Goal: Transaction & Acquisition: Download file/media

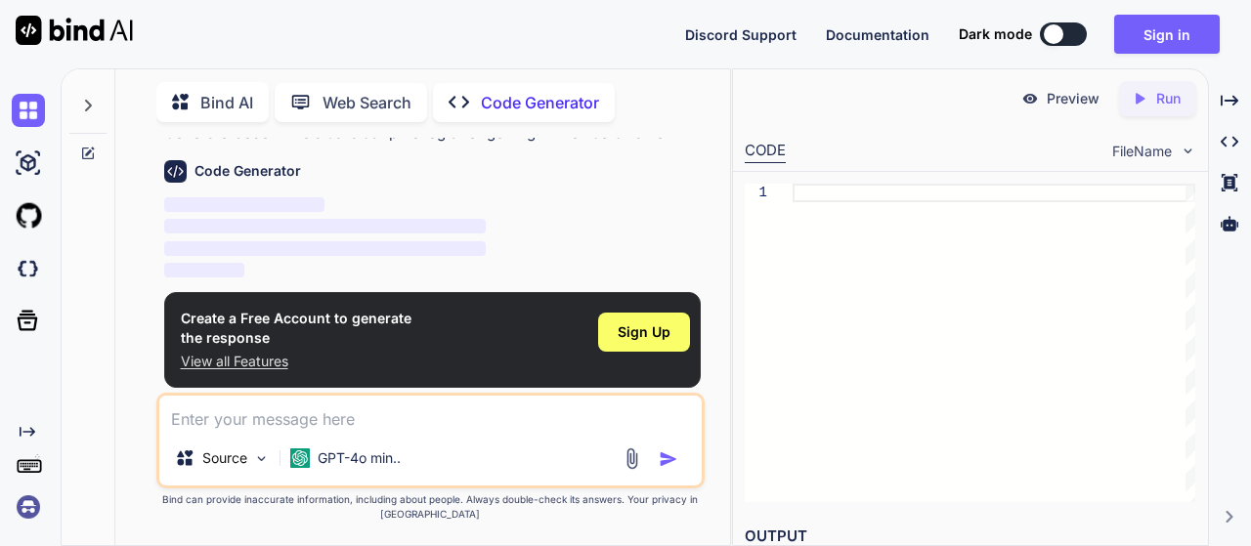
scroll to position [65, 0]
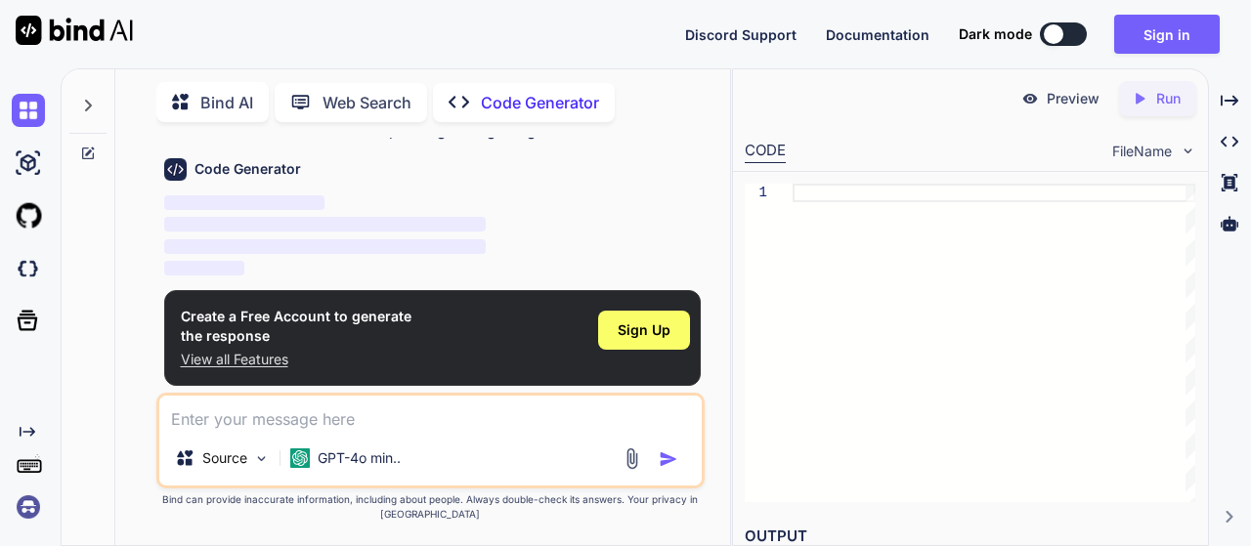
type textarea "x"
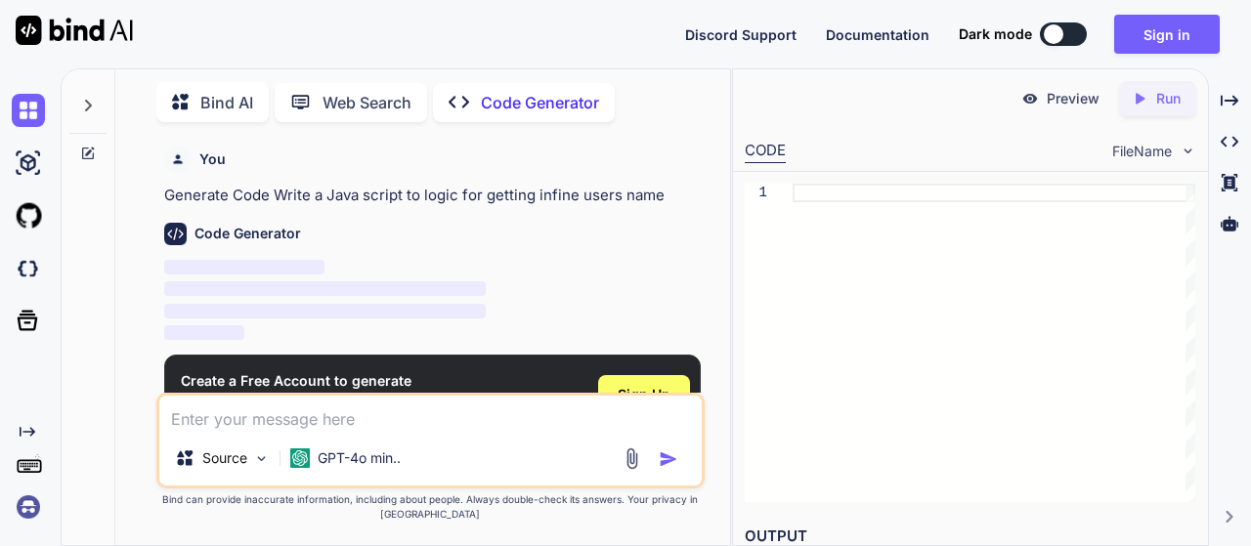
scroll to position [65, 0]
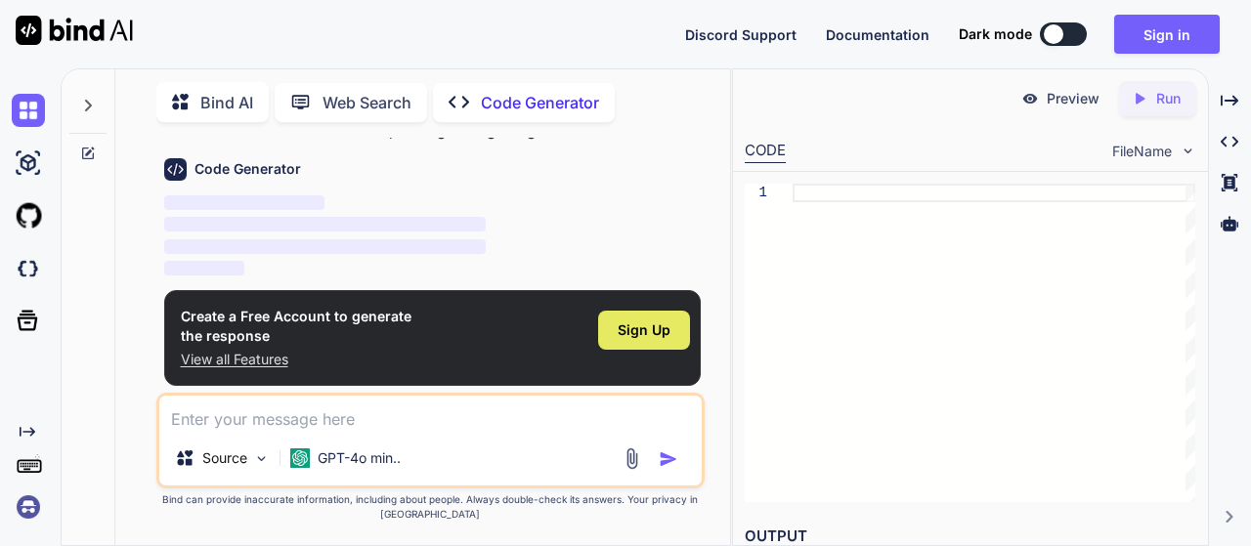
click at [630, 334] on span "Sign Up" at bounding box center [644, 331] width 53 height 20
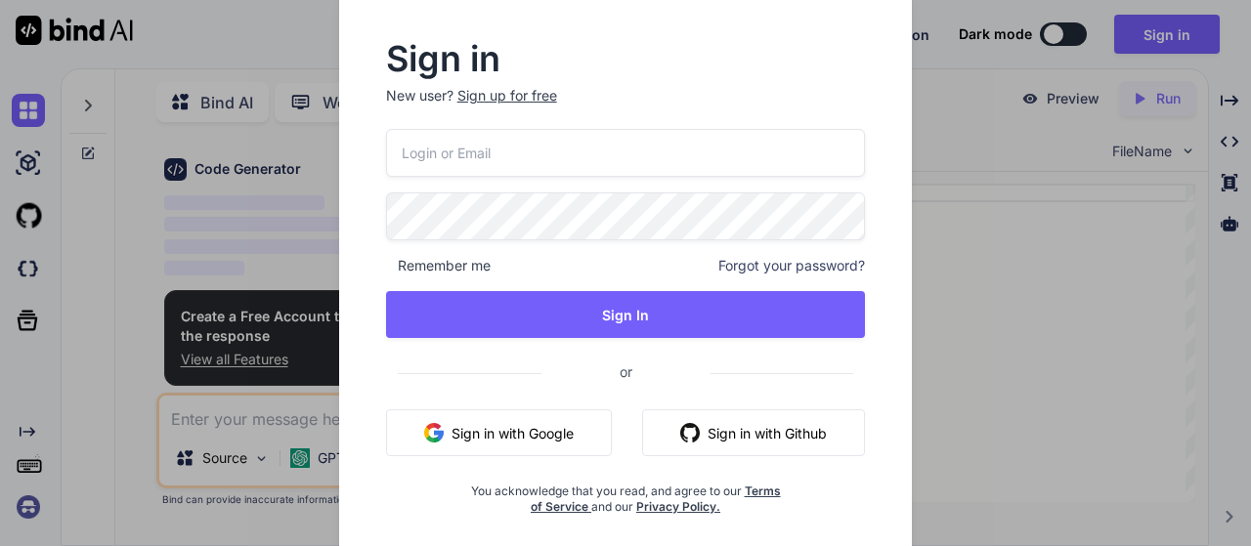
click at [569, 144] on input "email" at bounding box center [626, 153] width 480 height 48
click at [524, 441] on button "Sign in with Google" at bounding box center [499, 433] width 226 height 47
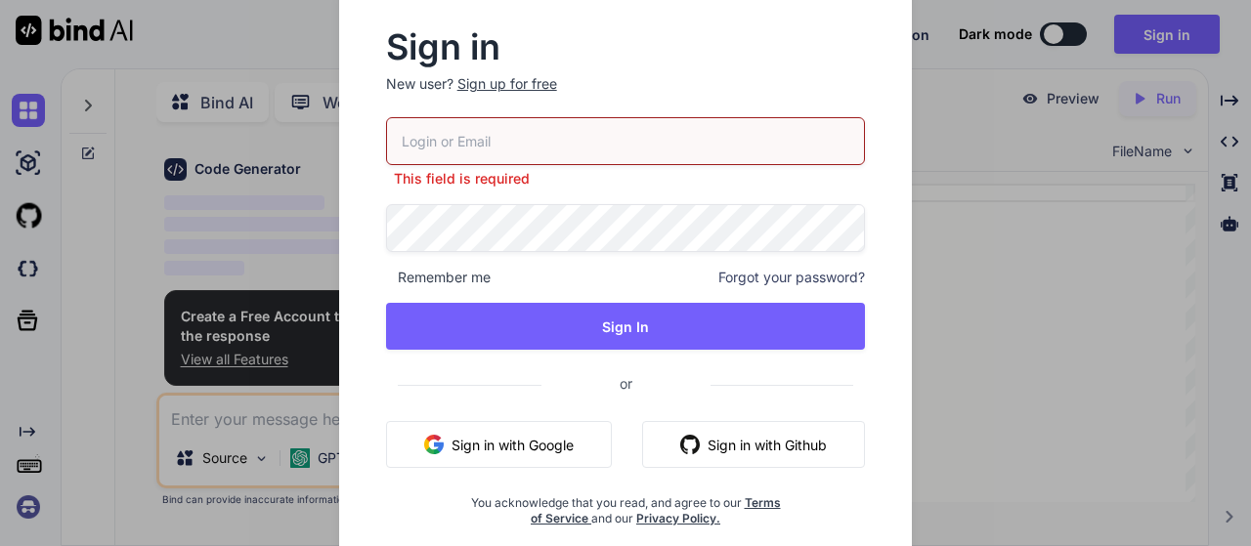
click at [480, 135] on input "email" at bounding box center [626, 141] width 480 height 48
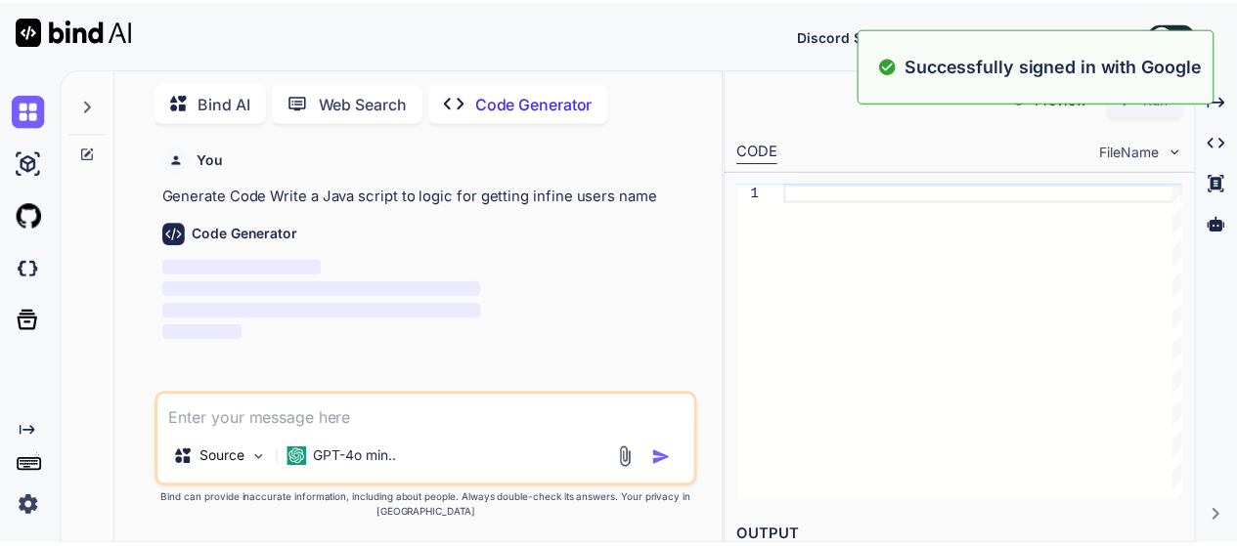
scroll to position [0, 0]
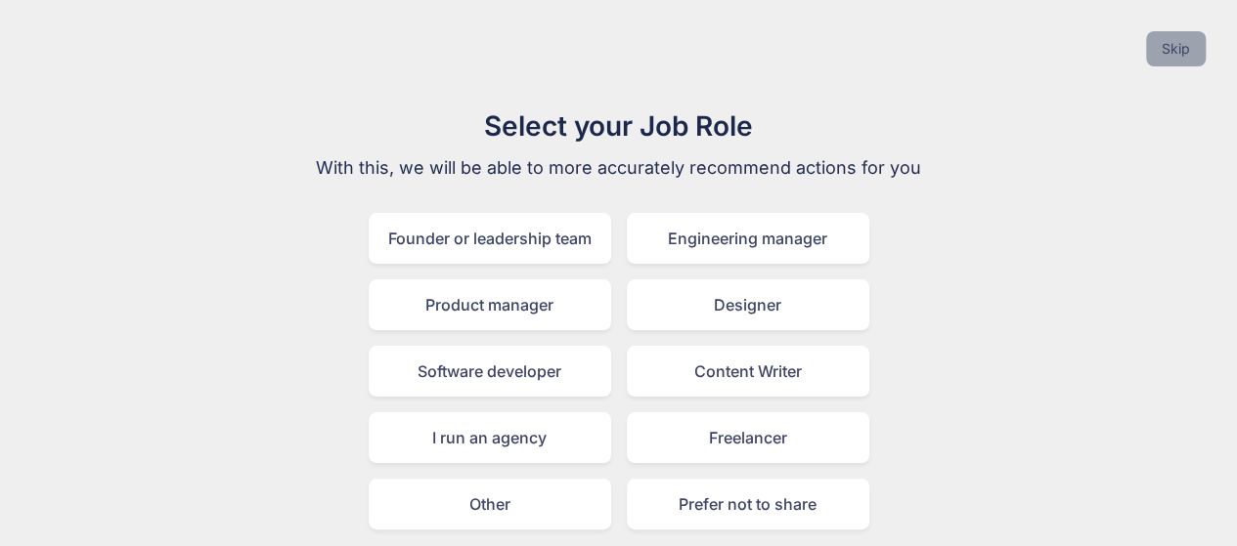
click at [1172, 48] on button "Skip" at bounding box center [1176, 48] width 60 height 35
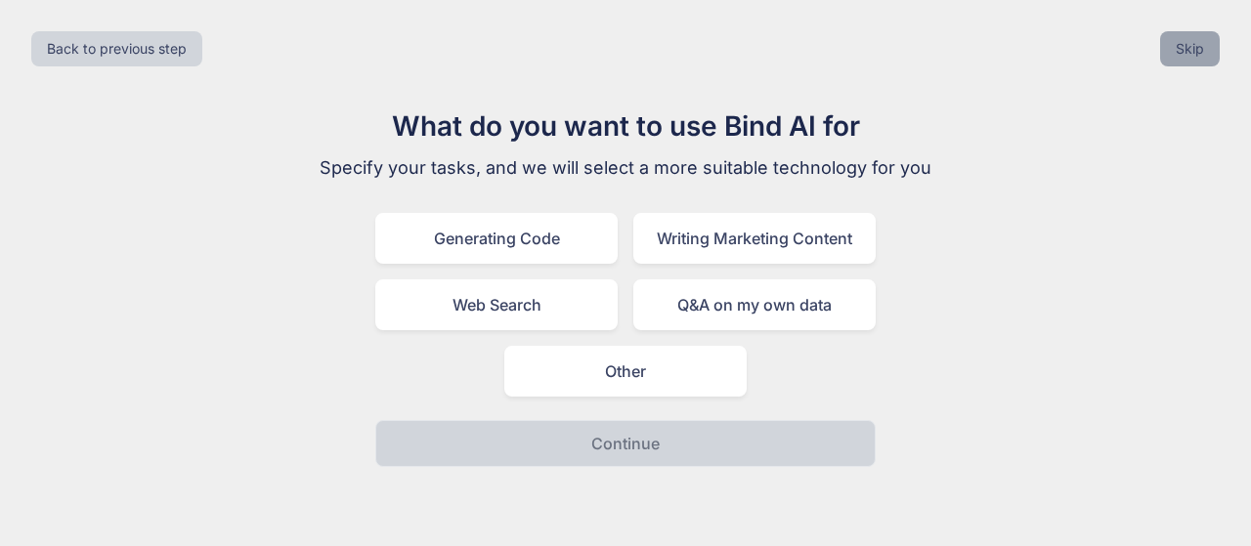
click at [1171, 46] on button "Skip" at bounding box center [1190, 48] width 60 height 35
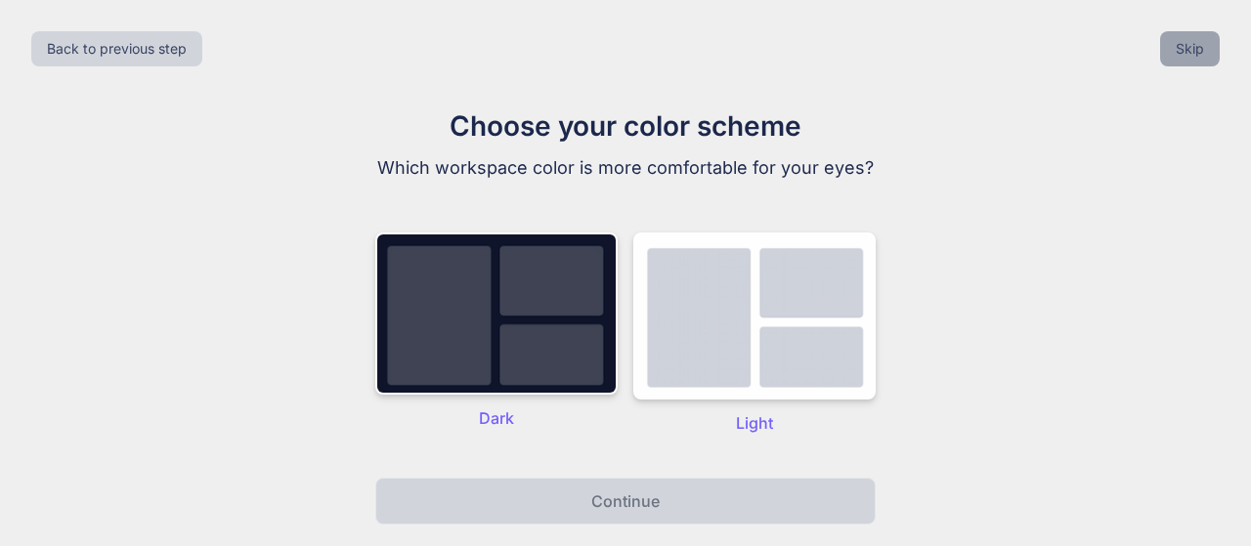
click at [1171, 46] on button "Skip" at bounding box center [1190, 48] width 60 height 35
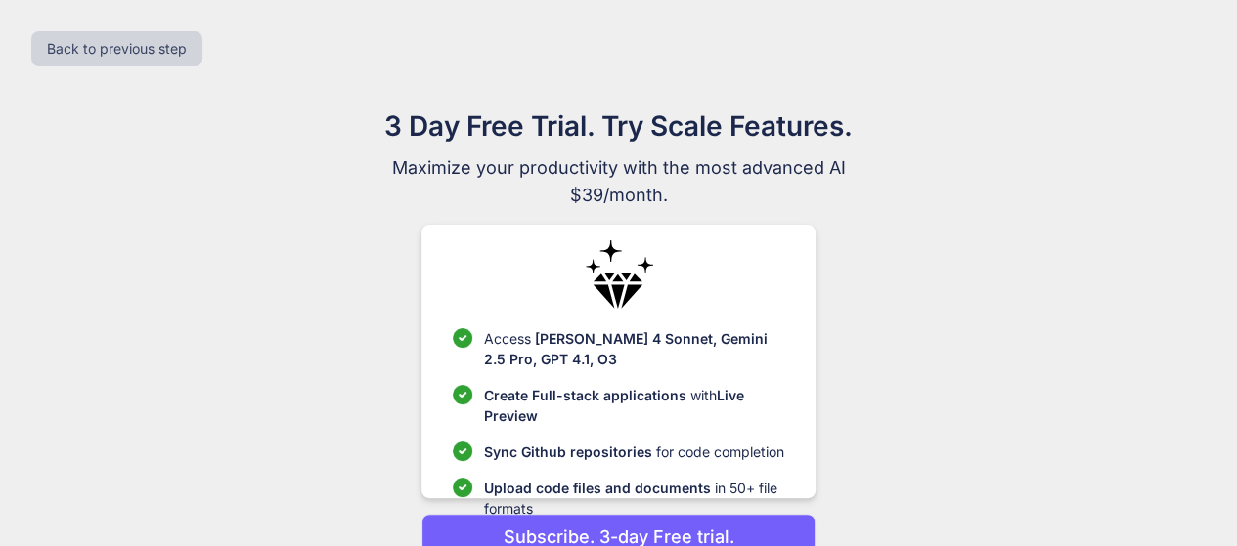
scroll to position [96, 0]
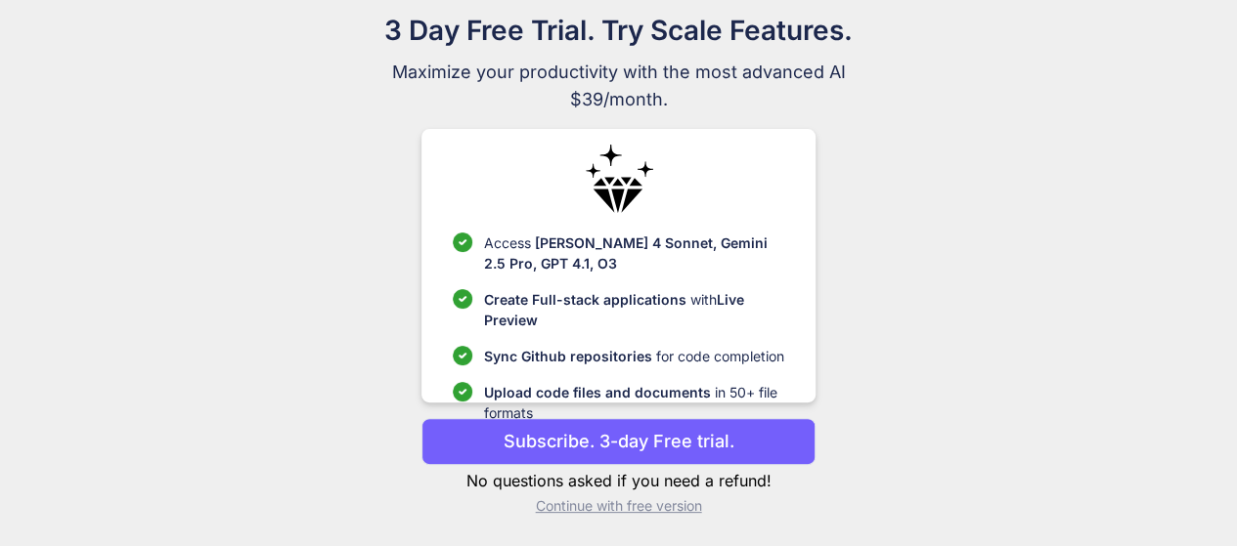
click at [573, 506] on p "Continue with free version" at bounding box center [618, 507] width 394 height 20
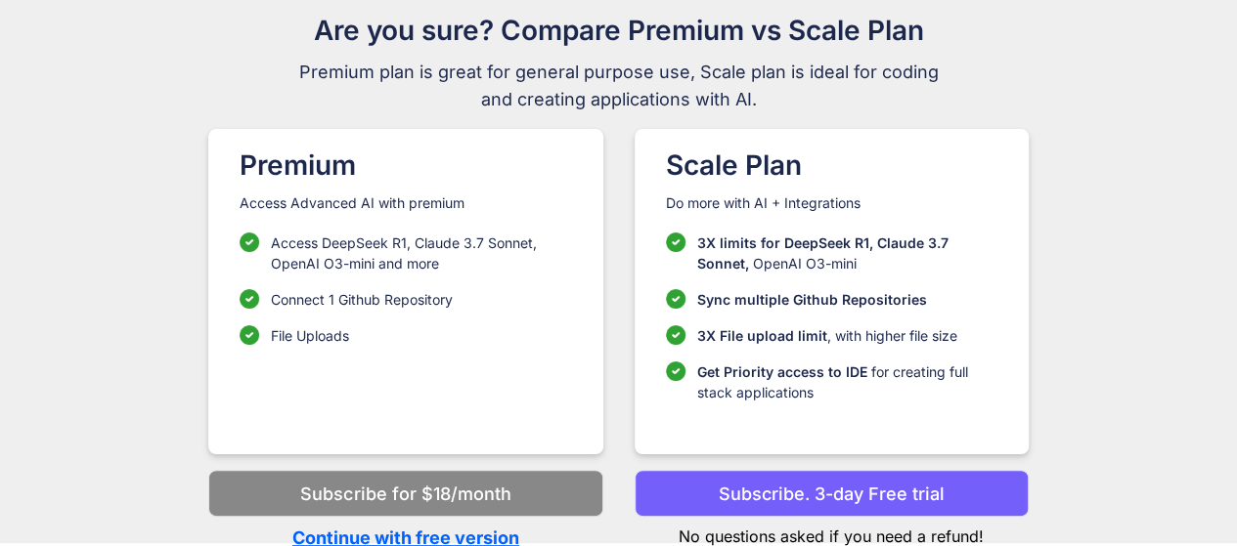
scroll to position [100, 0]
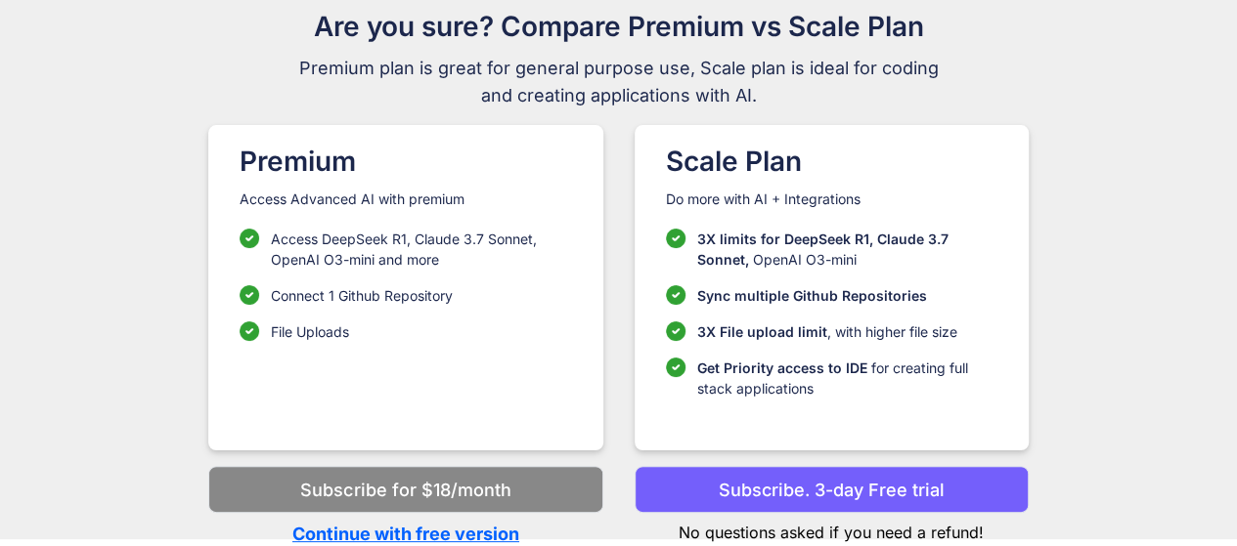
click at [461, 533] on p "Continue with free version" at bounding box center [405, 534] width 394 height 26
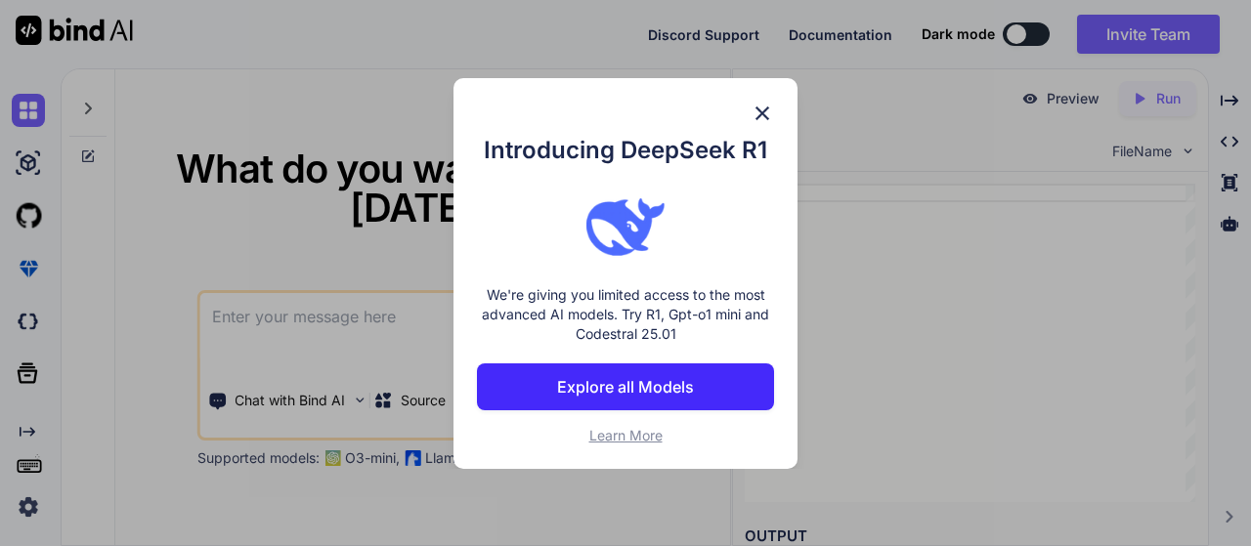
click at [762, 117] on img at bounding box center [762, 113] width 23 height 23
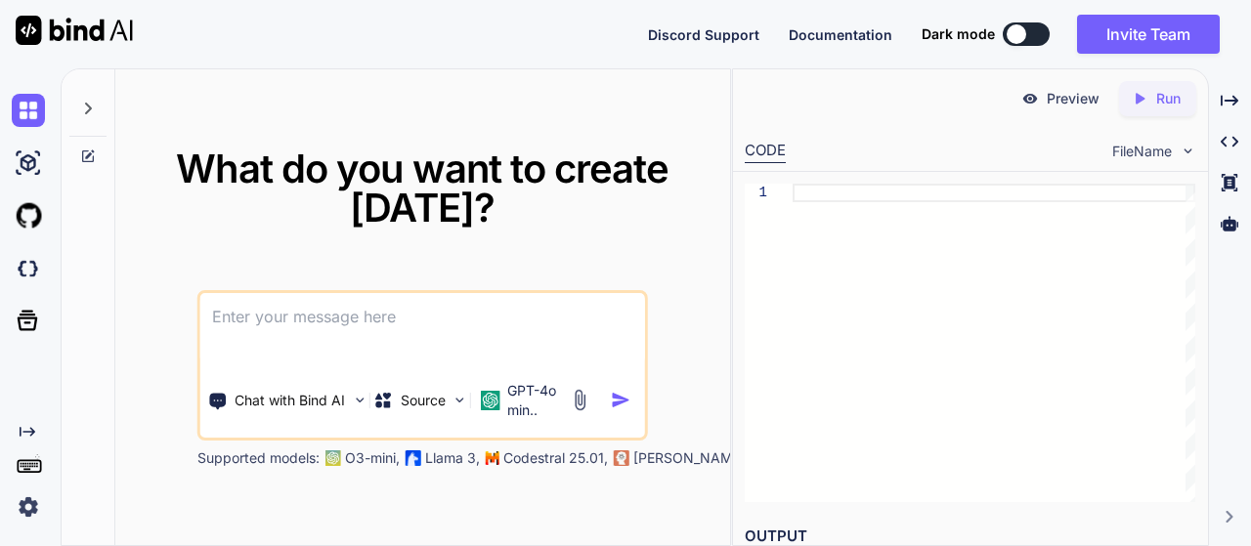
click at [397, 323] on textarea at bounding box center [422, 329] width 445 height 72
click at [359, 398] on img at bounding box center [359, 400] width 17 height 17
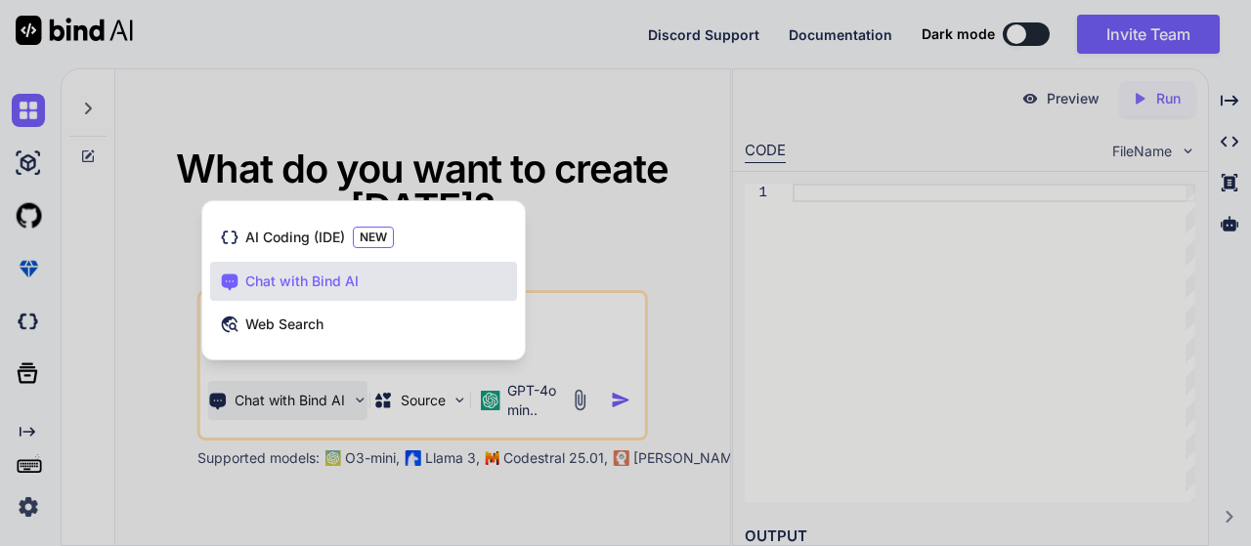
click at [359, 398] on div at bounding box center [625, 273] width 1251 height 546
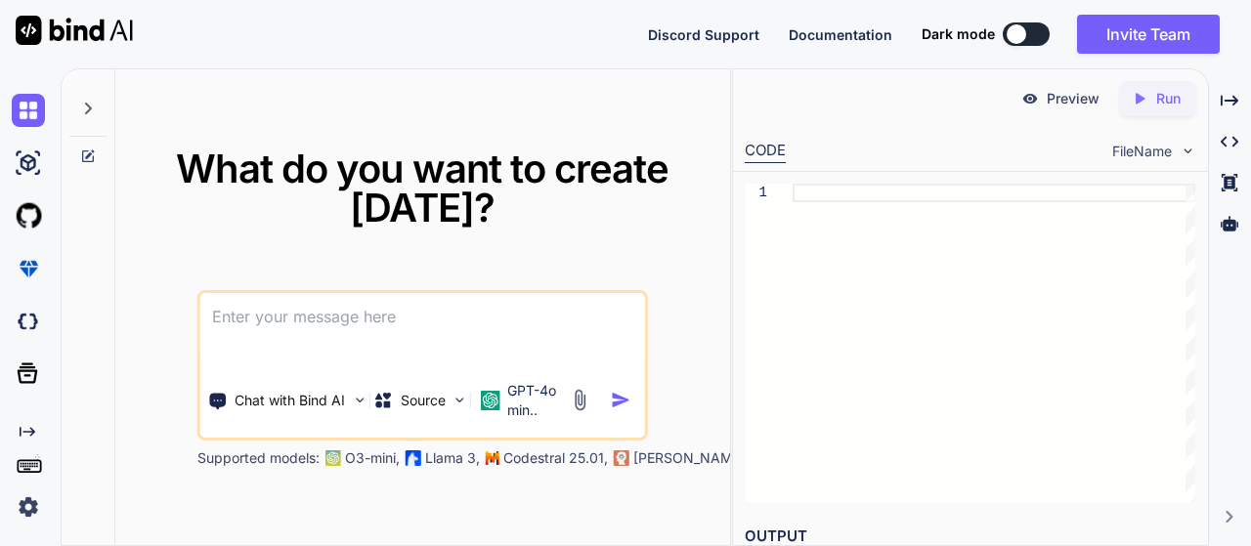
click at [366, 322] on textarea at bounding box center [422, 329] width 445 height 72
type textarea "give me the code to store infinte user details"
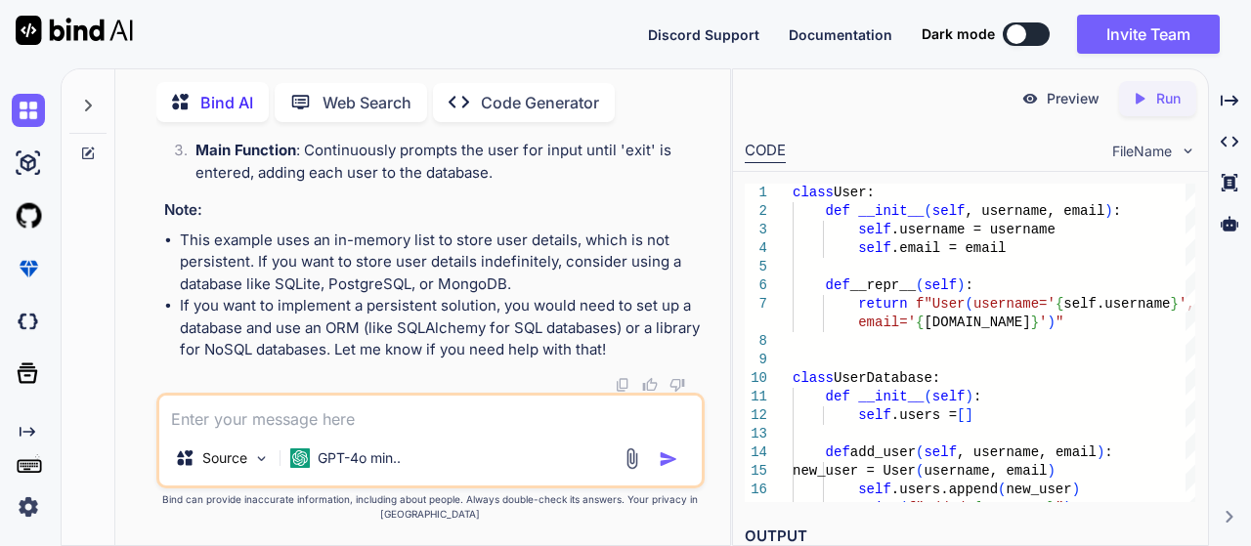
scroll to position [1236, 0]
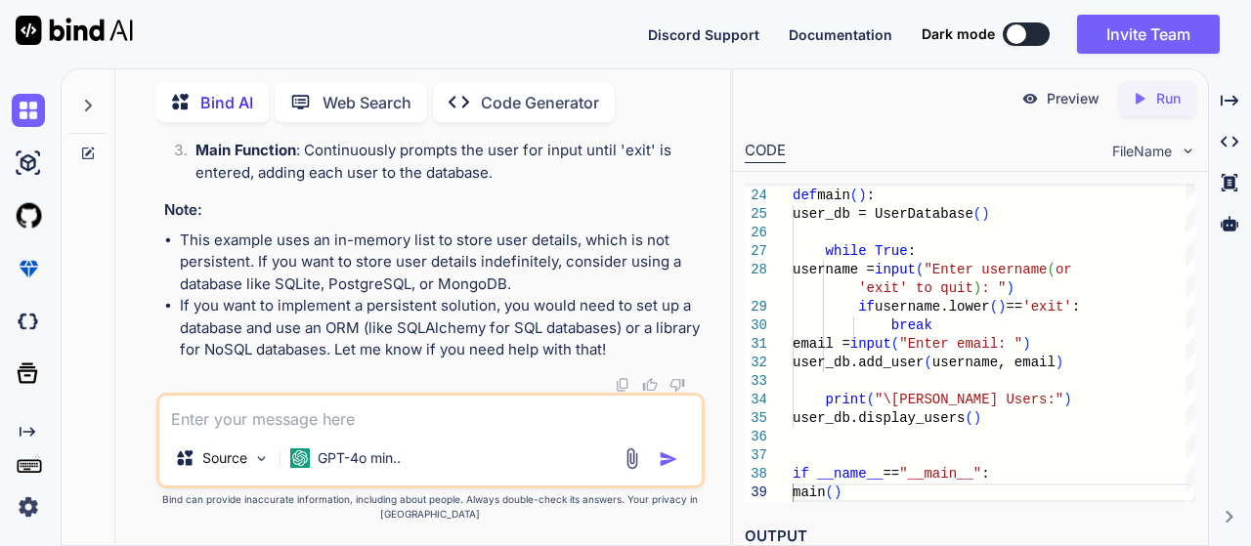
click at [1160, 145] on span "FileName" at bounding box center [1142, 152] width 60 height 20
click at [1190, 148] on img at bounding box center [1188, 151] width 17 height 17
click at [1126, 132] on div "CODE FileName" at bounding box center [970, 149] width 474 height 43
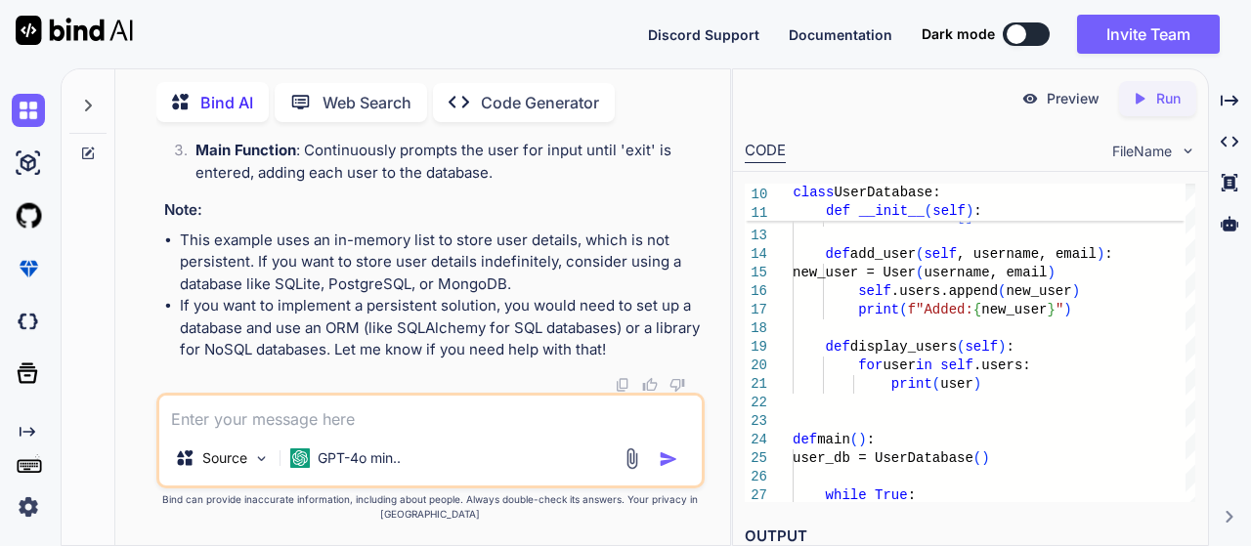
click at [1036, 103] on img at bounding box center [1031, 99] width 18 height 18
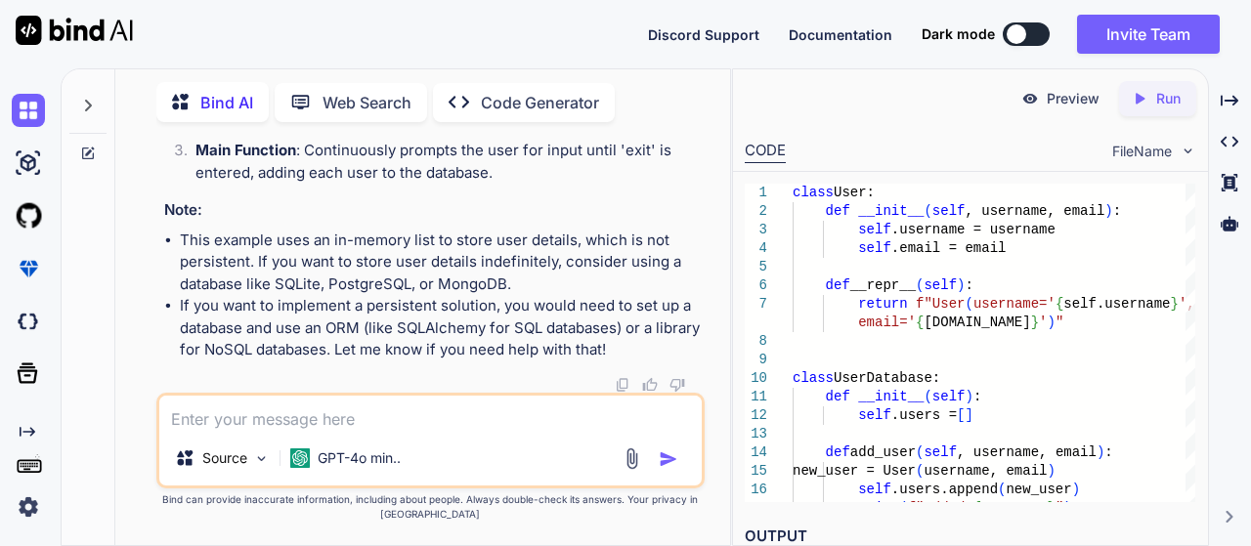
click at [313, 421] on textarea at bounding box center [431, 413] width 544 height 35
click at [251, 460] on div "Source" at bounding box center [222, 458] width 110 height 39
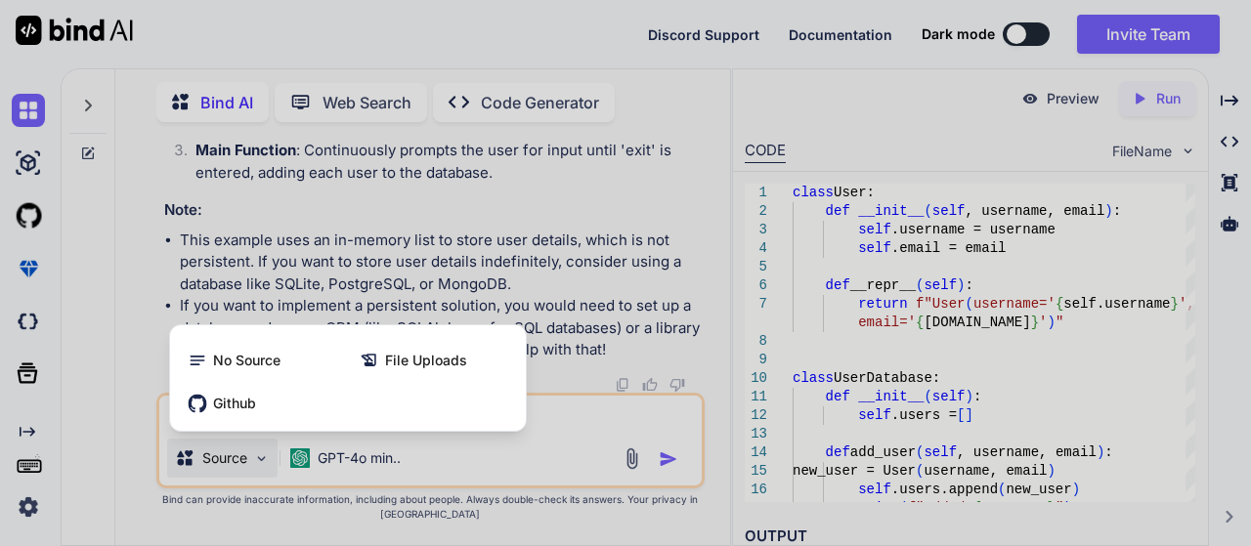
click at [251, 460] on div at bounding box center [625, 273] width 1251 height 546
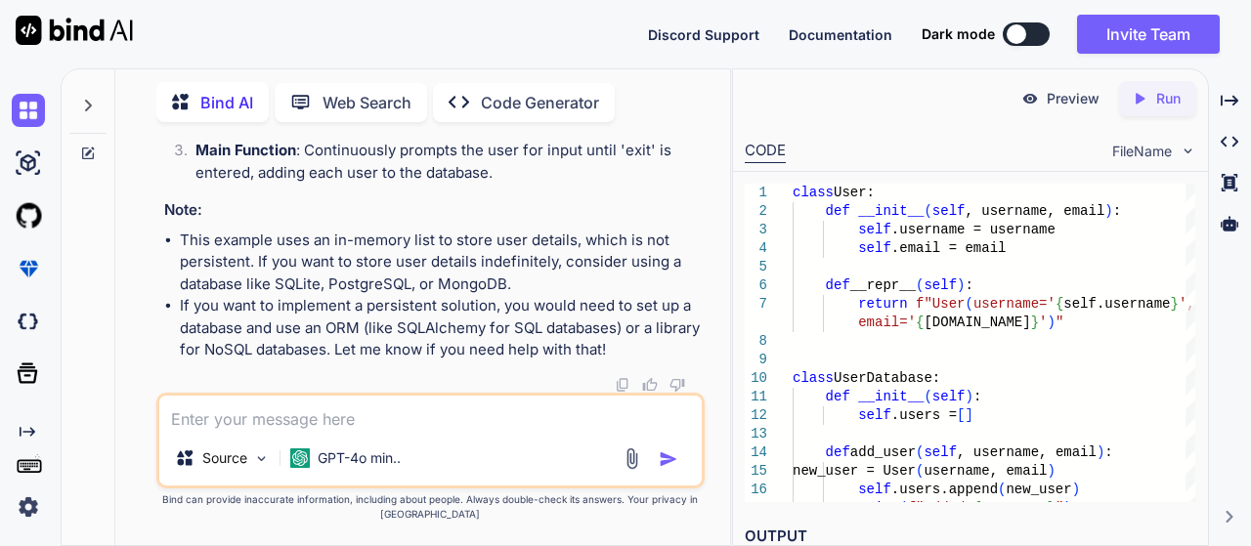
click at [303, 429] on textarea at bounding box center [431, 413] width 544 height 35
type textarea "I need in jvaa"
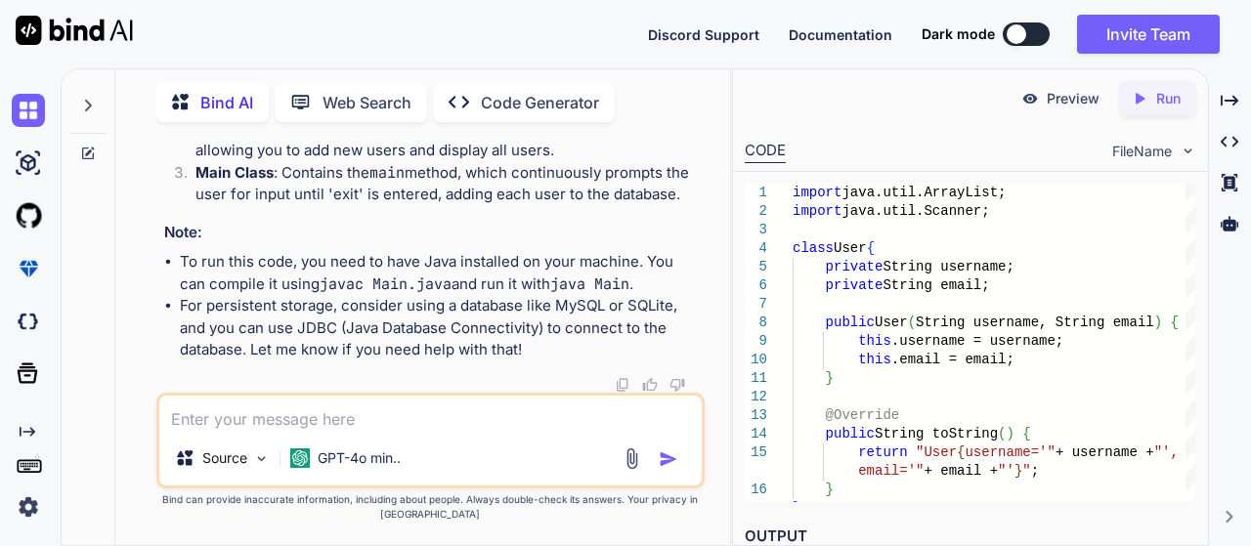
scroll to position [3109, 0]
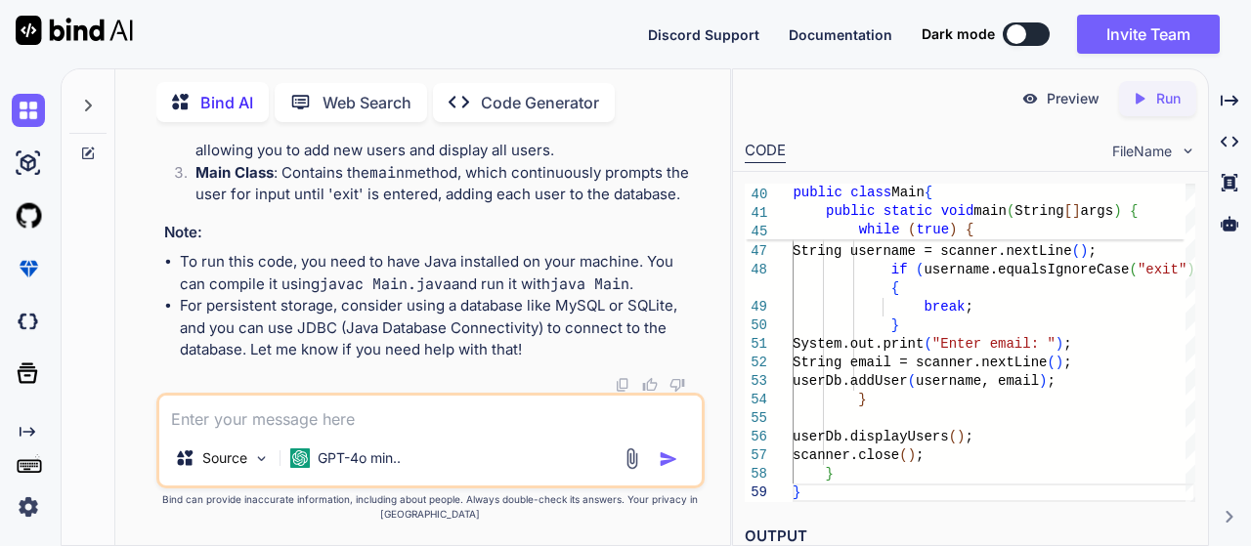
click at [1038, 28] on button at bounding box center [1026, 33] width 47 height 23
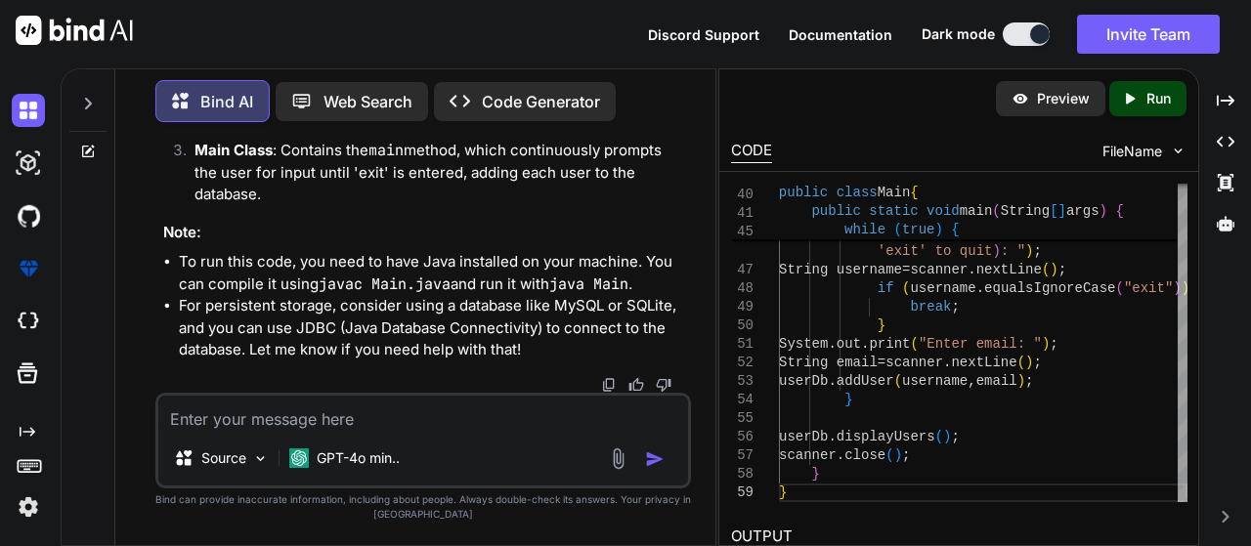
drag, startPoint x: 731, startPoint y: 224, endPoint x: 662, endPoint y: 229, distance: 69.6
click at [662, 229] on div "Bind AI Web Search Created with Pixso. Code Generator You give me the code to s…" at bounding box center [656, 307] width 1191 height 478
click at [37, 320] on img at bounding box center [28, 321] width 33 height 33
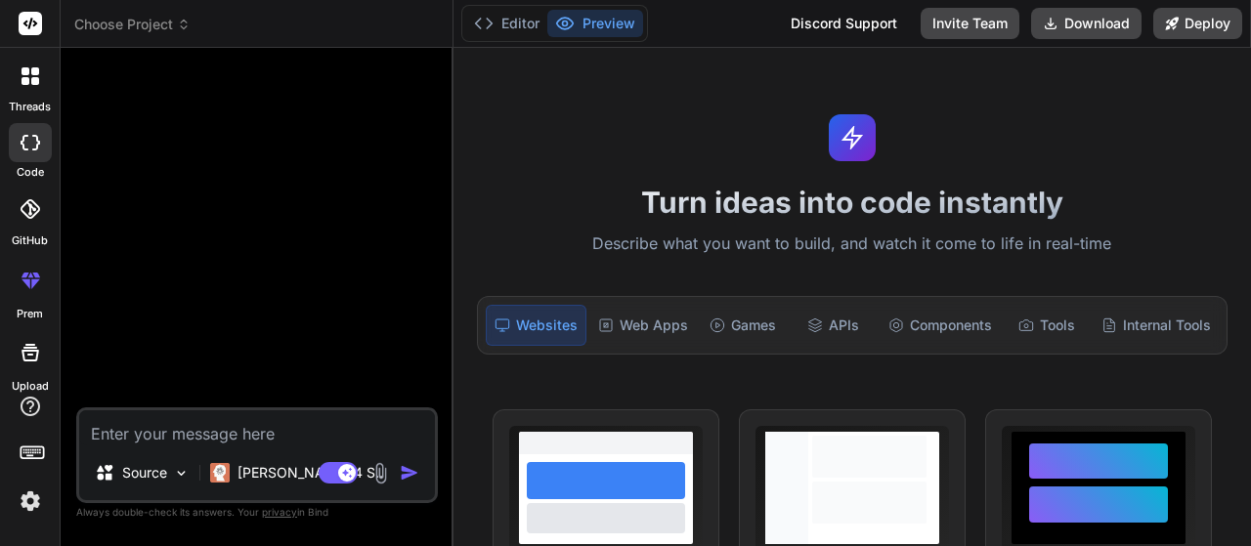
click at [147, 431] on textarea at bounding box center [257, 428] width 356 height 35
type textarea "x"
type textarea "g"
type textarea "x"
type textarea "gi"
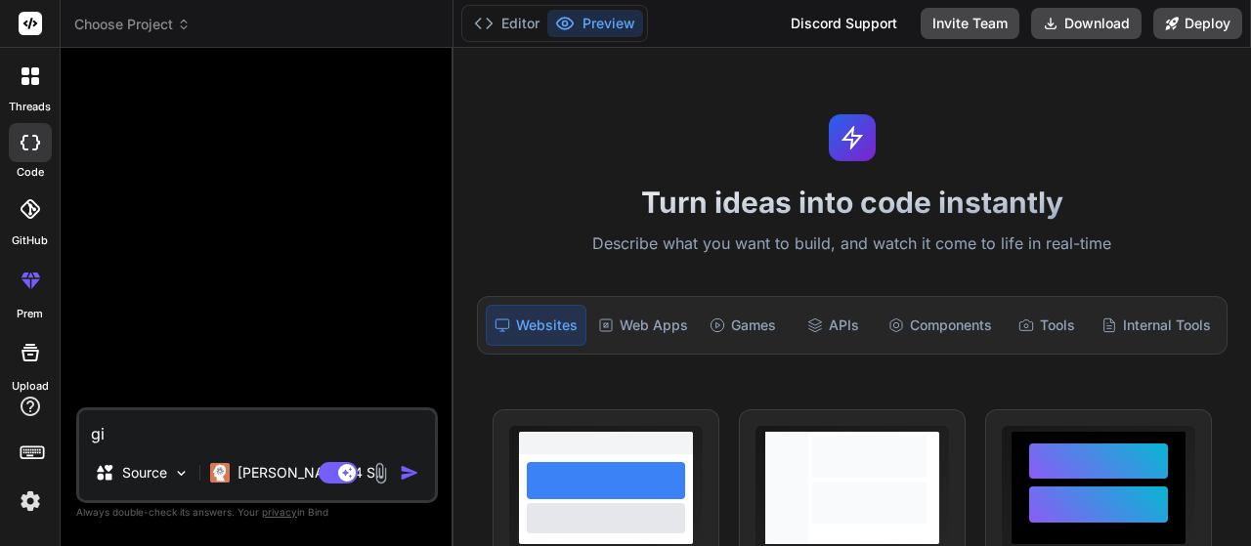
type textarea "x"
type textarea "giv"
type textarea "x"
type textarea "give"
type textarea "x"
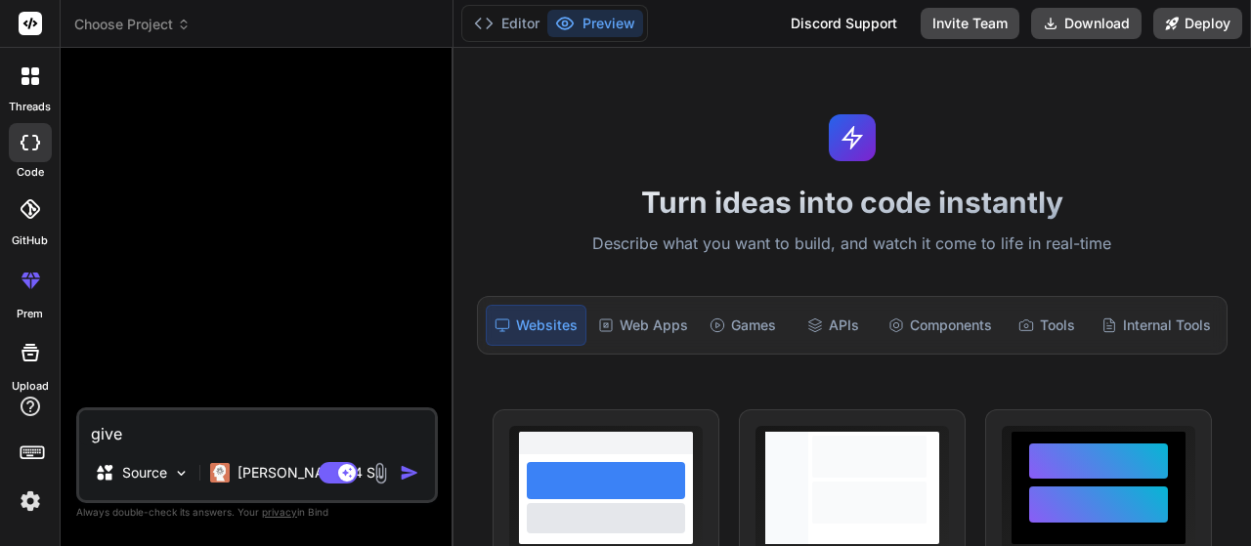
type textarea "give"
type textarea "x"
type textarea "give t"
type textarea "x"
type textarea "give te"
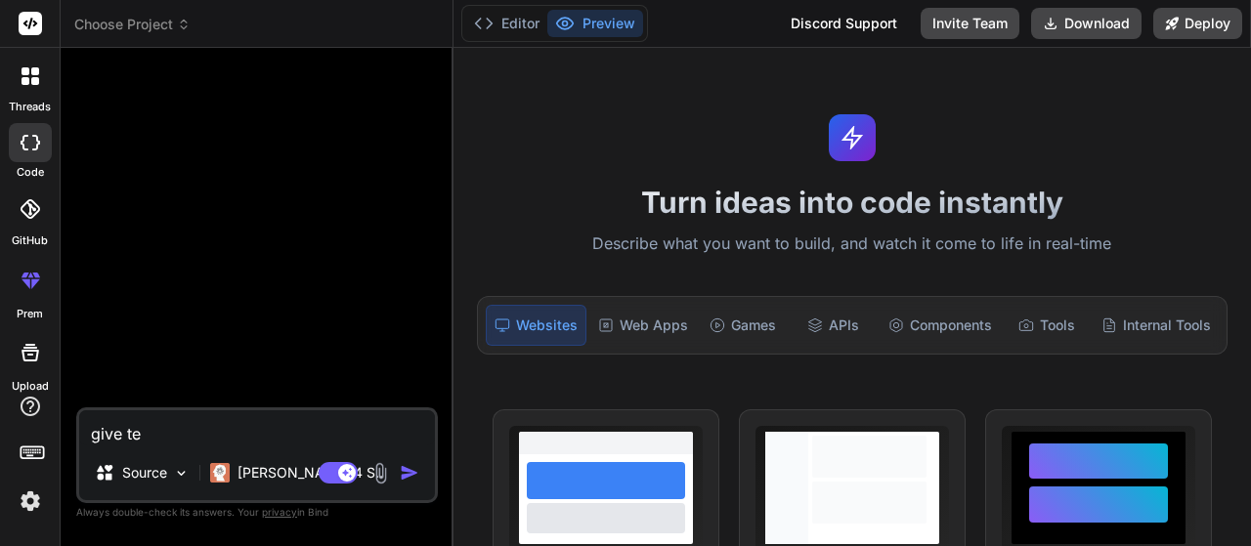
type textarea "x"
type textarea "give t"
type textarea "x"
type textarea "give th"
type textarea "x"
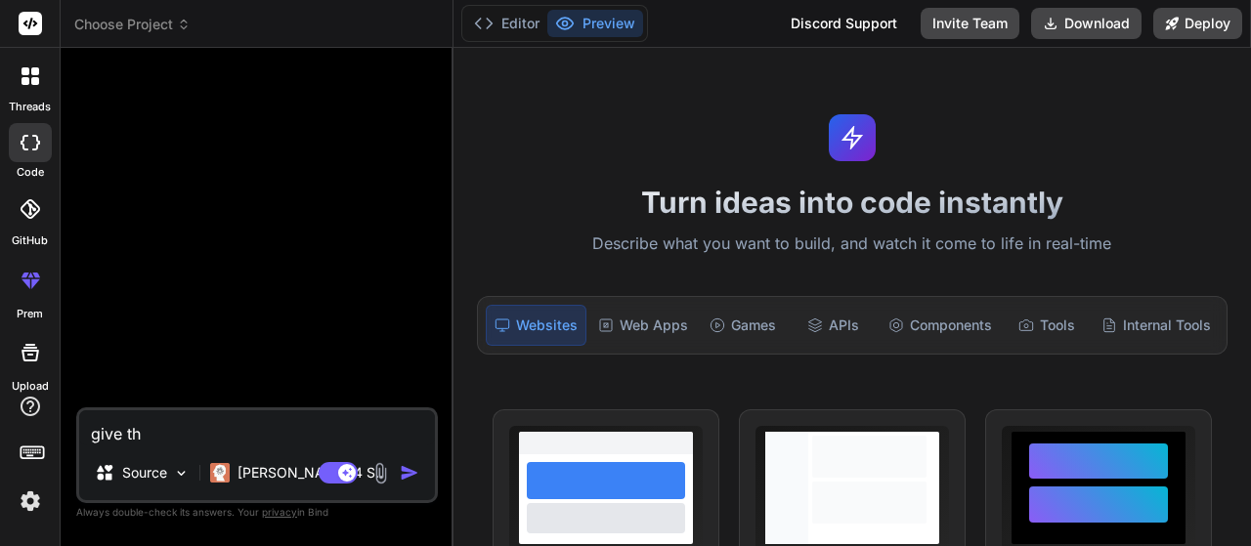
type textarea "give the"
type textarea "x"
type textarea "give the"
type textarea "x"
type textarea "give the C"
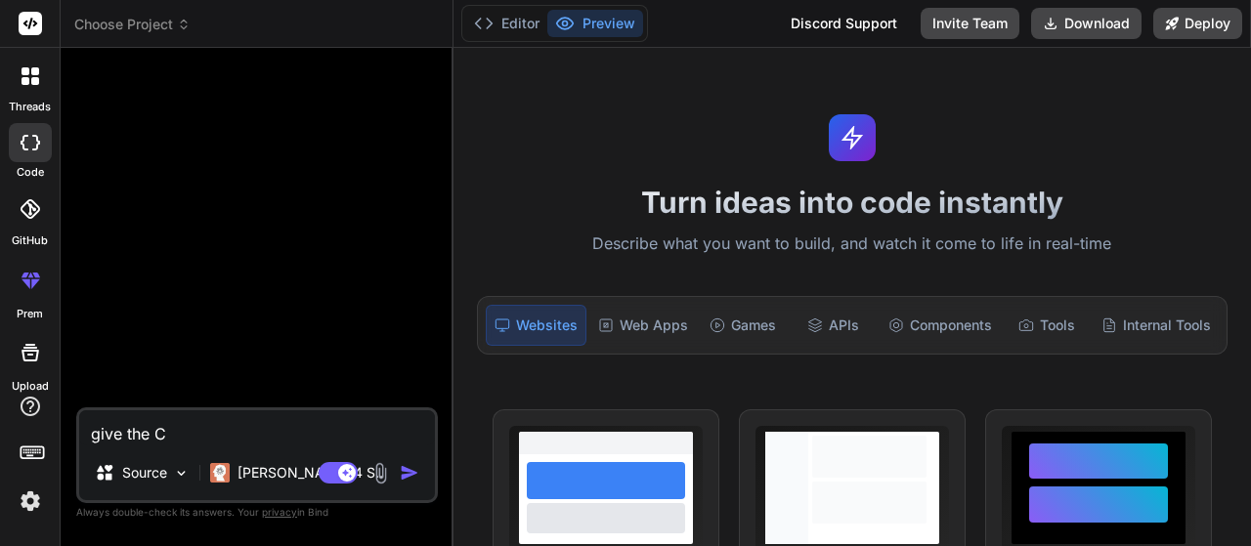
type textarea "x"
type textarea "give the CR"
type textarea "x"
type textarea "give the CRM"
type textarea "x"
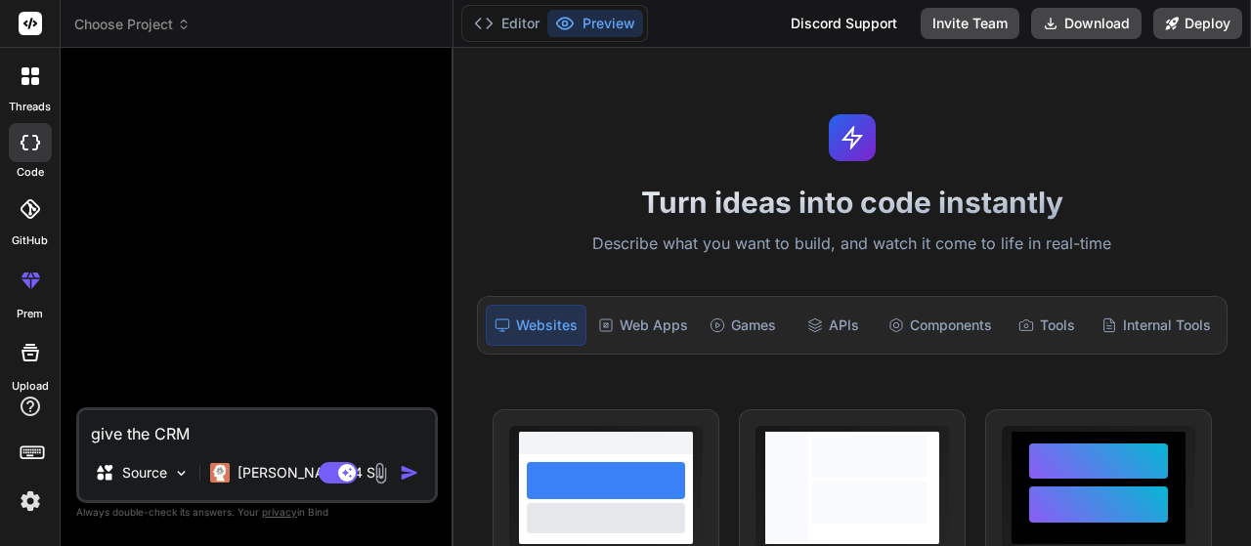
type textarea "give the CRM"
type textarea "x"
type textarea "give the CRM a"
type textarea "x"
type textarea "give the CRM ap"
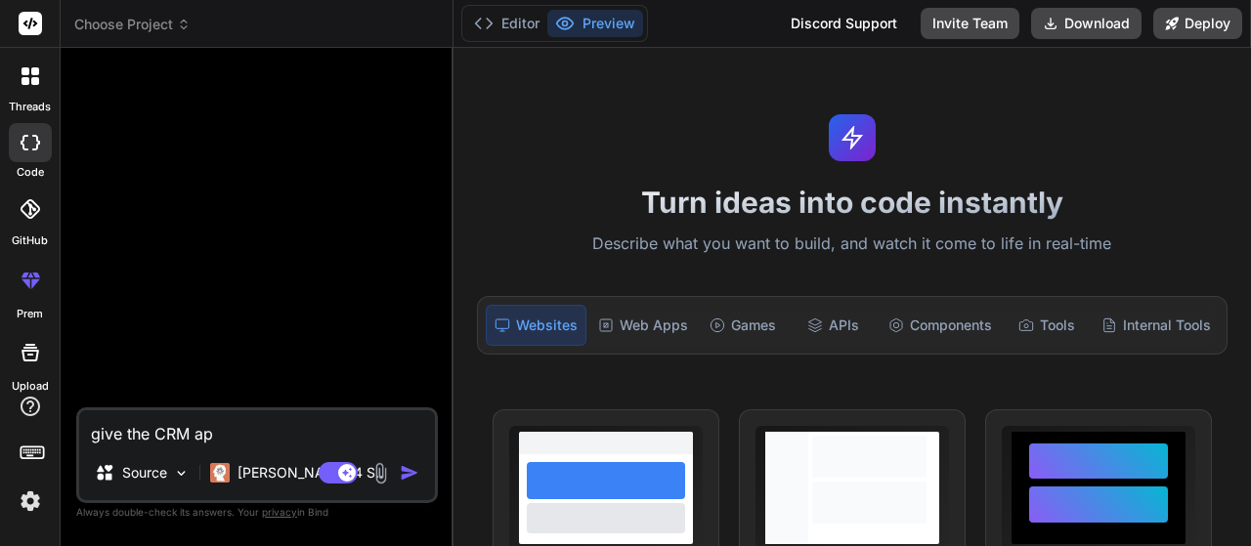
type textarea "x"
type textarea "give the CRM app"
type textarea "x"
type textarea "give the CRM app"
type textarea "x"
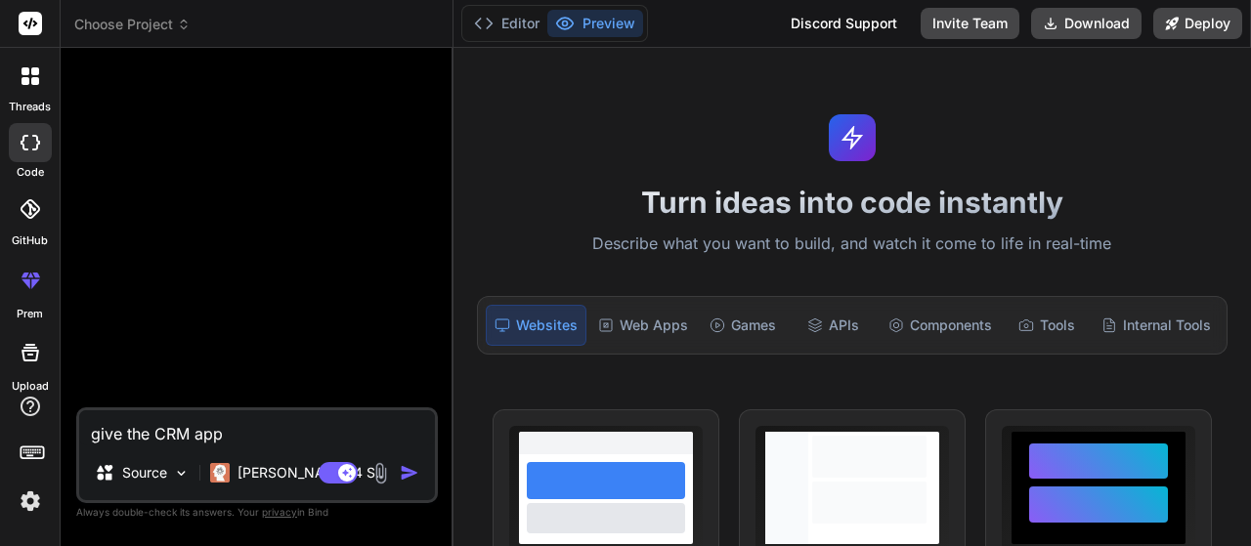
type textarea "give the CRM app i"
type textarea "x"
type textarea "give the CRM app in"
type textarea "x"
type textarea "give the CRM app in"
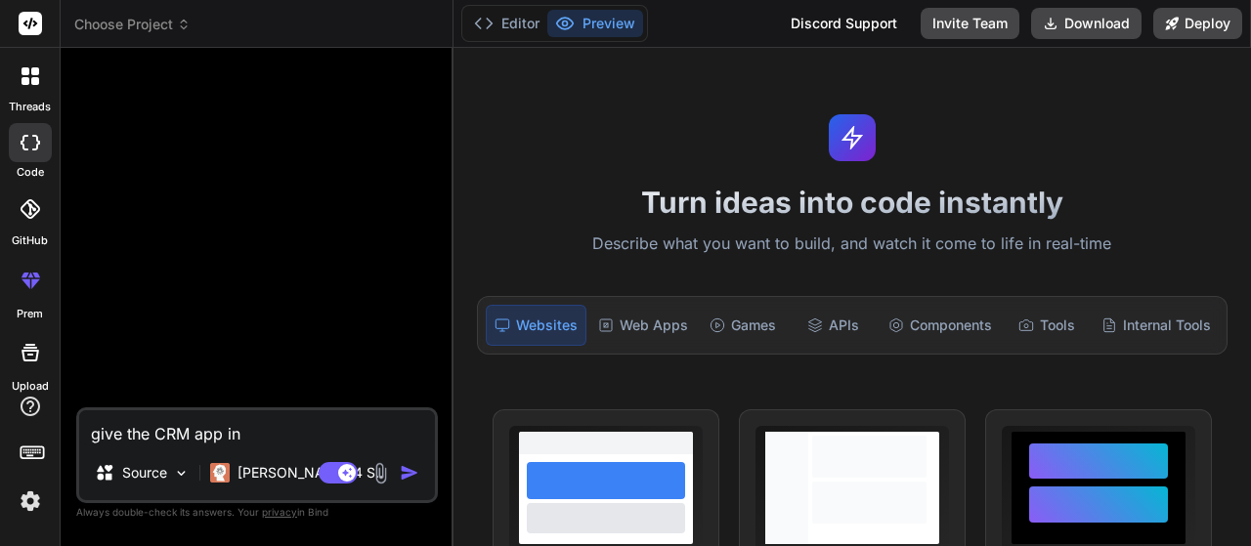
type textarea "x"
type textarea "give the CRM app in j"
type textarea "x"
type textarea "give the CRM app in ja"
type textarea "x"
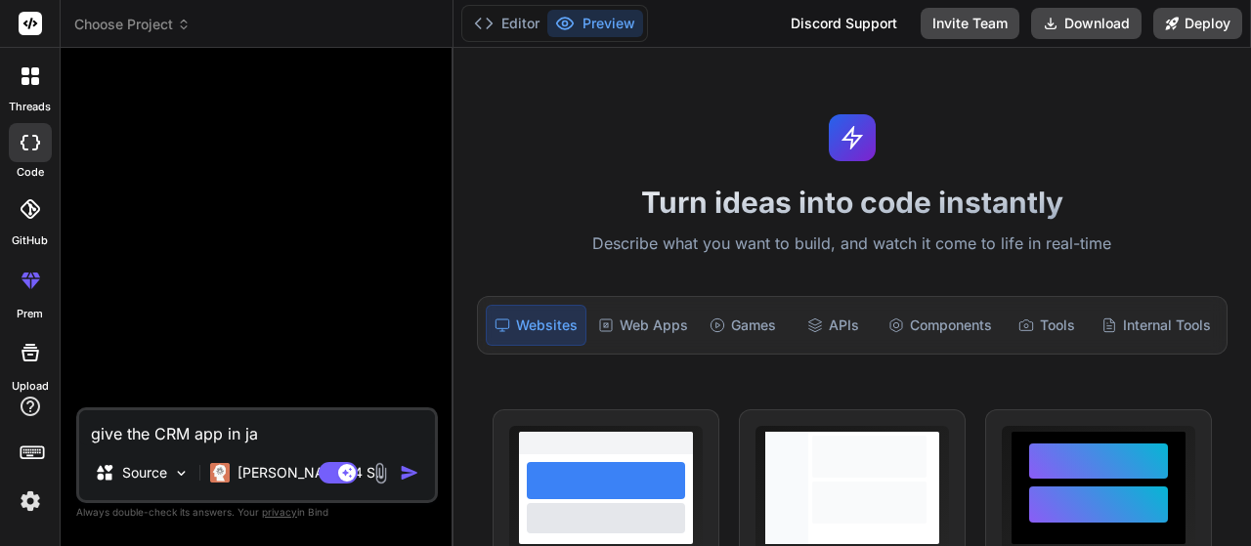
type textarea "give the CRM app in jav"
type textarea "x"
type textarea "give the CRM app in java"
type textarea "x"
type textarea "give the CRM app in java"
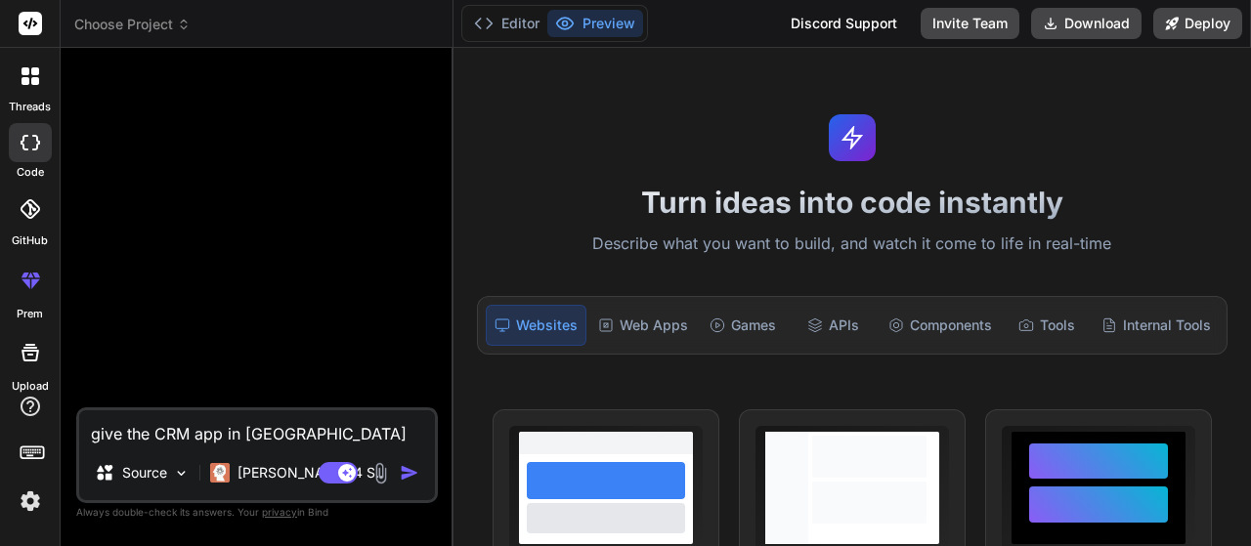
click at [405, 476] on img "button" at bounding box center [410, 473] width 20 height 20
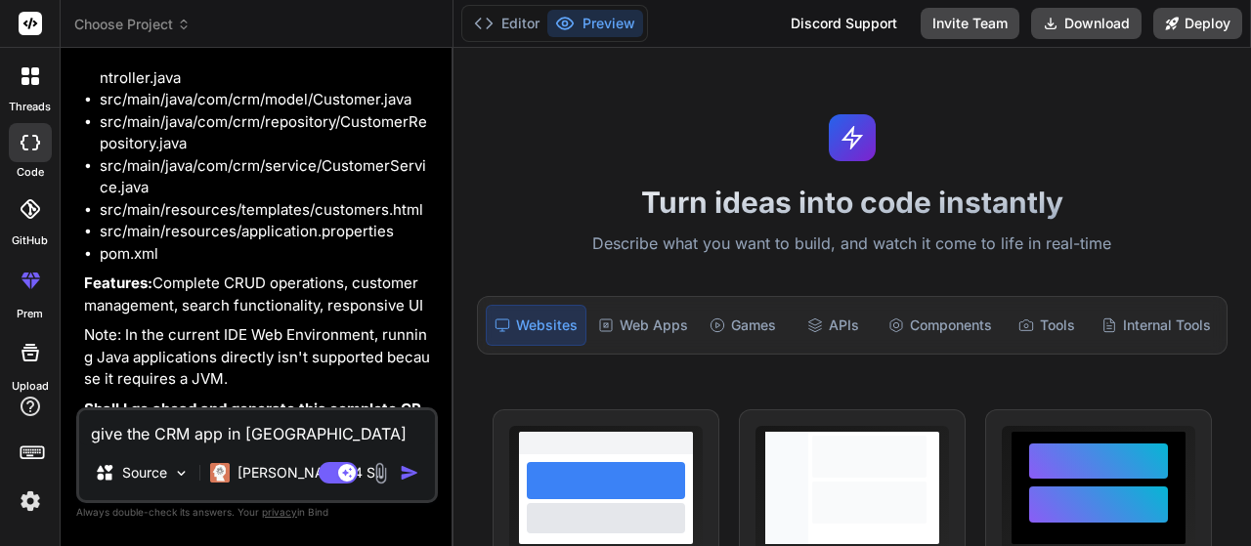
scroll to position [350, 0]
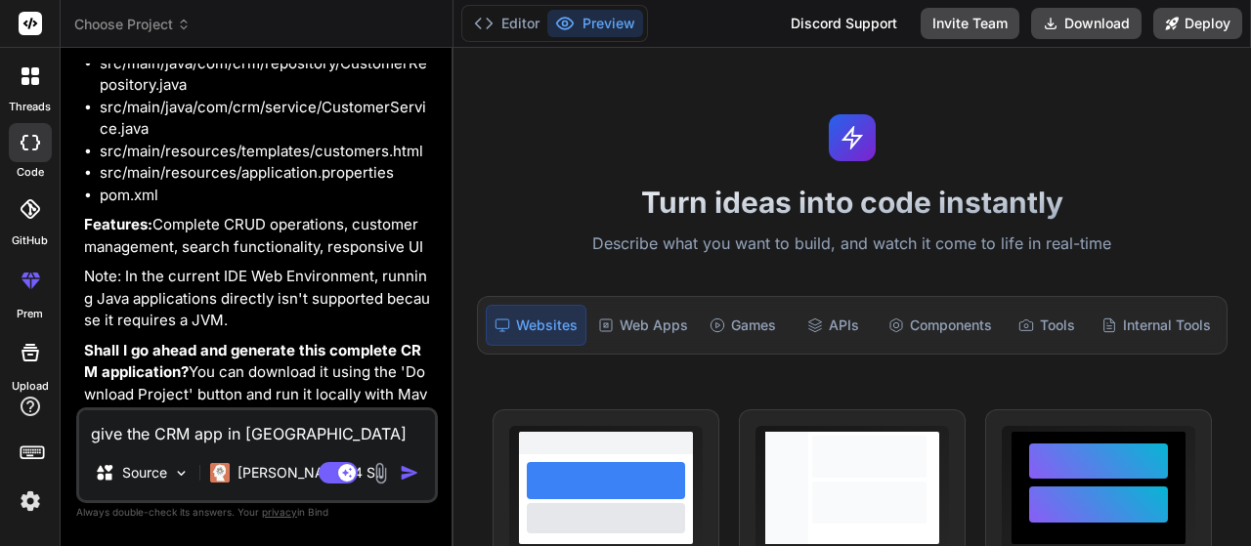
type textarea "x"
click at [252, 436] on textarea "give the CRM app in java" at bounding box center [257, 428] width 356 height 35
drag, startPoint x: 252, startPoint y: 436, endPoint x: 270, endPoint y: 283, distance: 153.5
click at [270, 283] on div "You give the CRM app in java Bind AI 🔹 Project: CRM Application 🔧 Tech Stack: J…" at bounding box center [257, 305] width 362 height 482
type textarea "x"
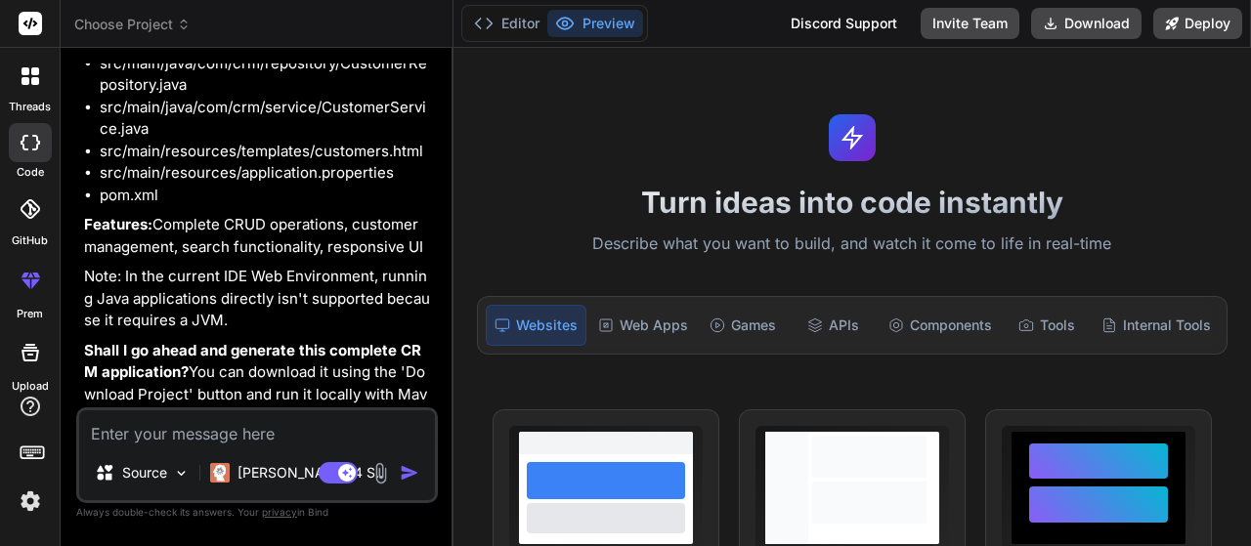
type textarea "S"
type textarea "x"
type textarea "Su"
type textarea "x"
type textarea "Sur"
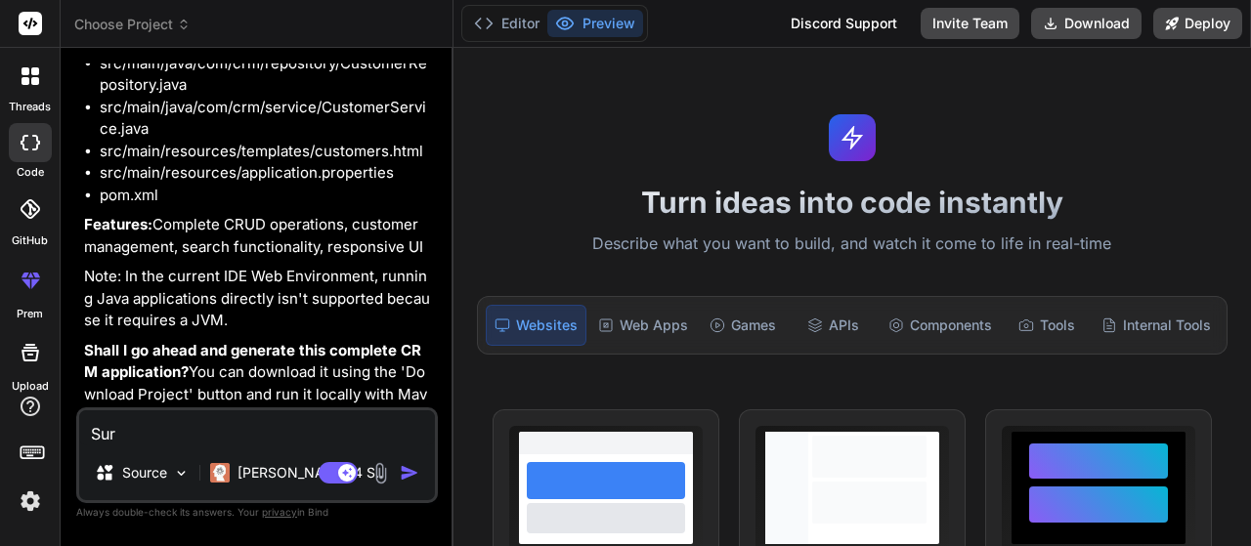
type textarea "x"
type textarea "Sure"
type textarea "x"
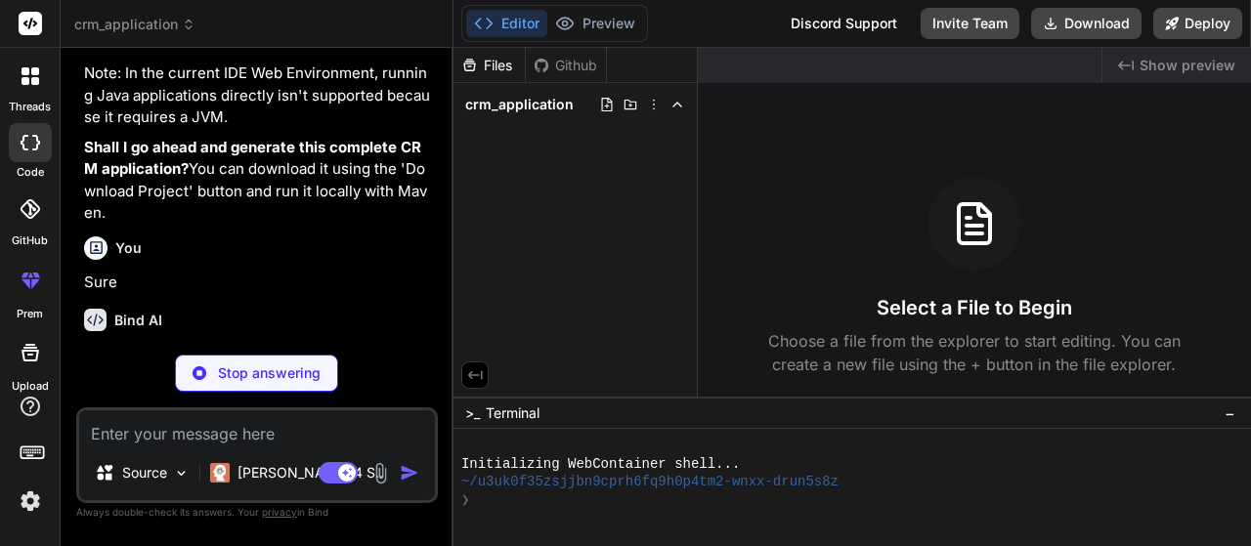
scroll to position [659, 0]
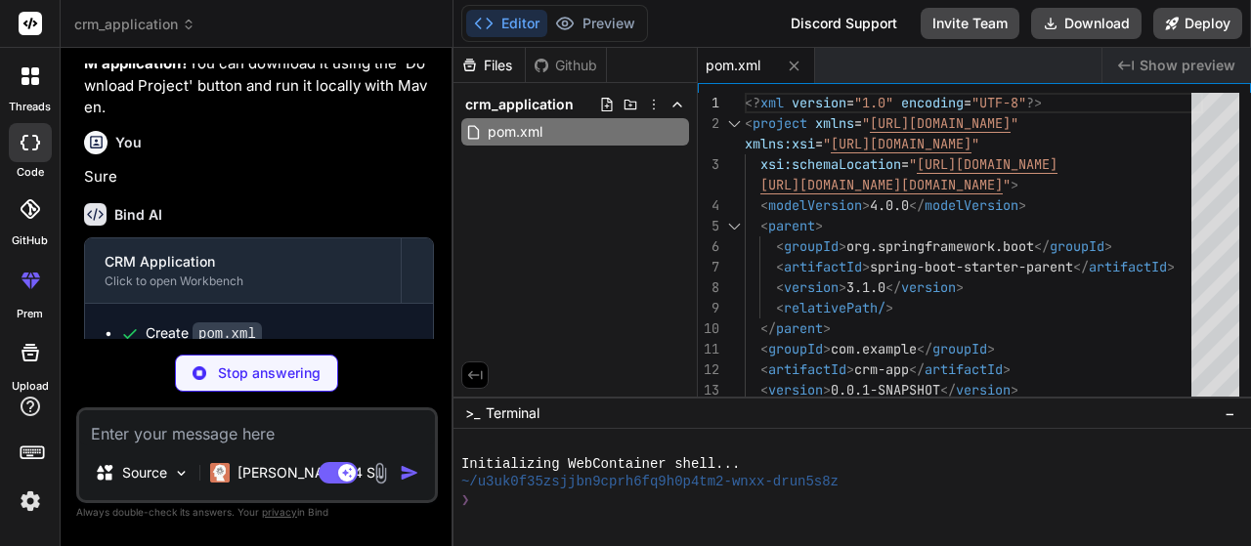
type textarea "x"
type textarea "spring.jpa.database-platform=org.hibernate.dialect.H2Dialect spring.jpa.hiberna…"
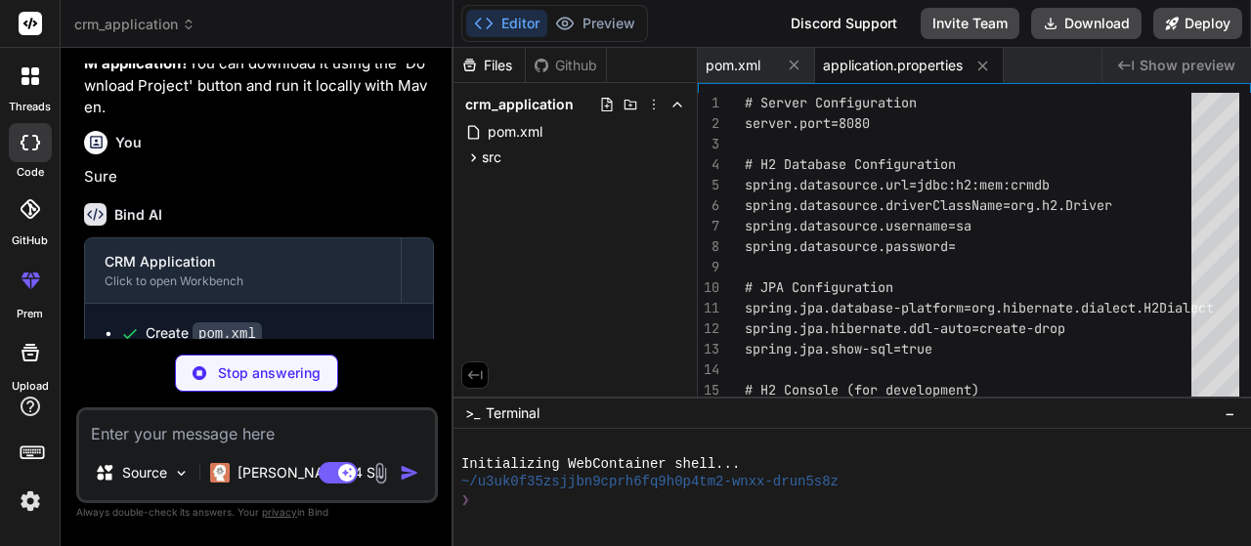
type textarea "x"
type textarea "} }"
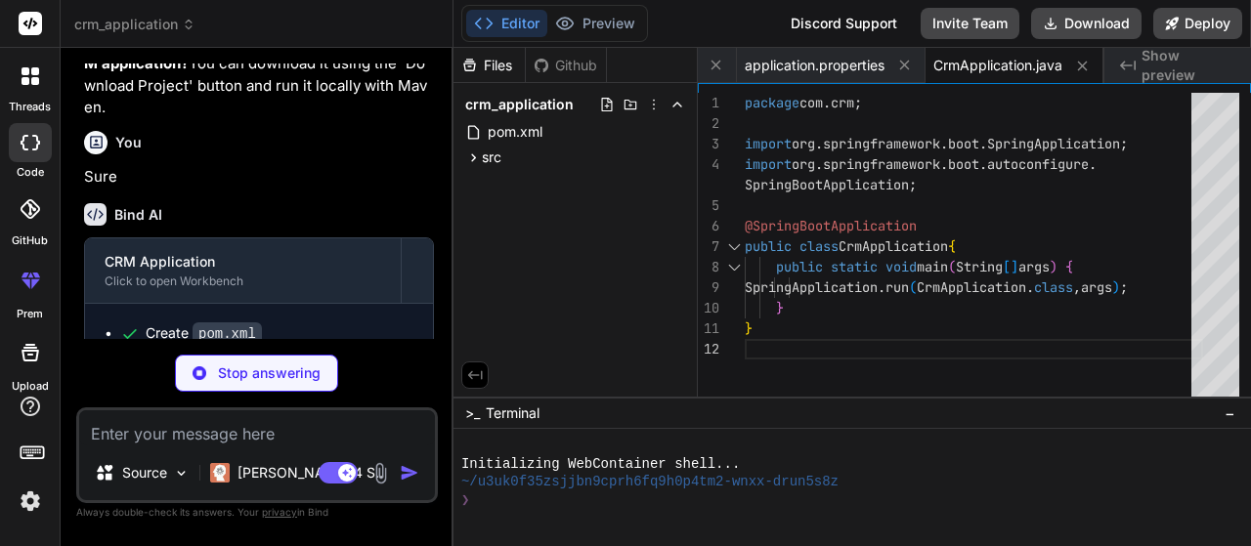
type textarea "x"
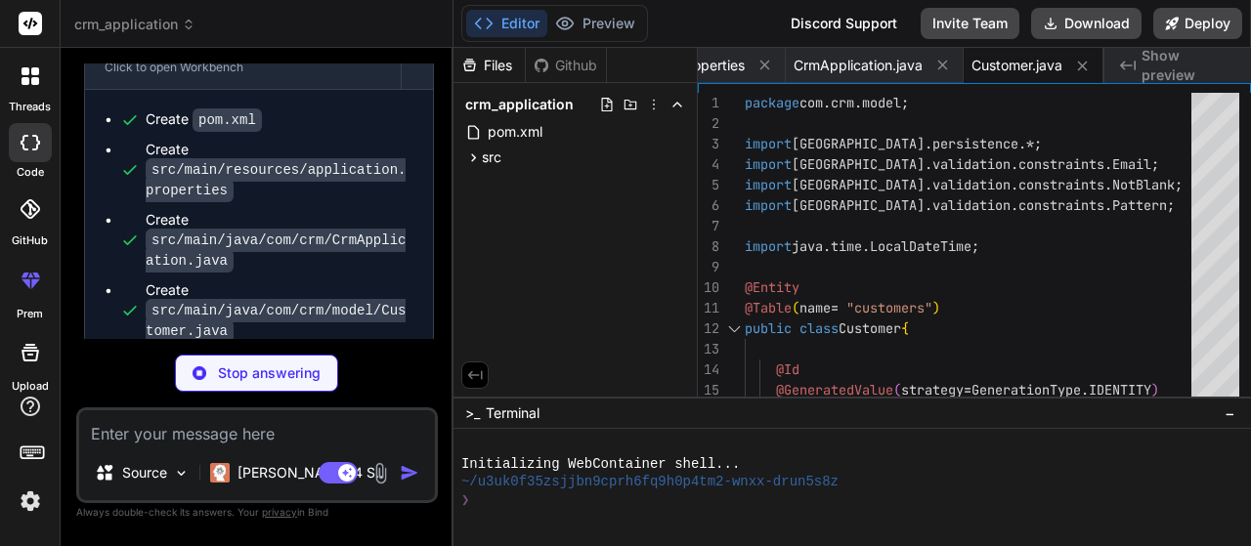
scroll to position [933, 0]
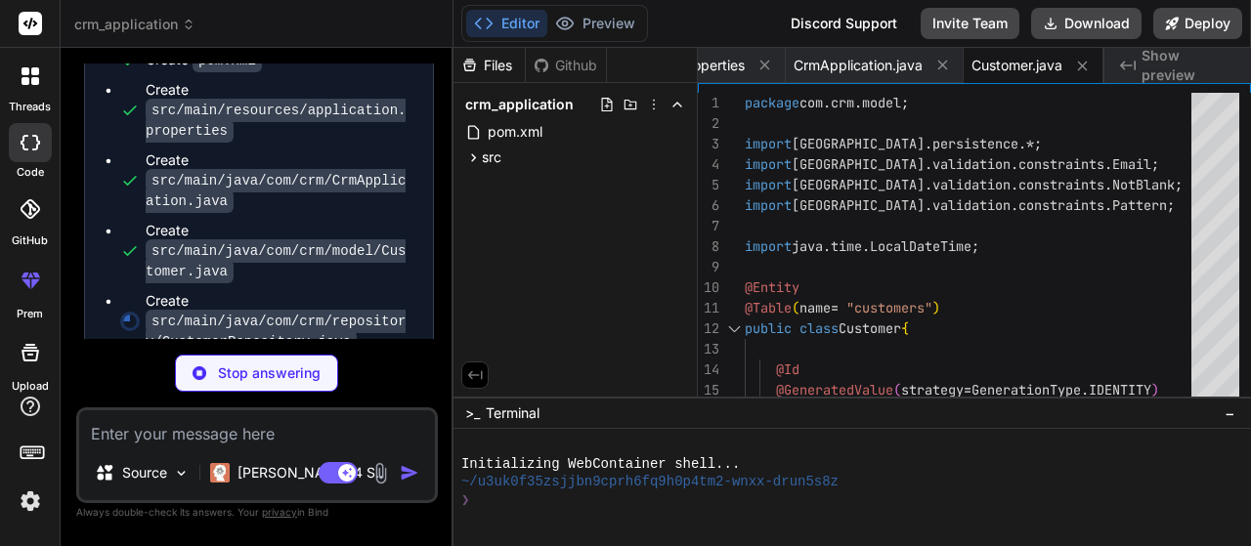
type textarea "x"
type textarea "List<Customer> findTop10ByOrderByCreatedAtDesc(); }"
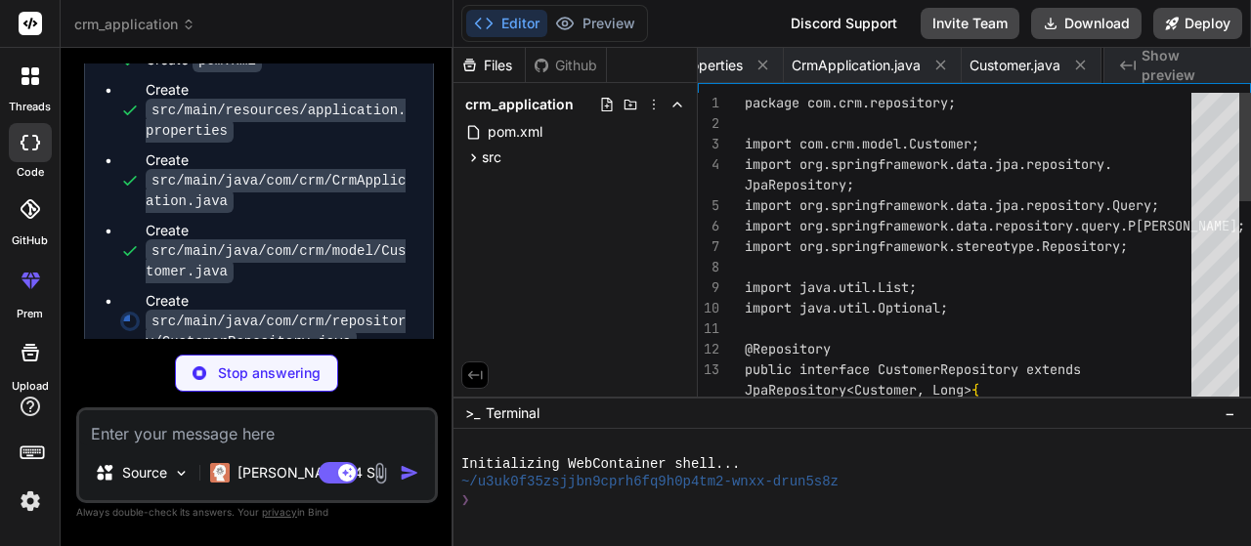
scroll to position [0, 415]
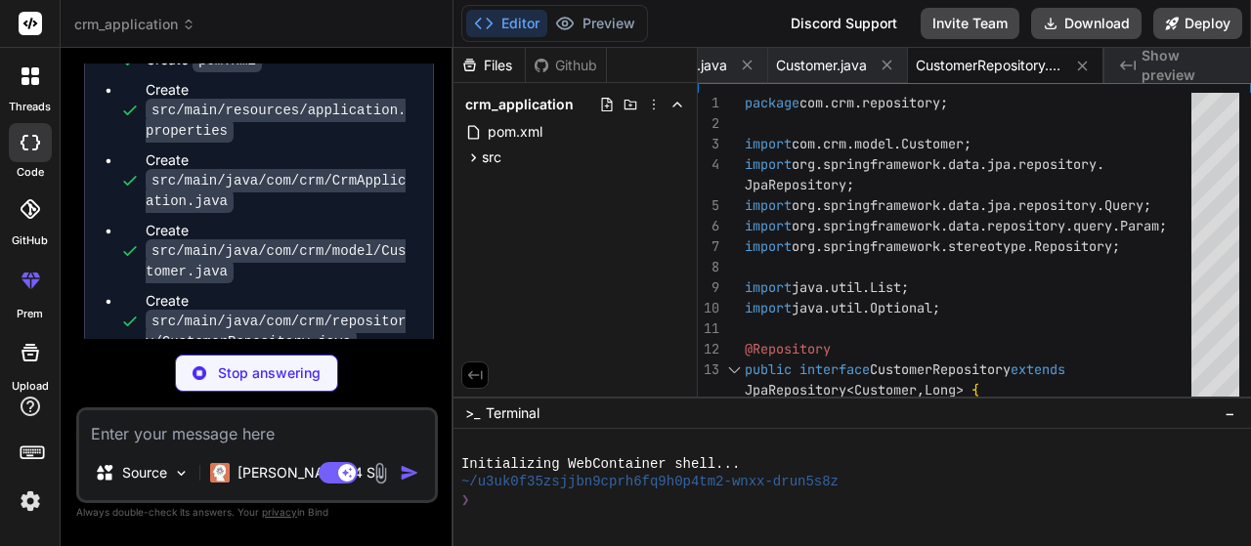
type textarea "x"
type textarea "public boolean emailExistsForOtherCustomer(String email, Long customerId) { Opt…"
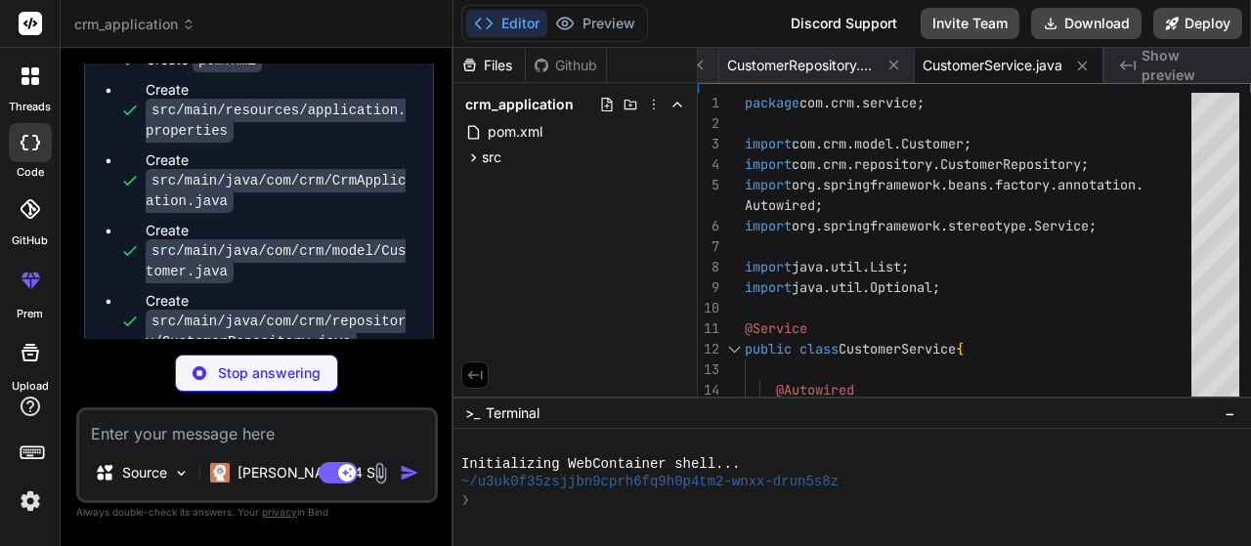
type textarea "x"
type textarea "}"
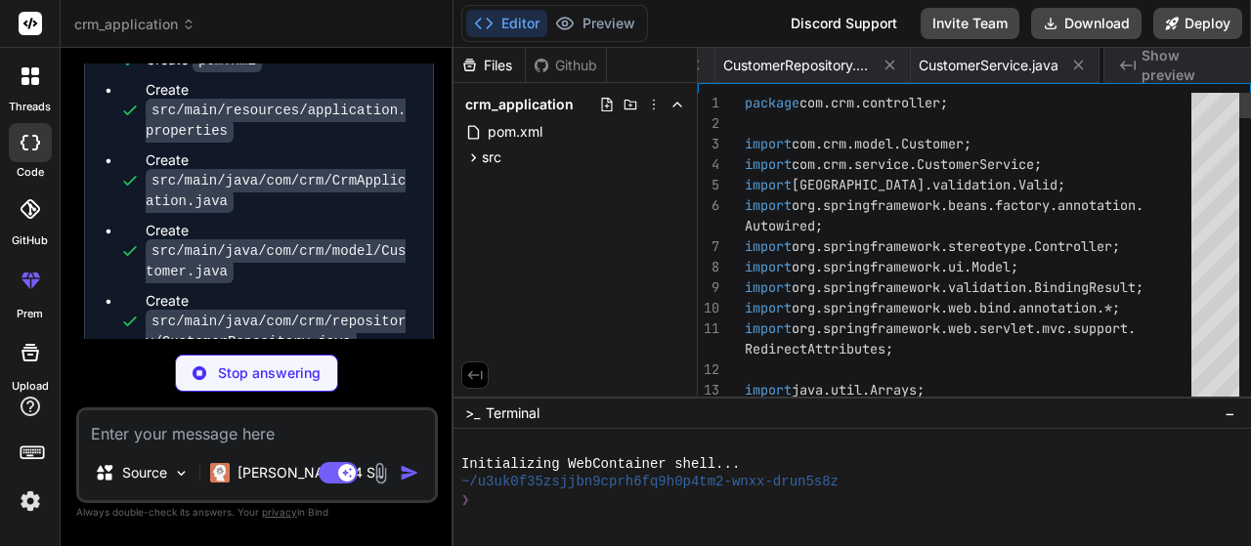
scroll to position [0, 802]
type textarea "x"
type textarea "</div> </div> <script src="https://cdn.jsdelivr.net/npm/bootstrap@5.3.0/dist/js…"
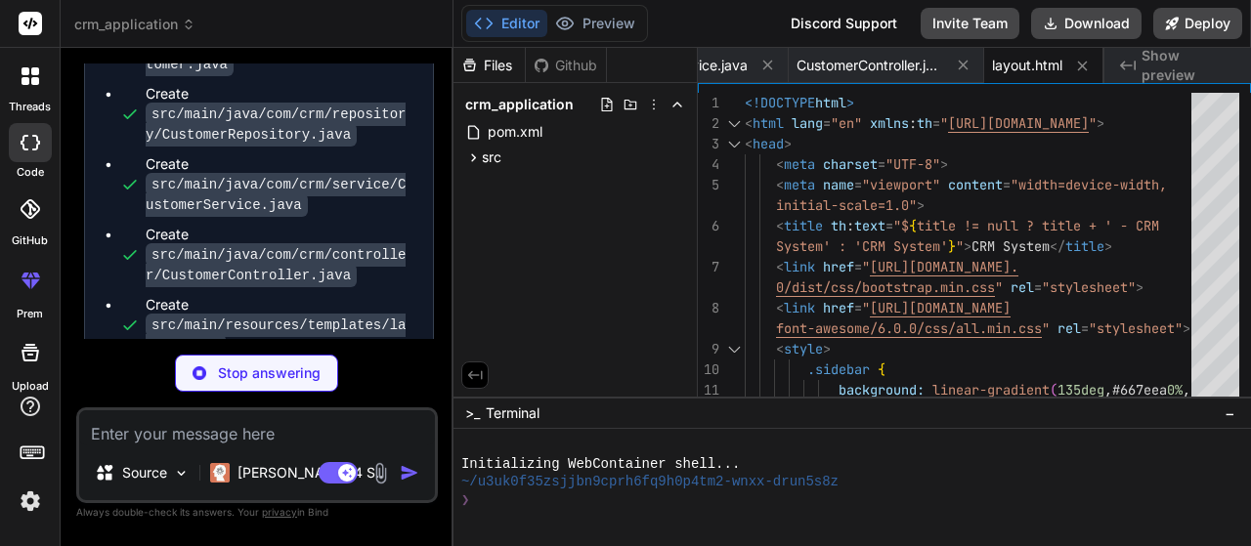
scroll to position [1206, 0]
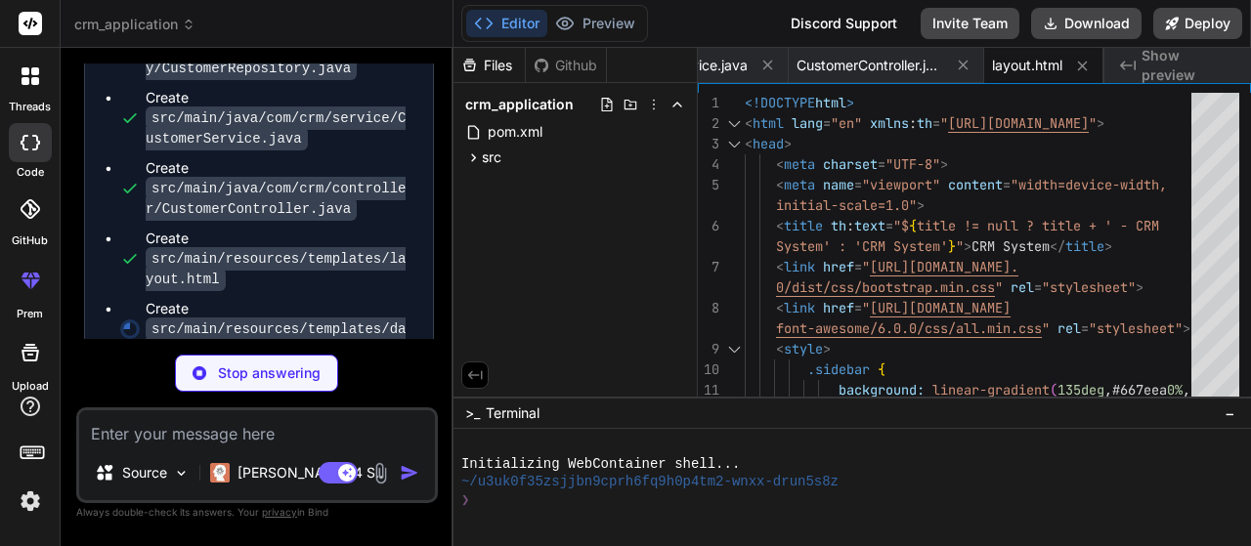
type textarea "x"
type textarea "</div> </div> </div> </div> </div> </body> </html>"
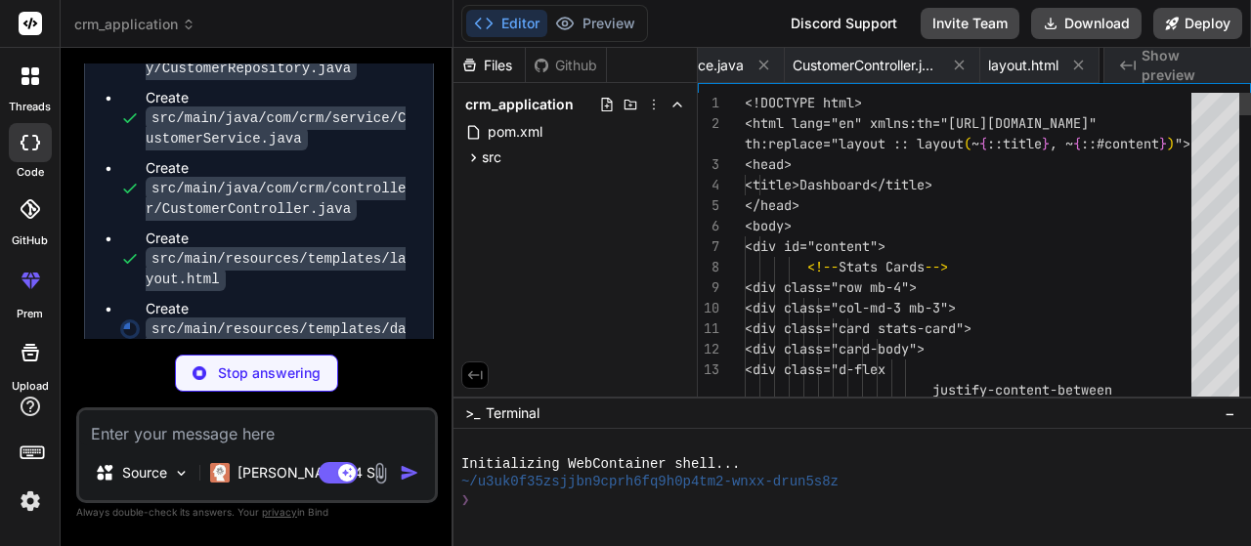
scroll to position [0, 1069]
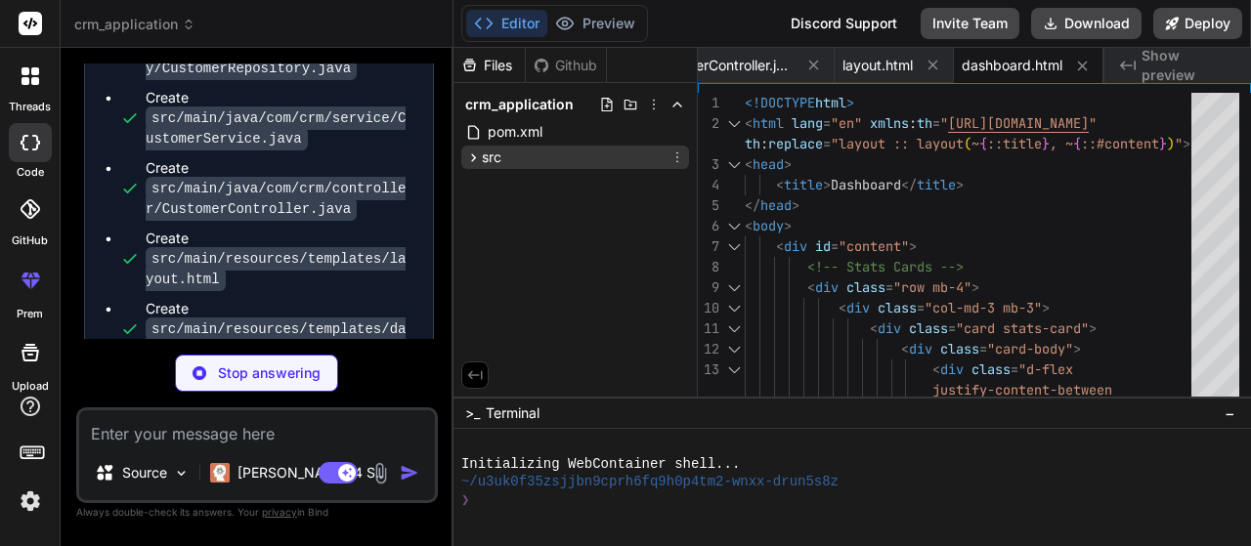
click at [474, 157] on icon at bounding box center [473, 157] width 5 height 8
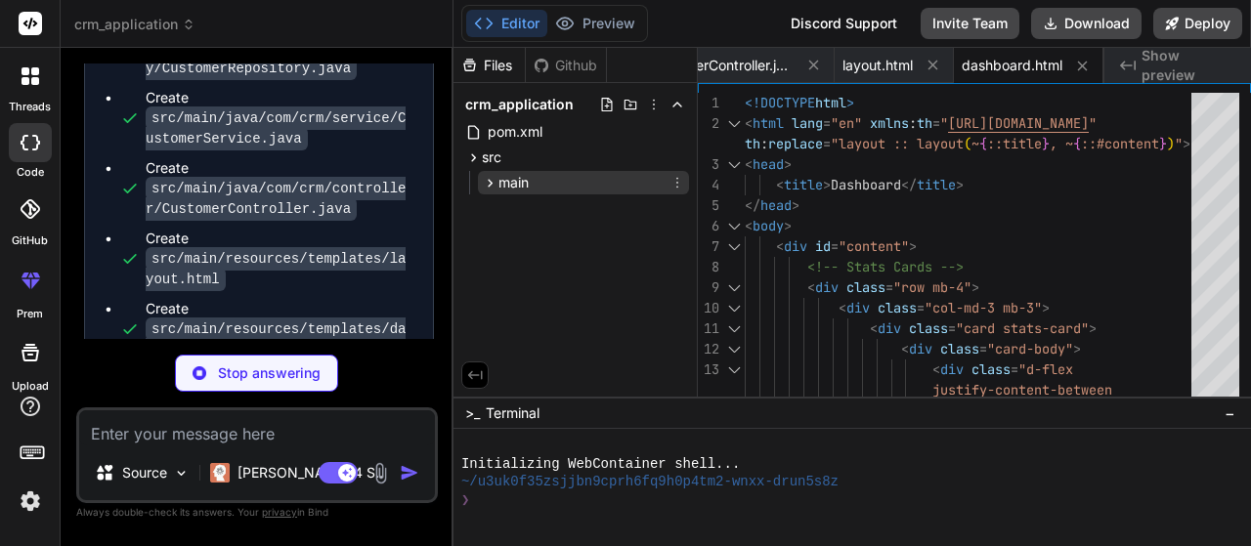
click at [487, 184] on icon at bounding box center [490, 183] width 17 height 17
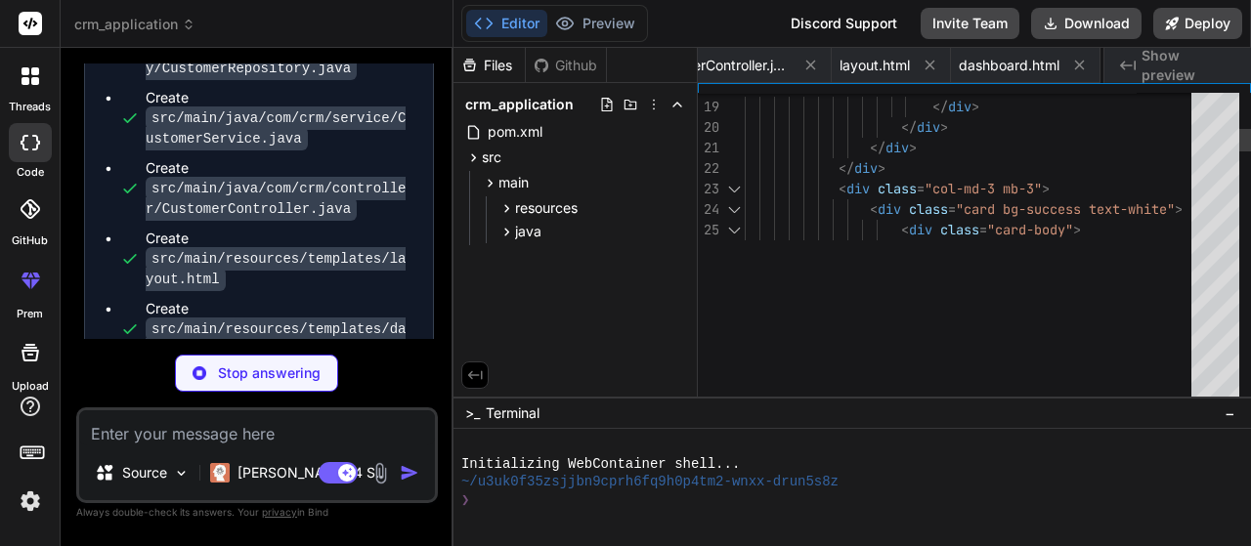
type textarea "x"
type textarea "</tbody> </table> </div> </div> </div> </div> </body> </html>"
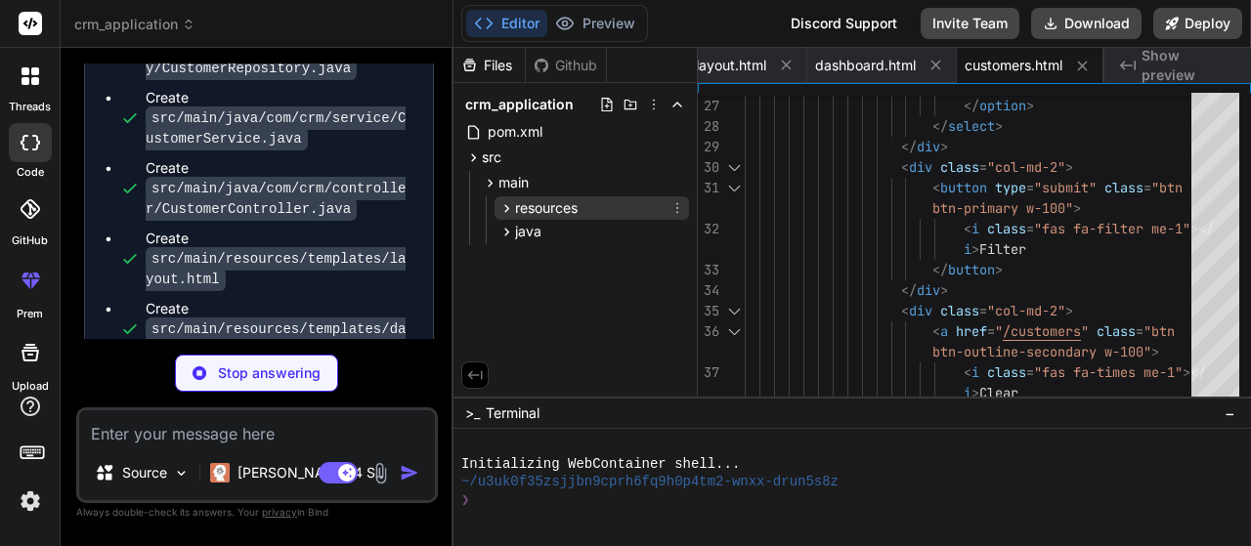
click at [510, 200] on icon at bounding box center [507, 208] width 17 height 17
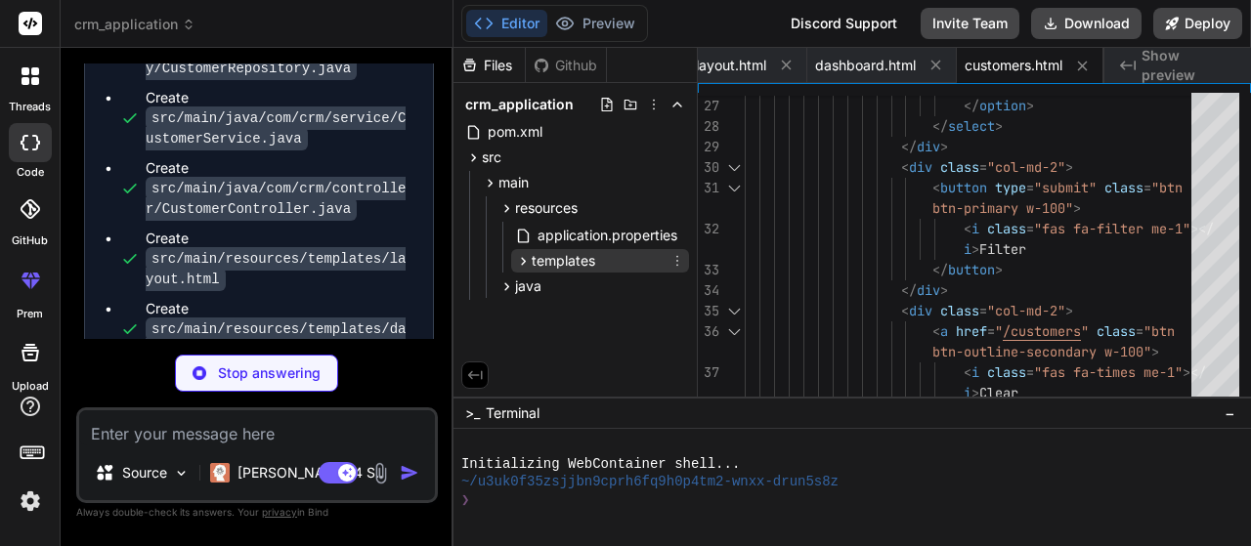
click at [515, 265] on icon at bounding box center [523, 261] width 17 height 17
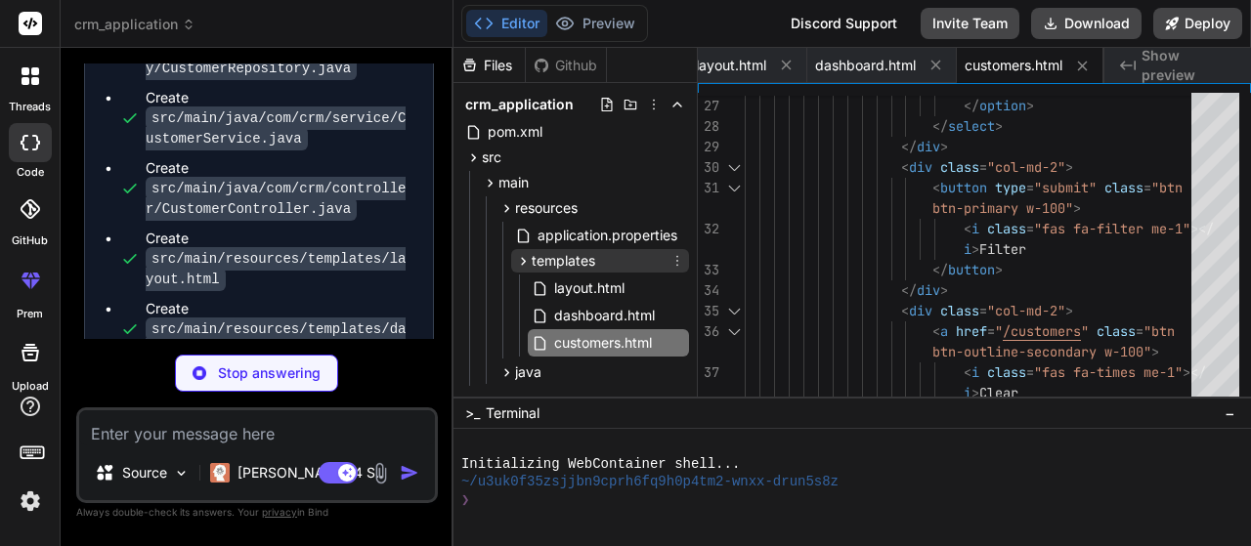
click at [519, 257] on icon at bounding box center [523, 261] width 17 height 17
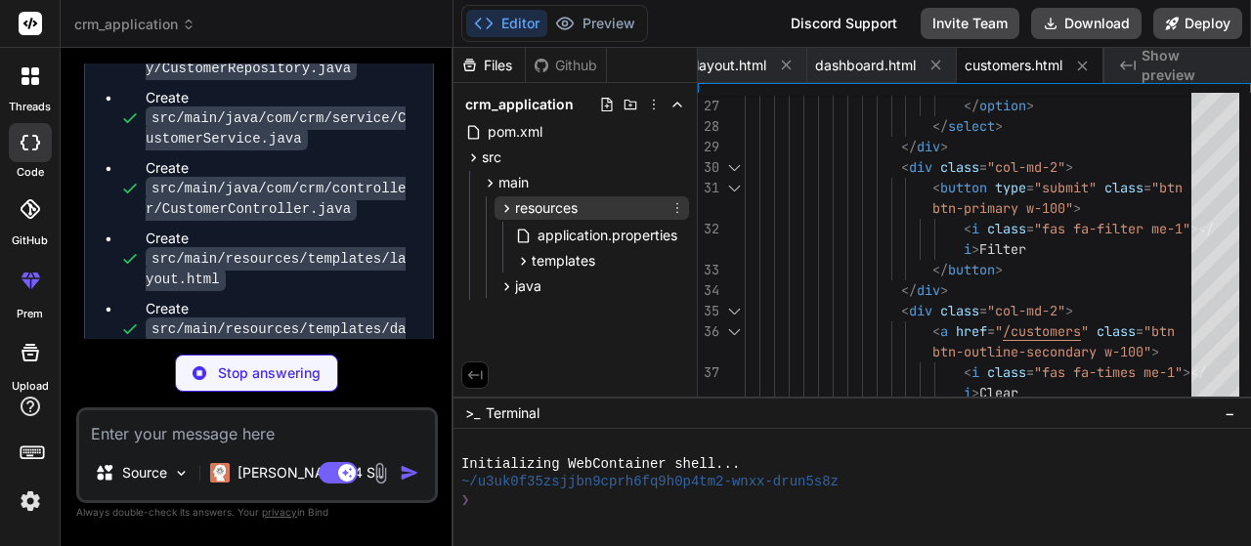
click at [507, 208] on icon at bounding box center [506, 208] width 5 height 8
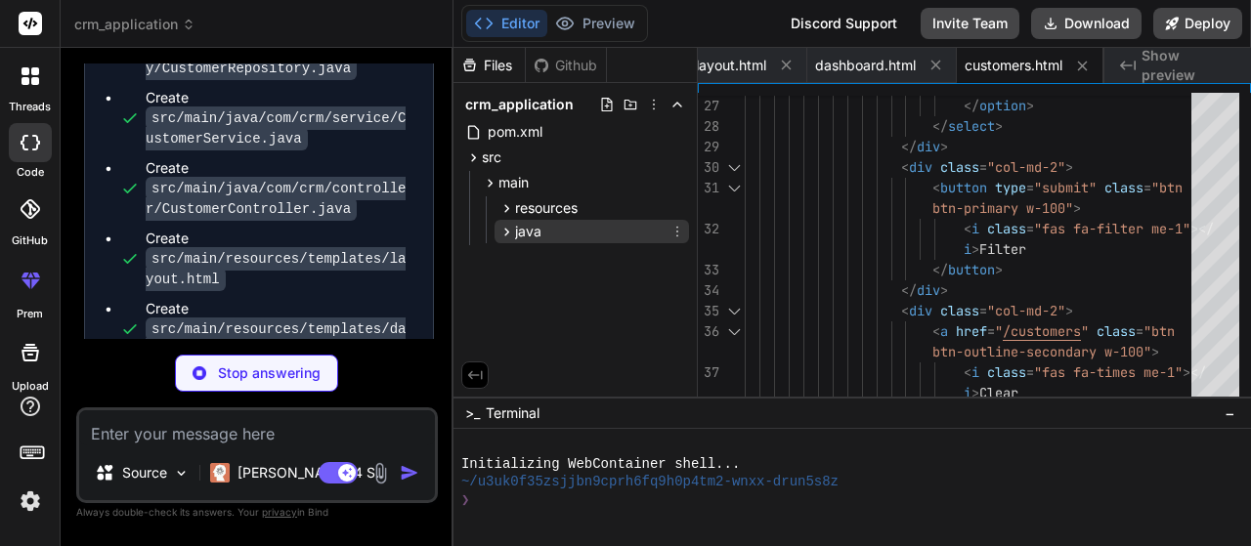
click at [502, 238] on icon at bounding box center [507, 232] width 17 height 17
click at [512, 259] on div "com" at bounding box center [600, 256] width 178 height 23
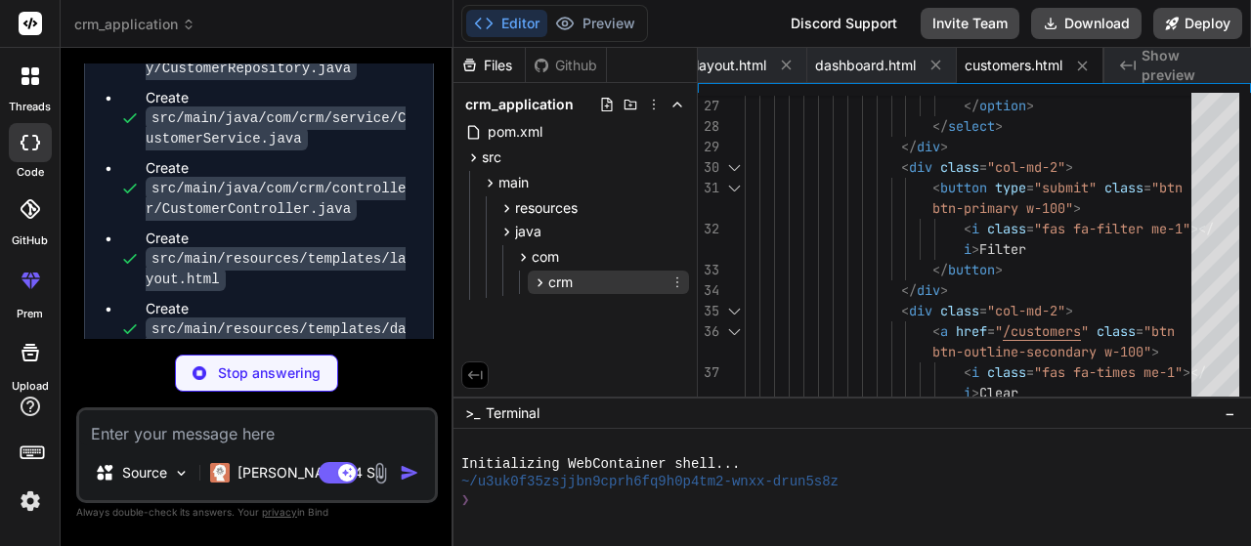
click at [536, 279] on icon at bounding box center [540, 283] width 17 height 17
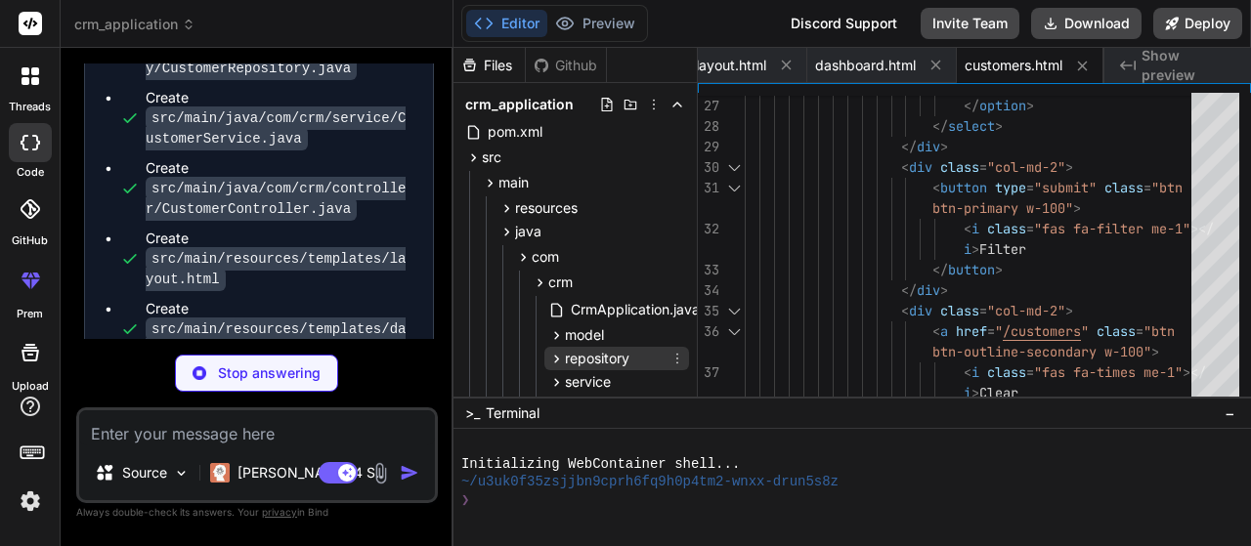
type textarea "x"
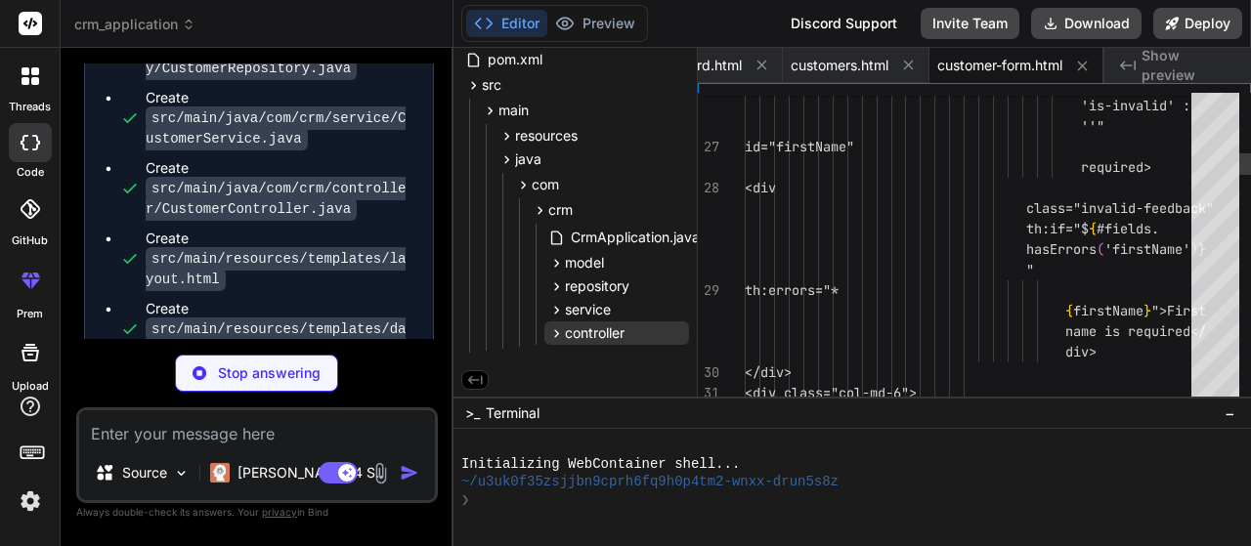
scroll to position [76, 0]
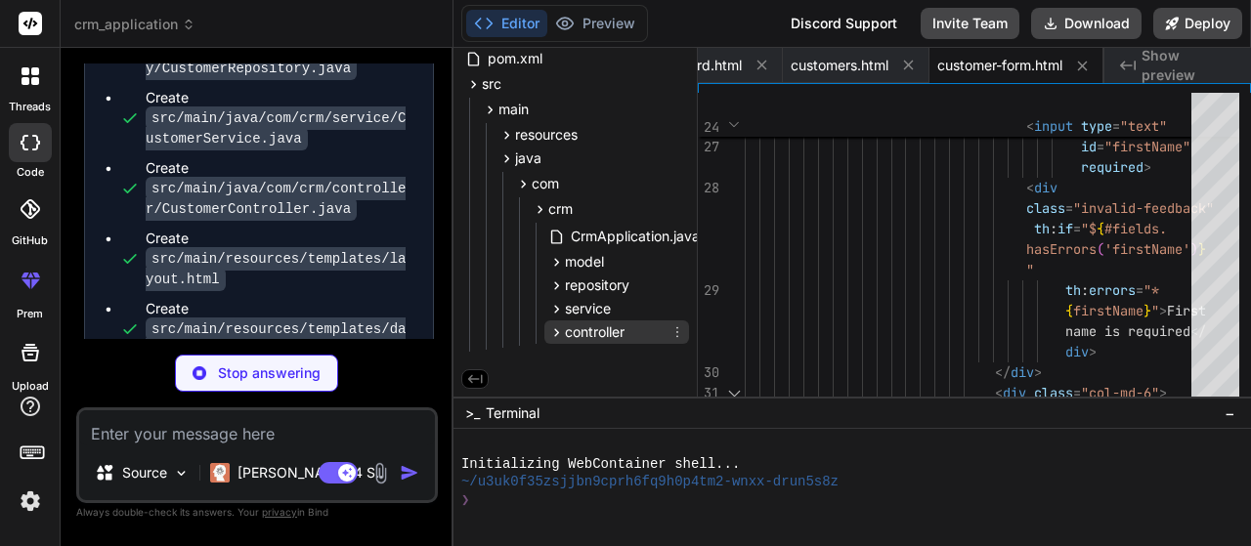
click at [556, 329] on icon at bounding box center [556, 332] width 5 height 8
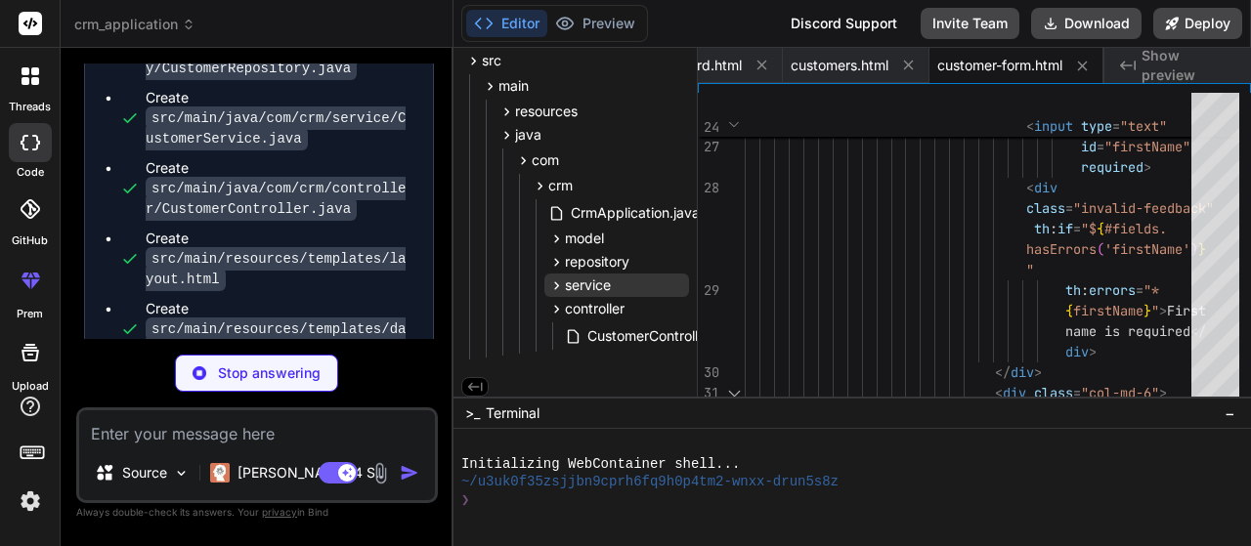
scroll to position [108, 0]
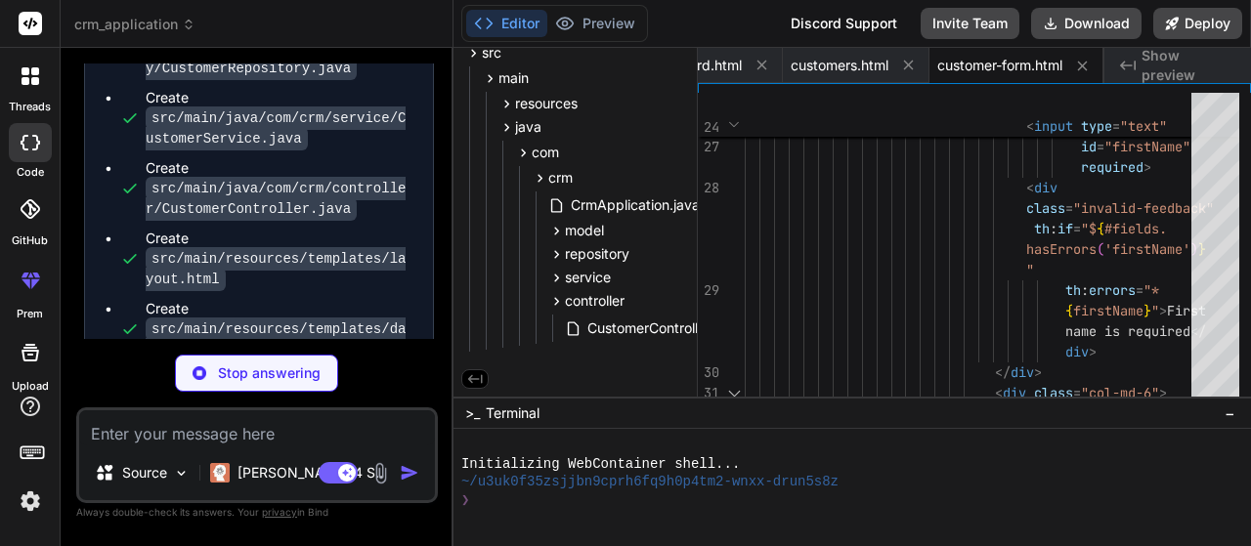
type textarea "x"
type textarea "</form> </div> </div> </div> </div> </div> </body> </html>"
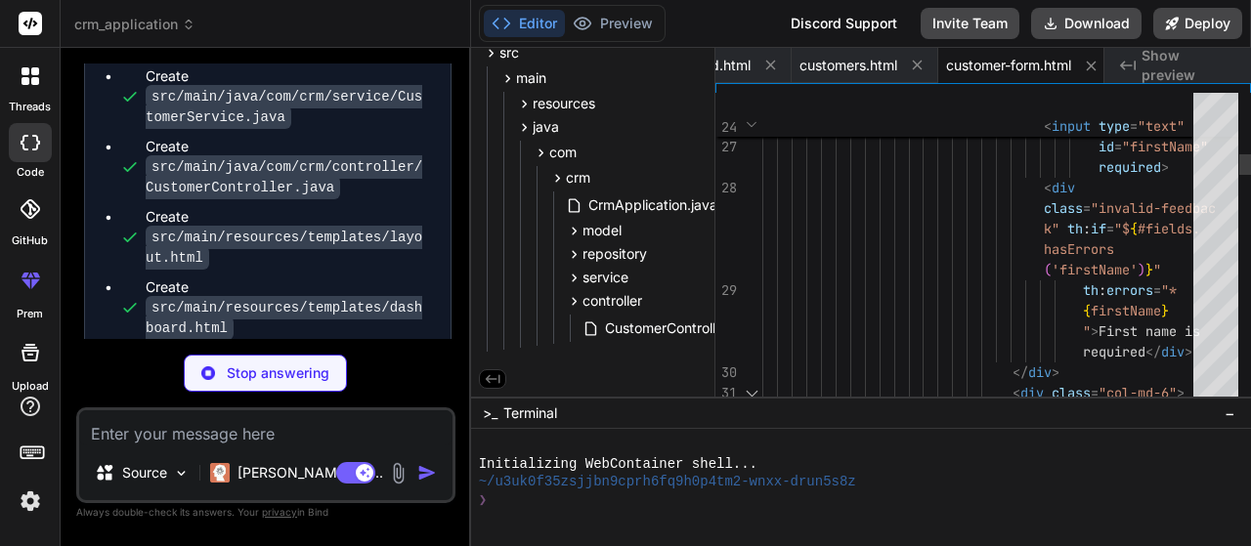
type textarea "x"
type textarea "</div> </div> </div> </div> </body> </html>"
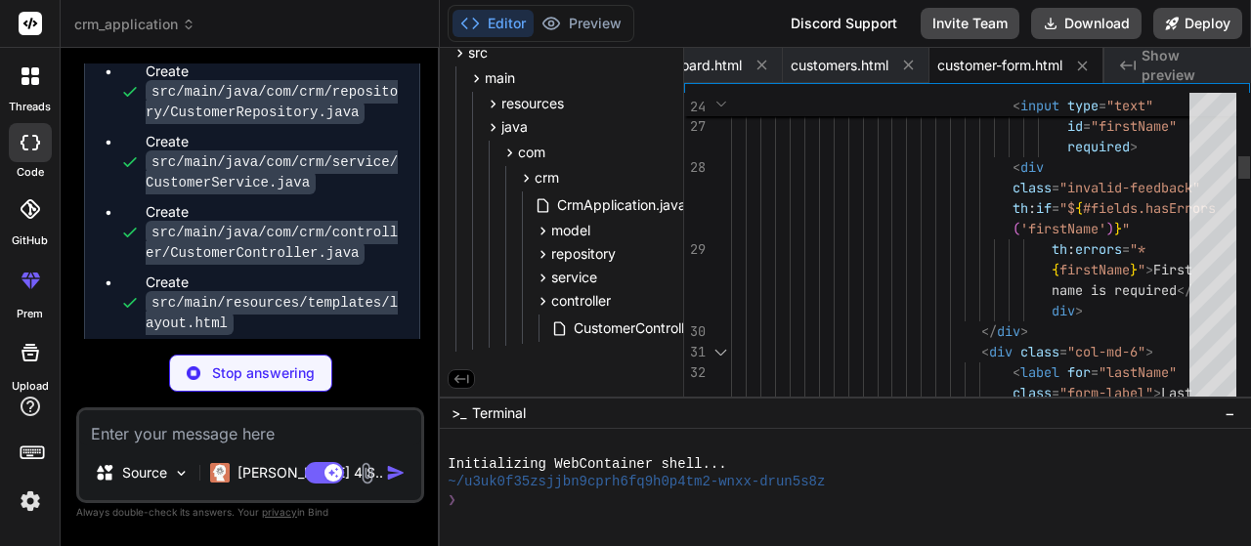
drag, startPoint x: 452, startPoint y: 196, endPoint x: 399, endPoint y: 201, distance: 53.0
click at [399, 201] on div "Bind AI Web Search Created with Pixso. Code Generator You give the CRM app in j…" at bounding box center [250, 297] width 379 height 499
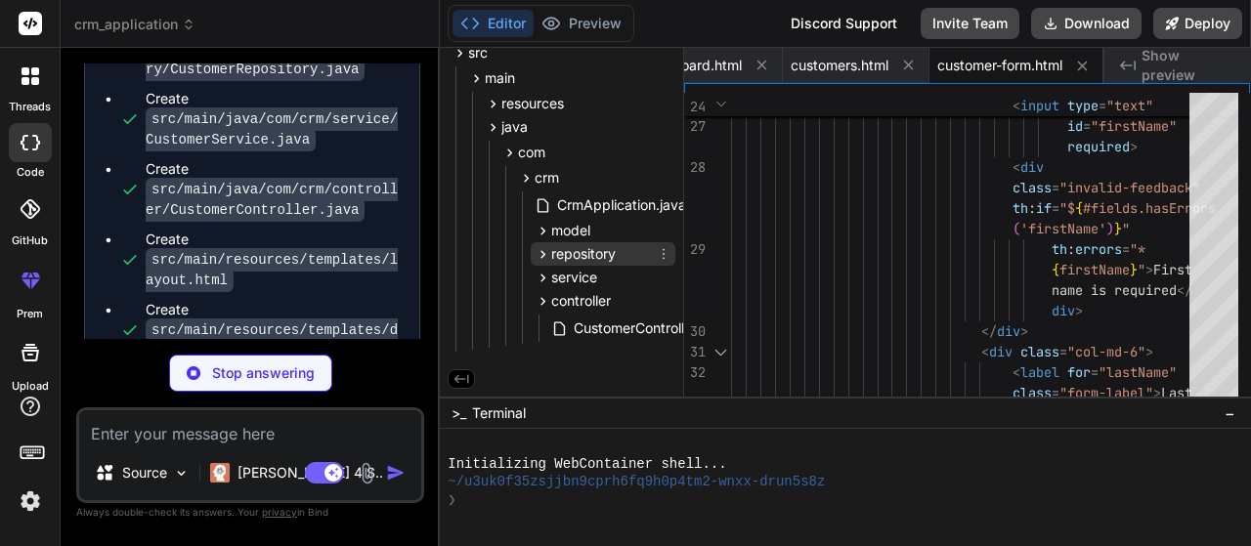
type textarea "x"
type textarea "</a> </div> </div> </div> </div> </body> </html>"
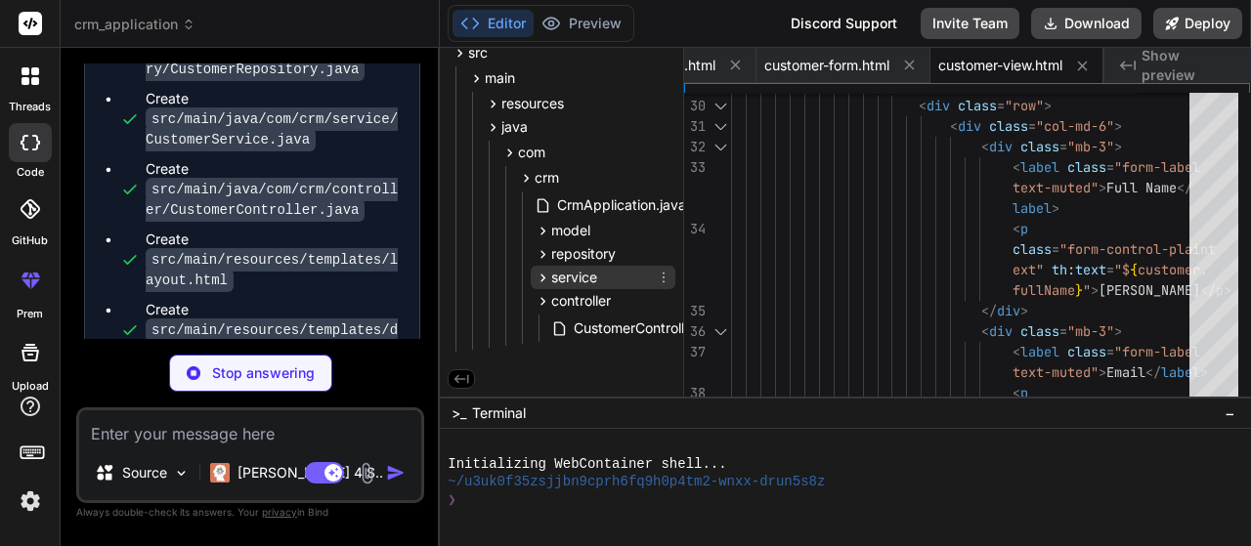
scroll to position [108, 50]
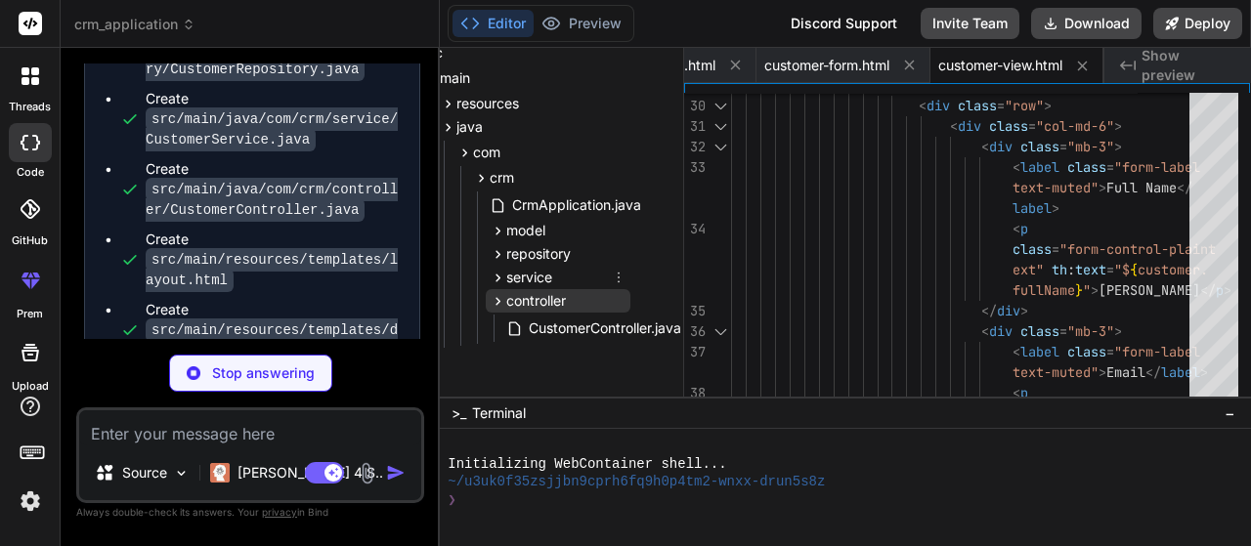
type textarea "x"
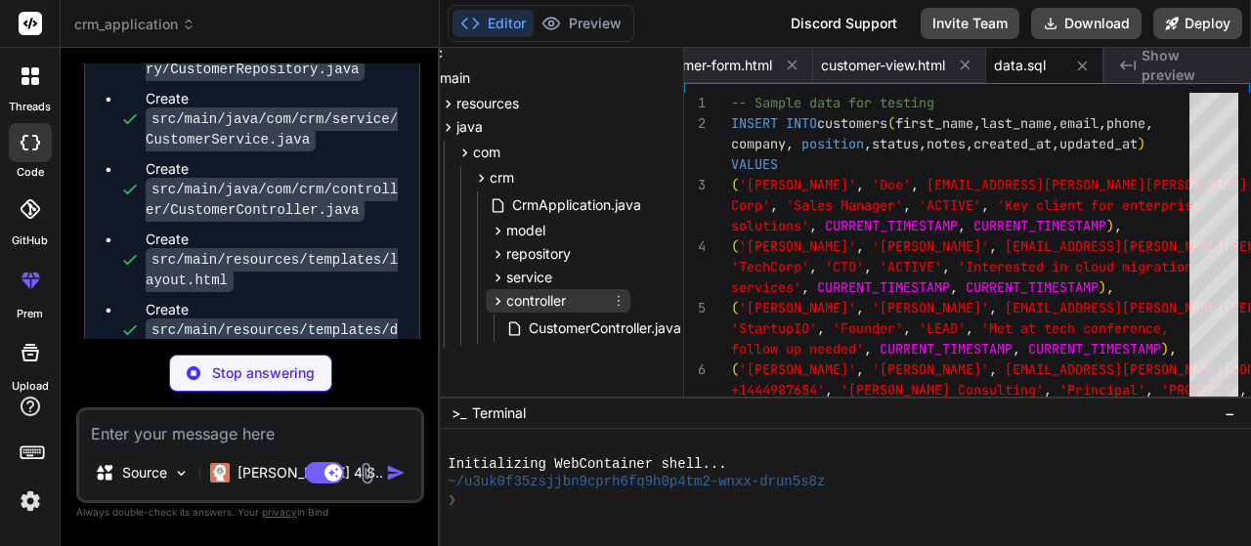
click at [490, 297] on icon at bounding box center [498, 301] width 17 height 17
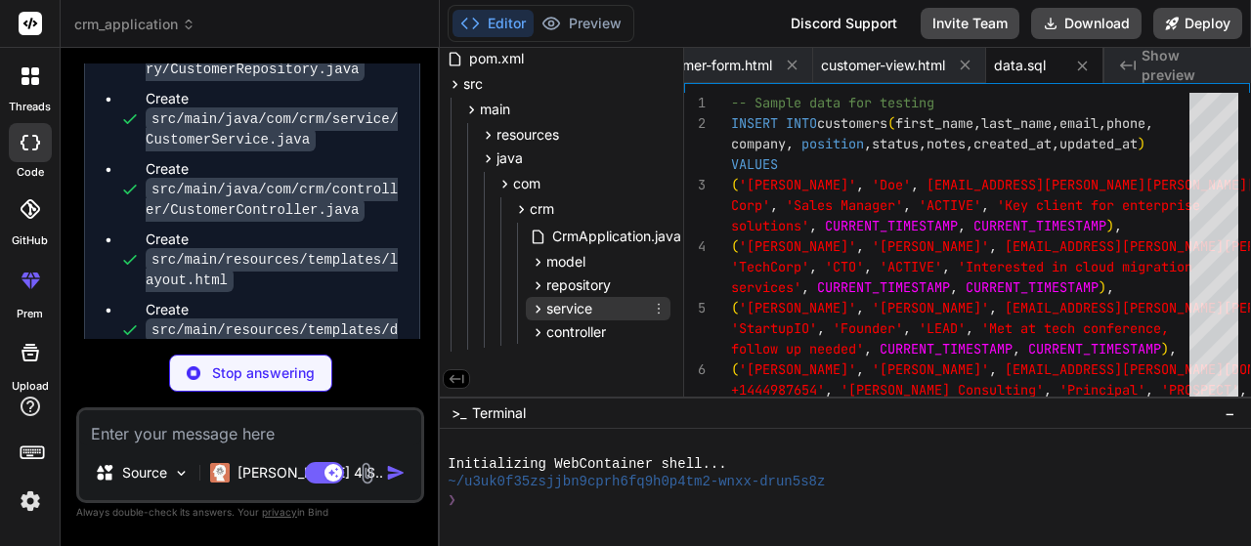
click at [531, 304] on icon at bounding box center [538, 309] width 17 height 17
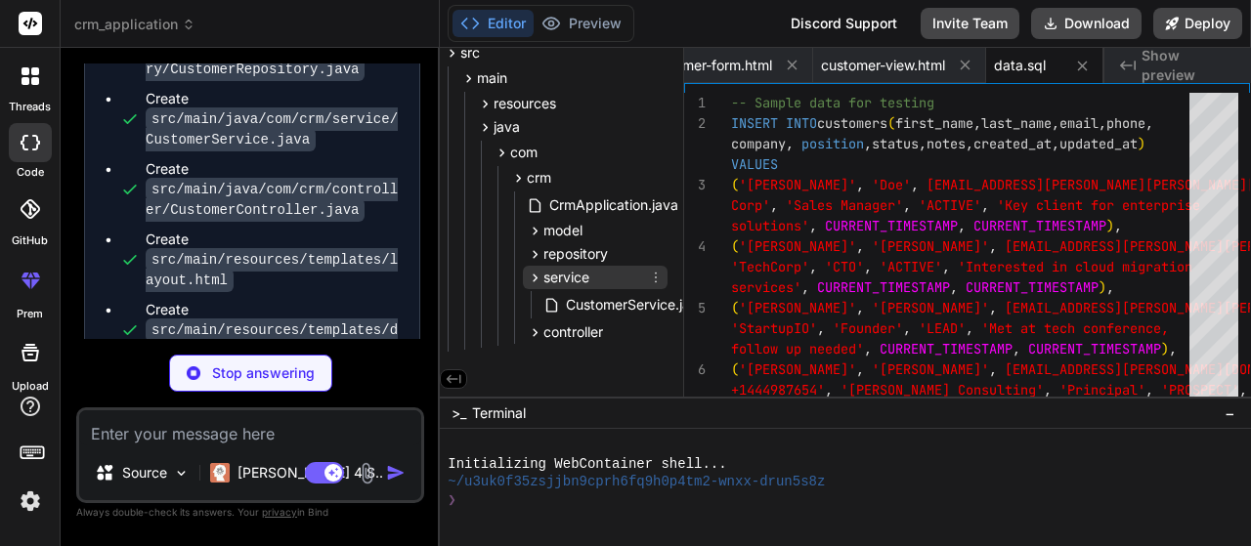
click at [532, 273] on icon at bounding box center [535, 278] width 17 height 17
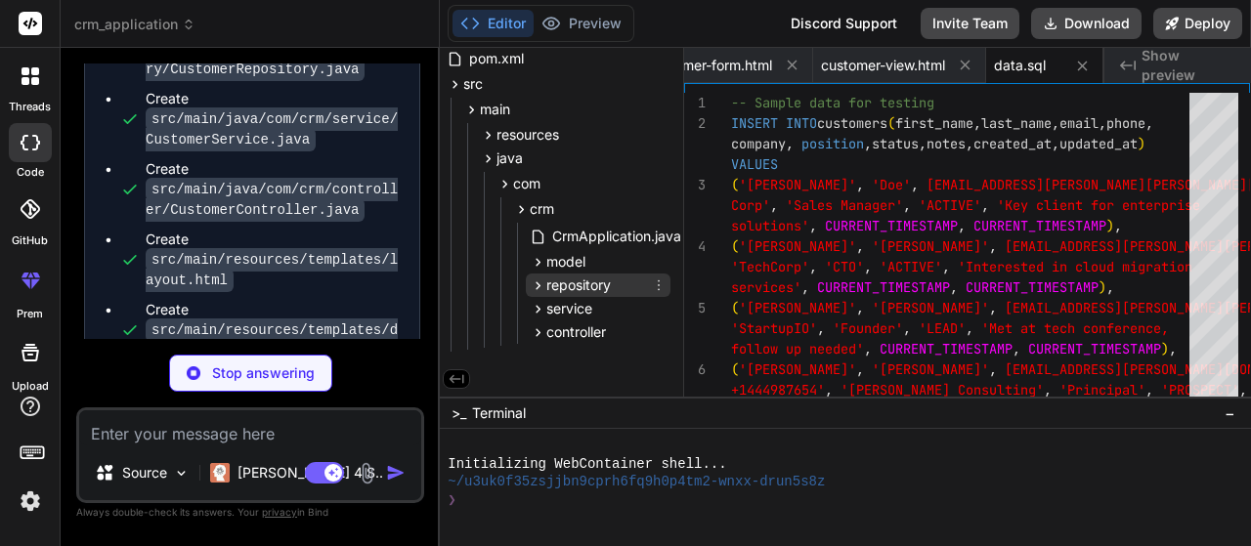
click at [533, 278] on icon at bounding box center [538, 286] width 17 height 17
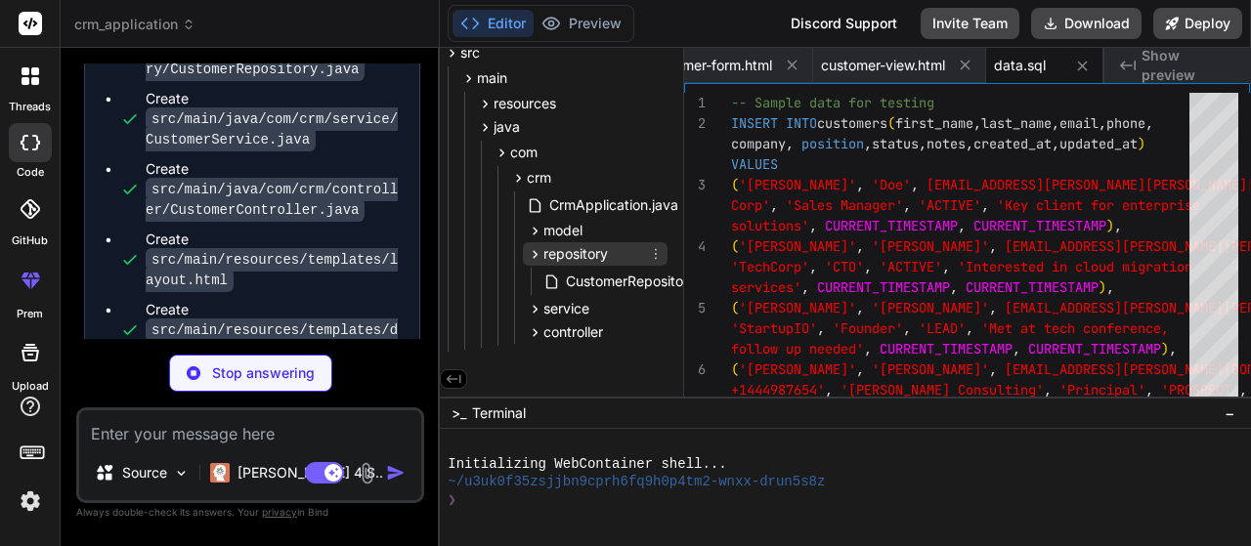
click at [536, 255] on icon at bounding box center [535, 254] width 17 height 17
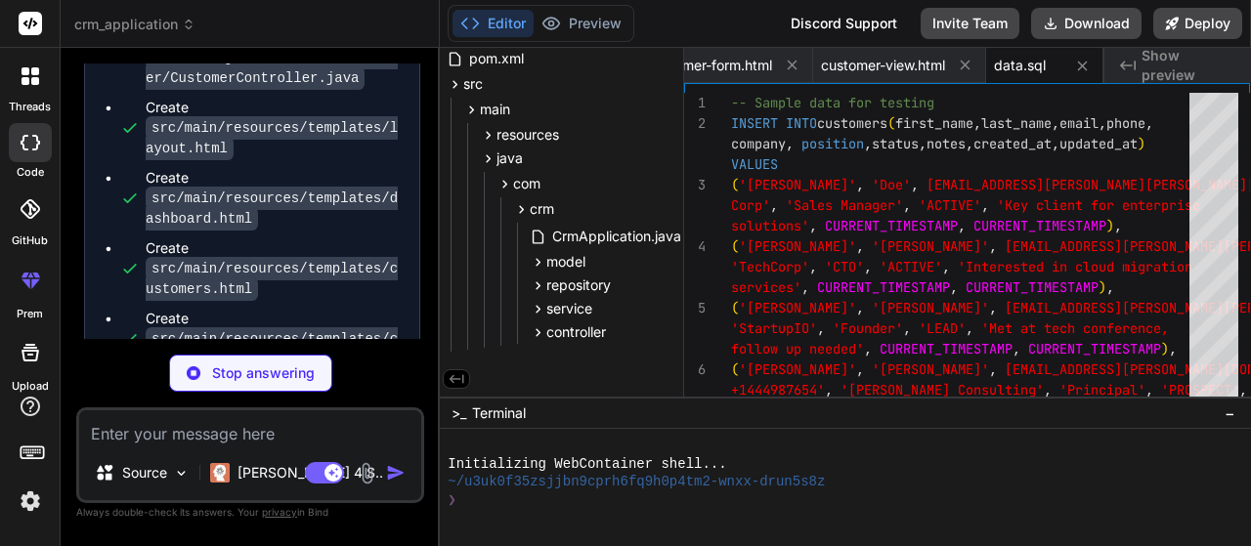
scroll to position [1533, 0]
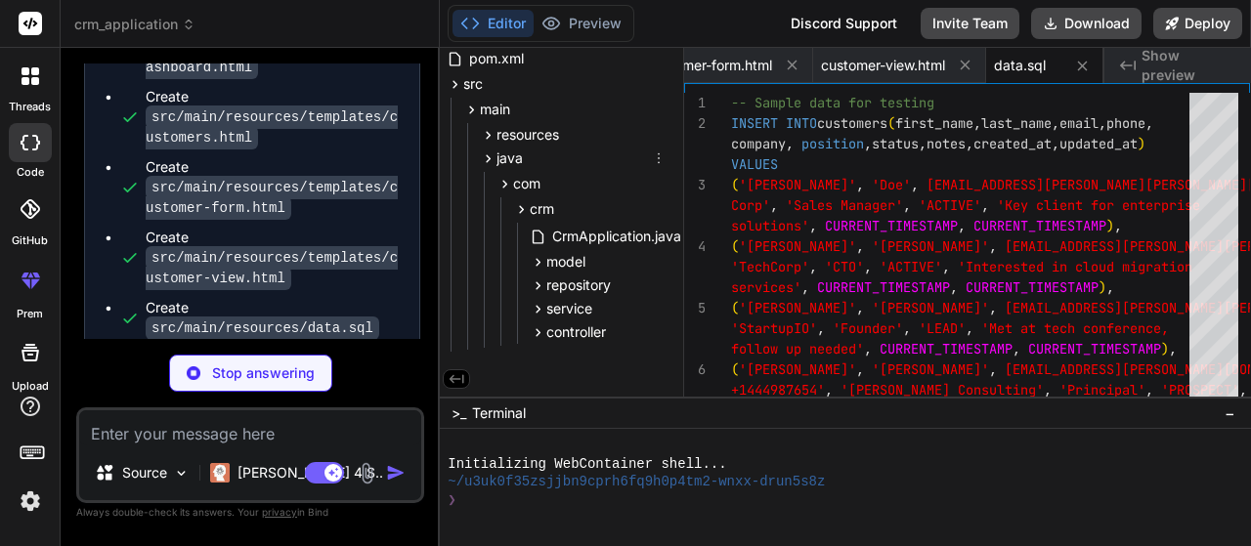
type textarea "x"
type textarea "This project is open source and available under the [MIT License](LICENSE)."
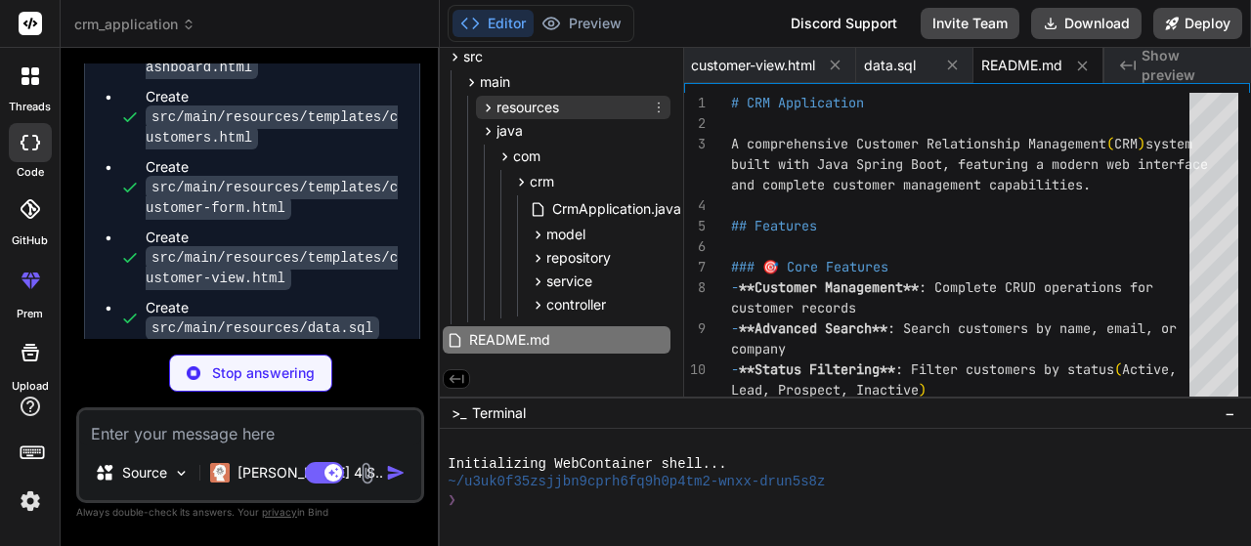
click at [486, 108] on icon at bounding box center [488, 108] width 17 height 17
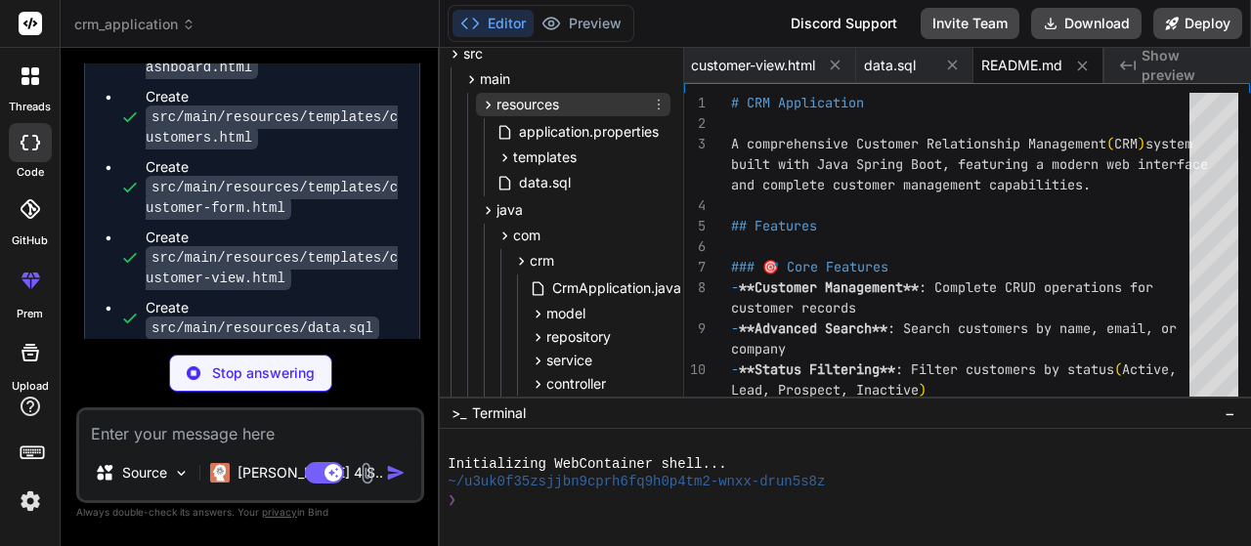
scroll to position [108, 8]
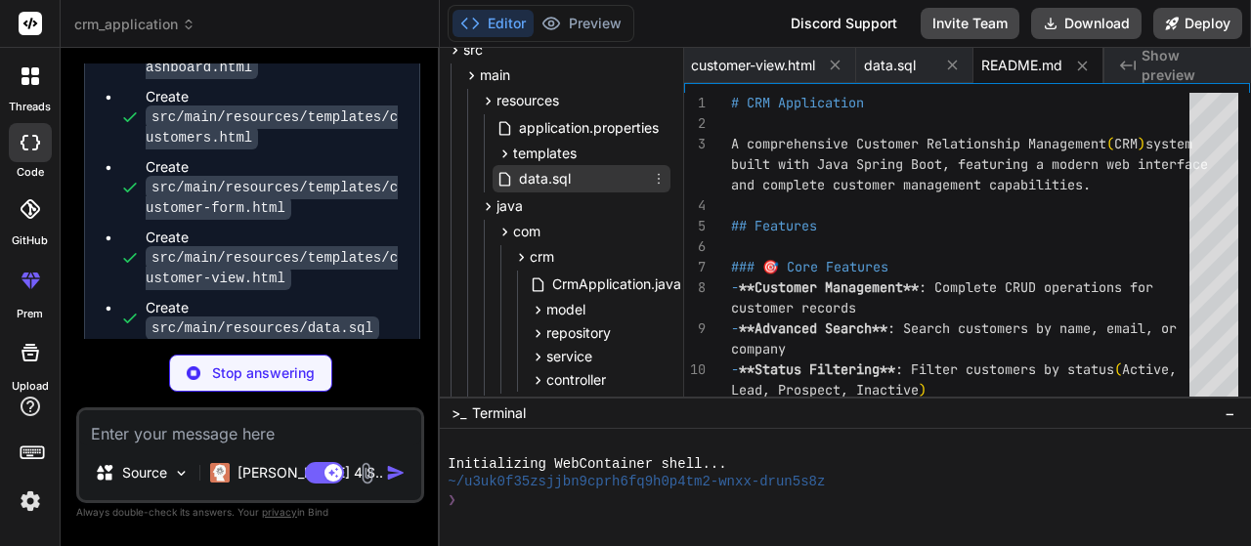
type textarea "x"
click at [522, 177] on span "data.sql" at bounding box center [545, 178] width 56 height 23
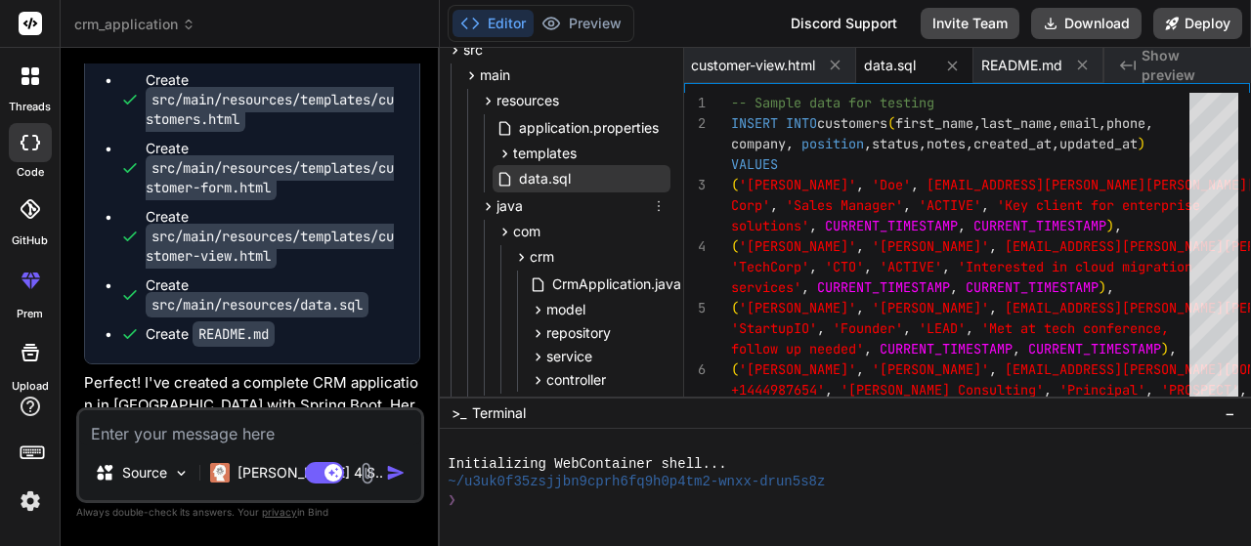
type textarea "x"
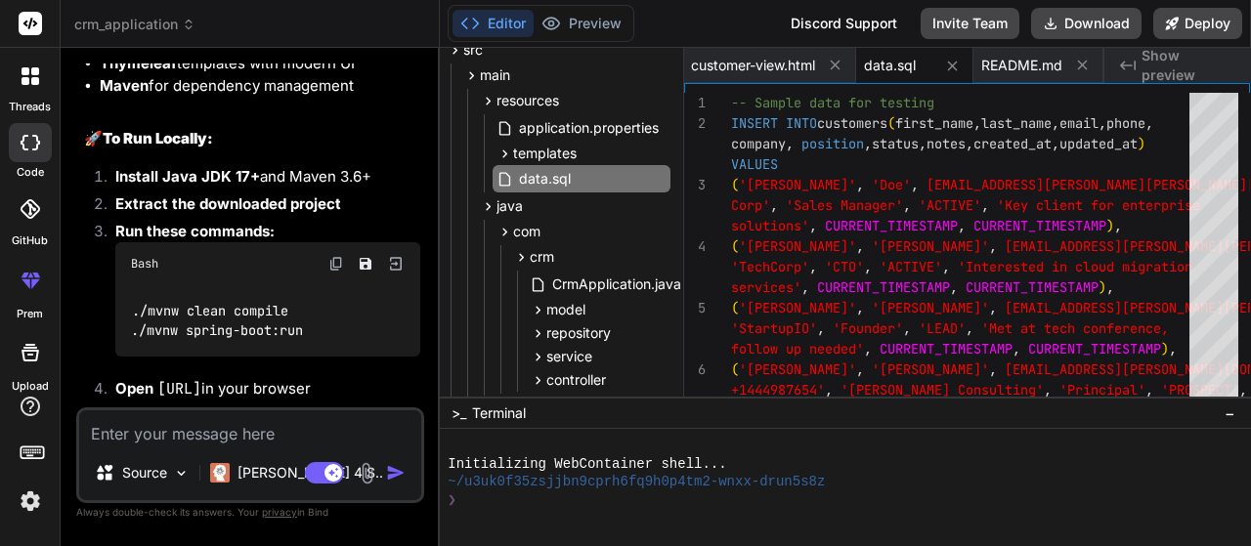
scroll to position [2313, 0]
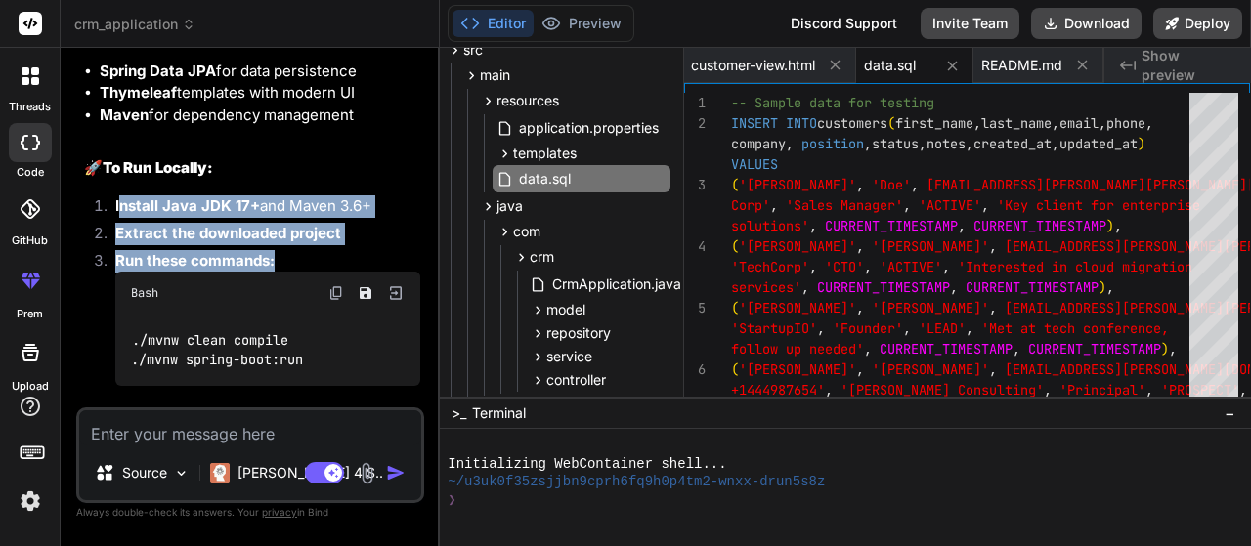
drag, startPoint x: 180, startPoint y: 194, endPoint x: 320, endPoint y: 240, distance: 147.1
click at [320, 240] on ol "Install Java JDK 17+ and Maven 3.6+ Extract the downloaded project Run these co…" at bounding box center [252, 316] width 336 height 240
click at [322, 224] on strong "Extract the downloaded project" at bounding box center [228, 233] width 226 height 19
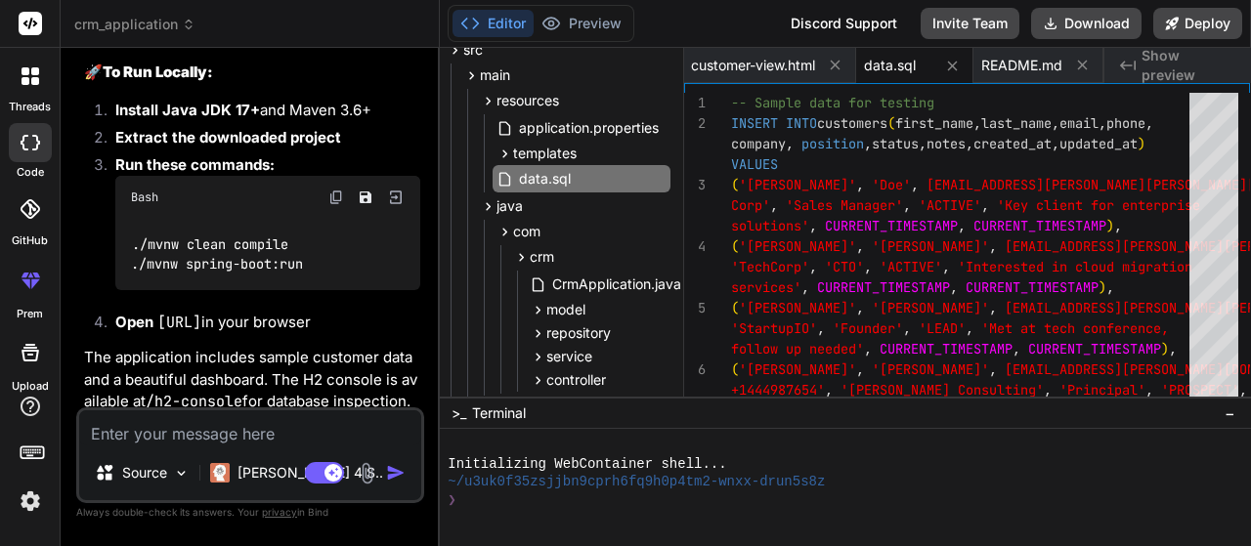
scroll to position [2411, 0]
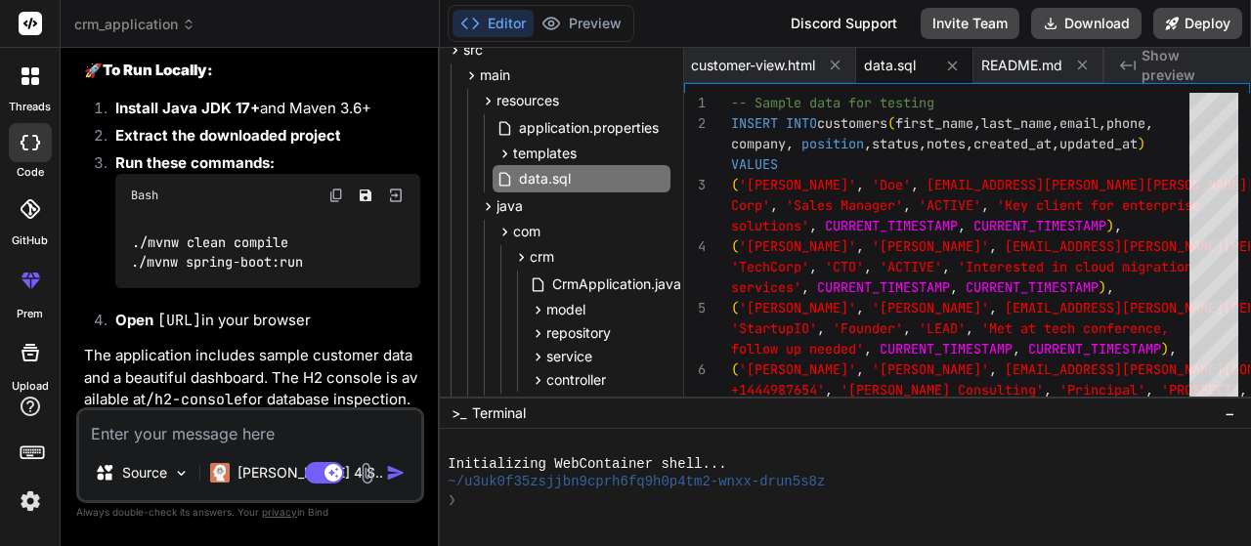
click at [557, 1] on div "Editor Preview Disabled until preview for your project is generated Discord Sup…" at bounding box center [845, 24] width 811 height 48
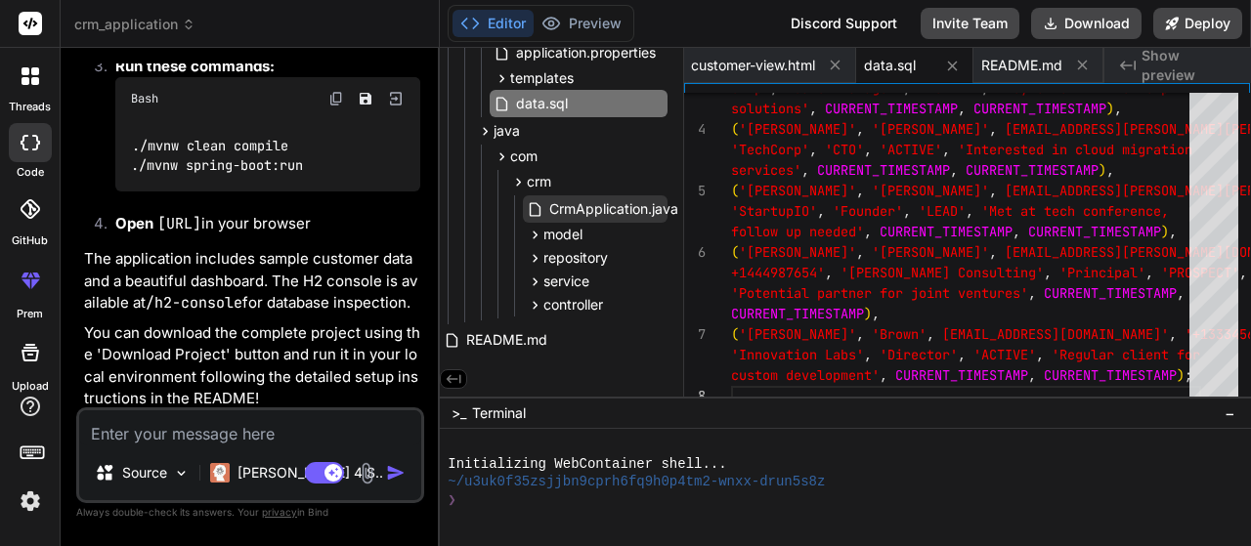
scroll to position [0, 8]
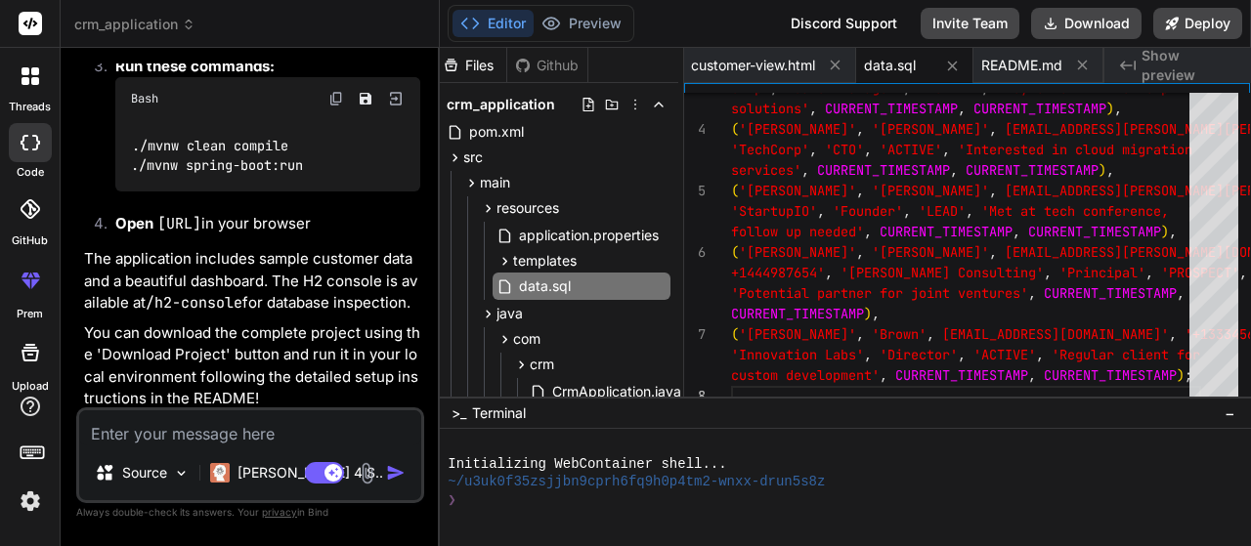
click at [515, 21] on button "Editor" at bounding box center [493, 23] width 81 height 27
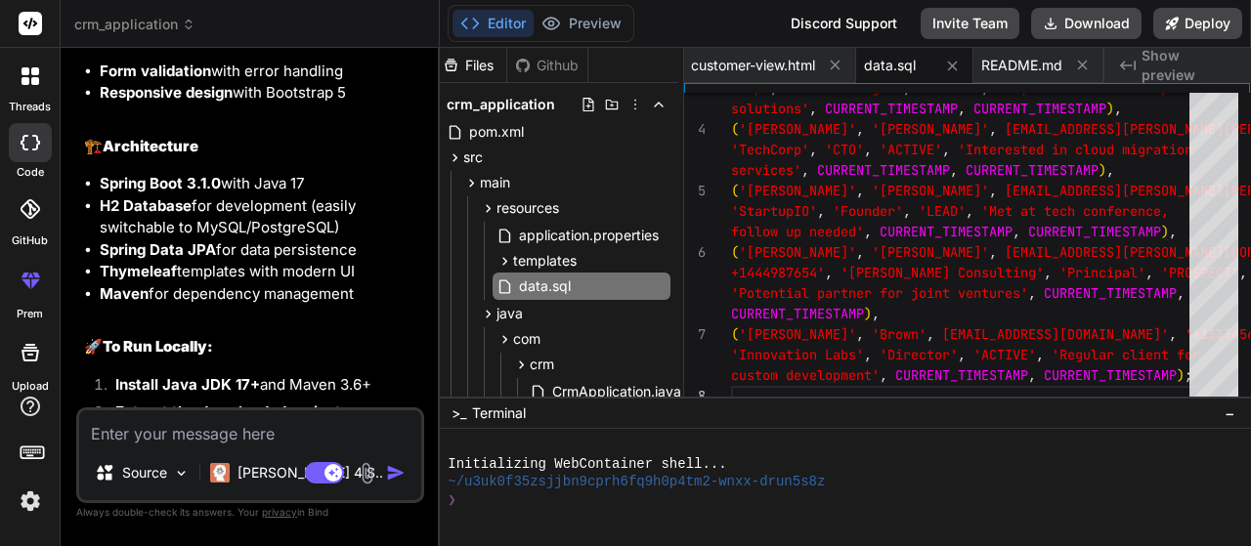
scroll to position [2507, 0]
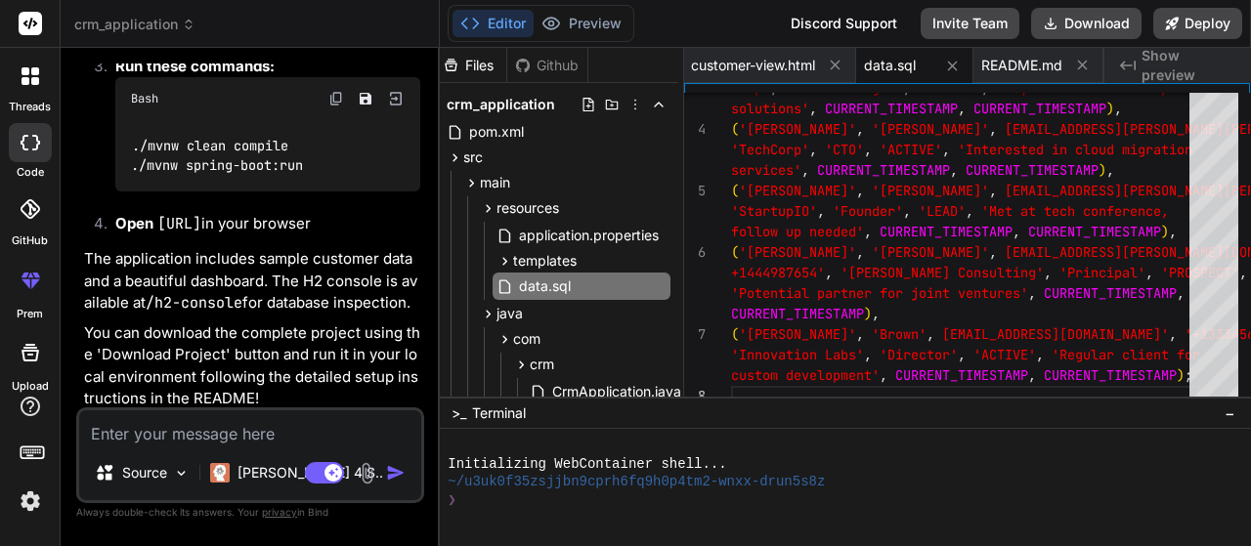
click at [1187, 60] on span "Show preview" at bounding box center [1189, 65] width 94 height 39
click at [1079, 65] on icon at bounding box center [1082, 65] width 17 height 17
click at [1086, 65] on icon at bounding box center [1082, 66] width 17 height 17
type textarea "</a> </div> </div> </div> </div> </body> </html>"
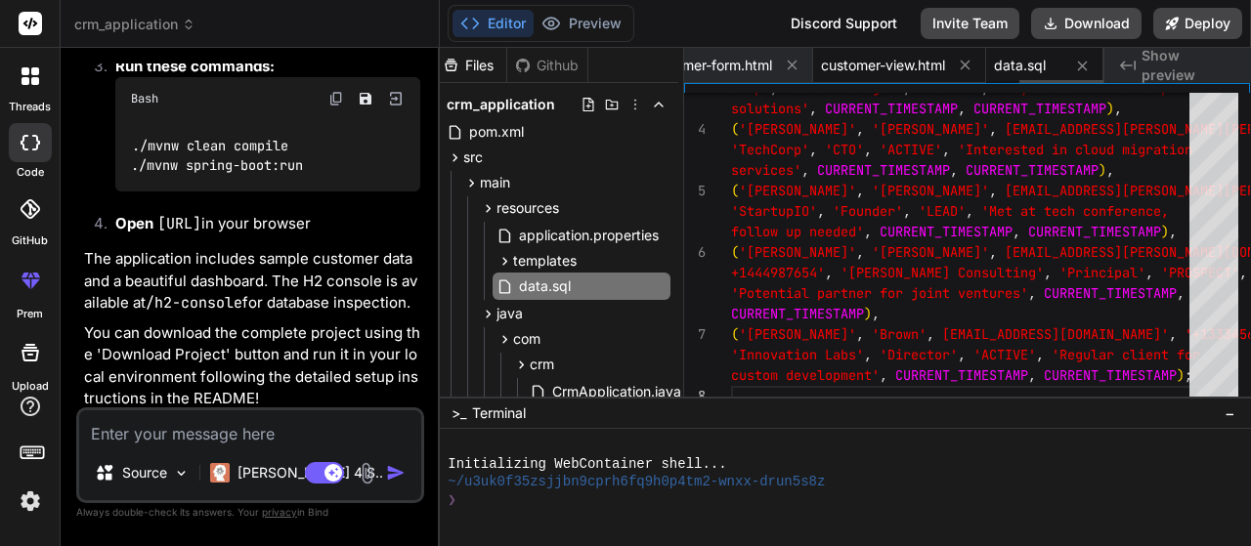
scroll to position [0, 1558]
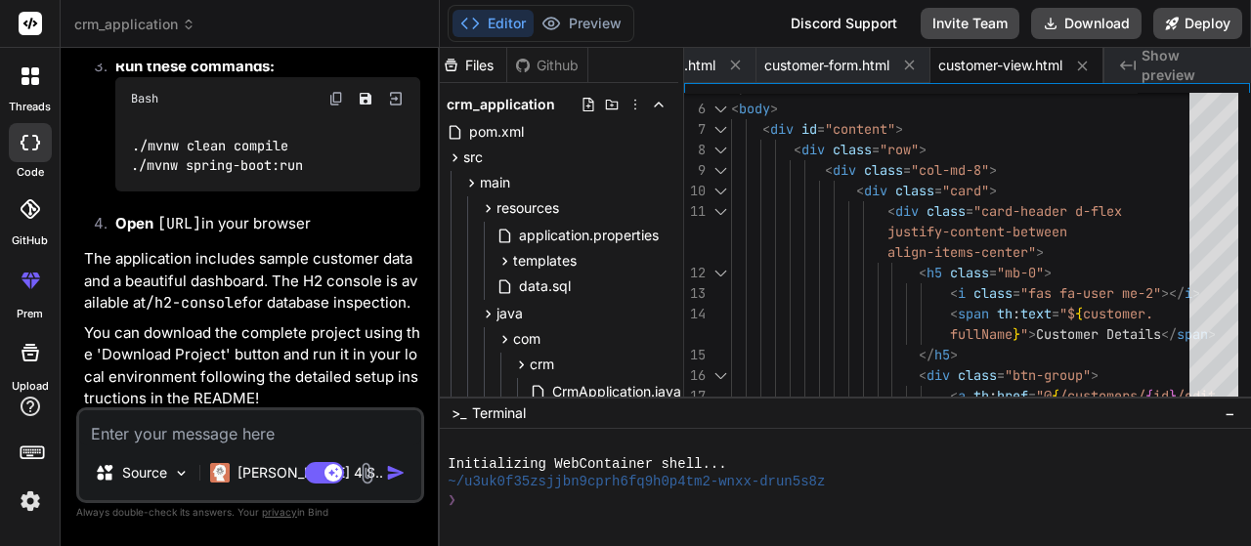
click at [1214, 45] on div "Editor Preview Disabled until preview for your project is generated Discord Sup…" at bounding box center [845, 24] width 811 height 48
click at [1206, 68] on span "Show preview" at bounding box center [1189, 65] width 94 height 39
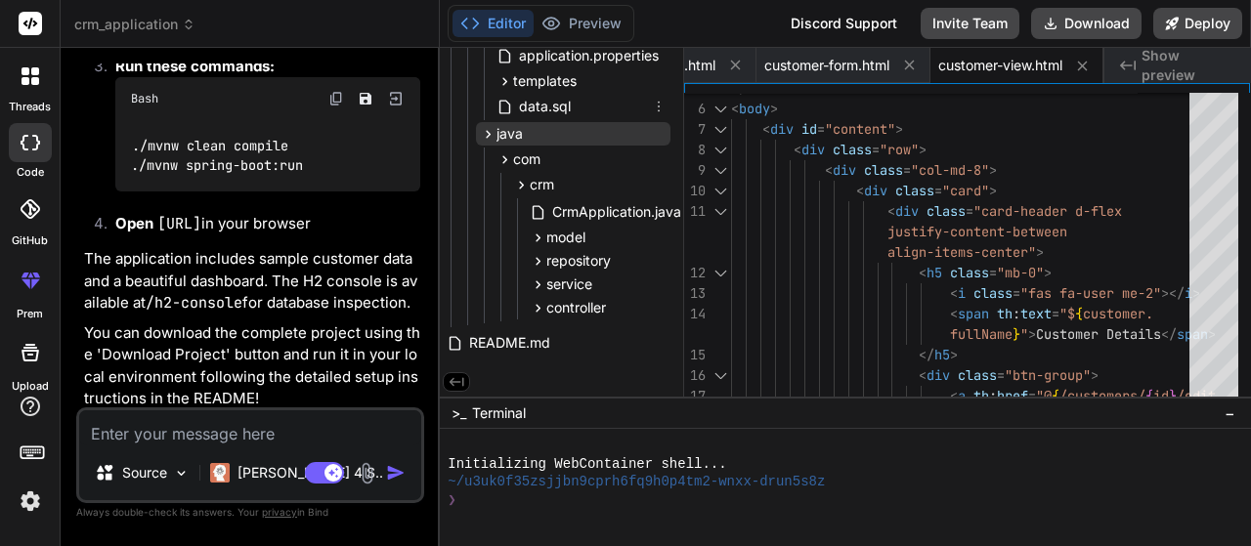
scroll to position [186, 8]
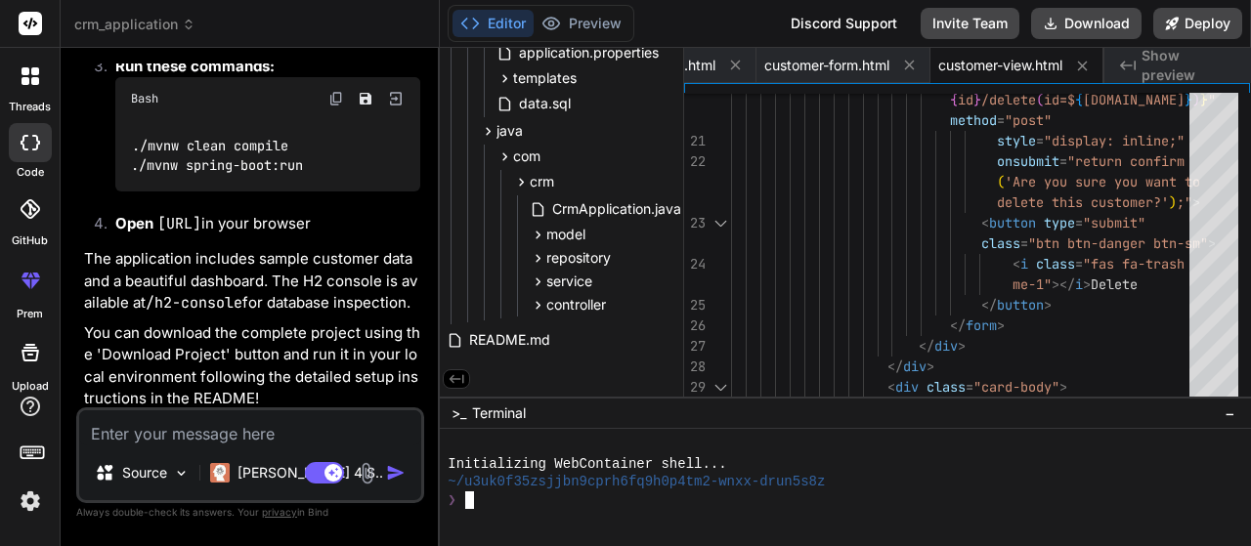
click at [469, 500] on textarea "Terminal input" at bounding box center [468, 501] width 8 height 19
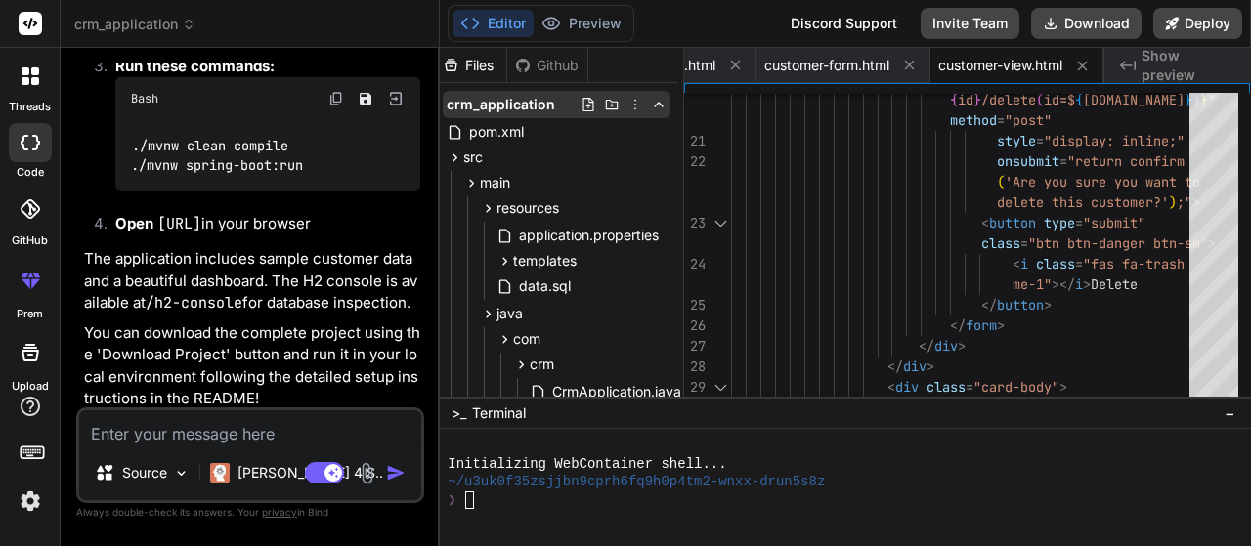
click at [628, 101] on icon at bounding box center [636, 105] width 16 height 16
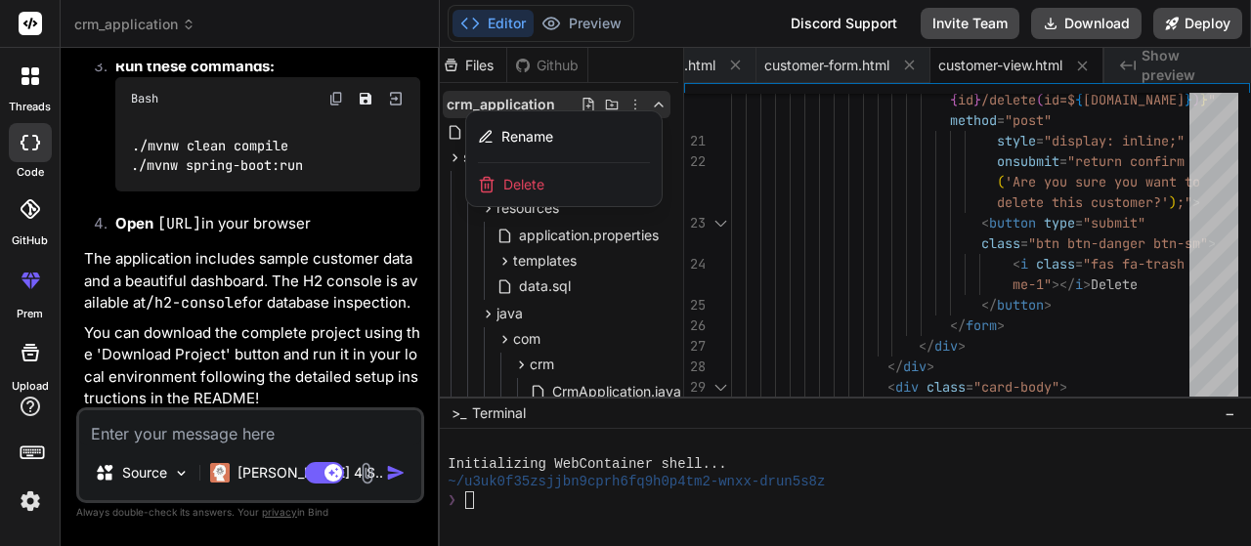
click at [659, 195] on div at bounding box center [845, 297] width 811 height 499
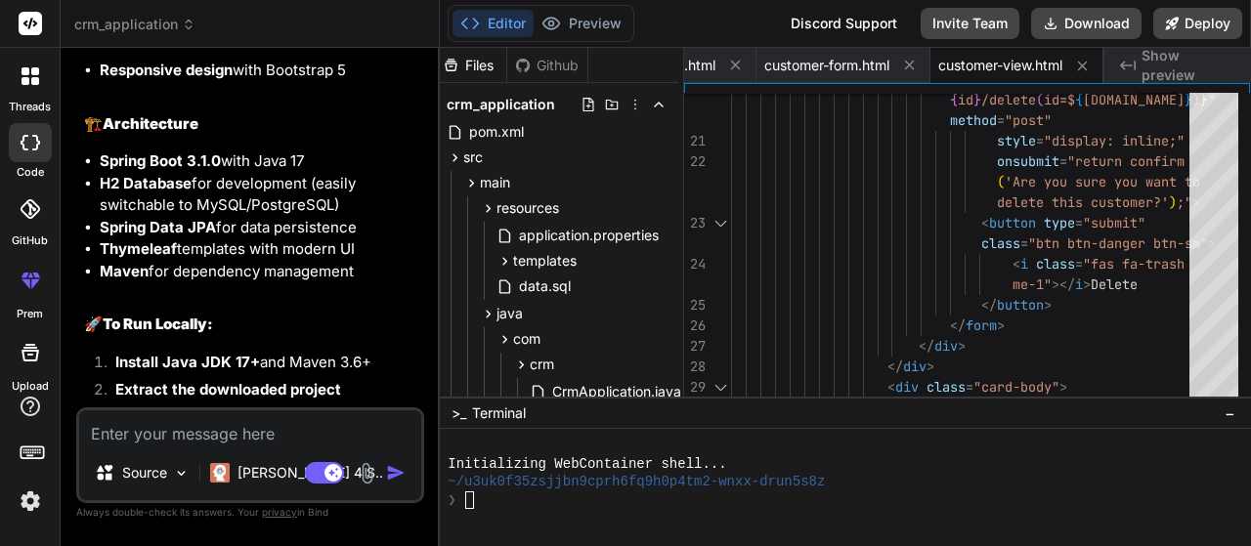
scroll to position [2312, 0]
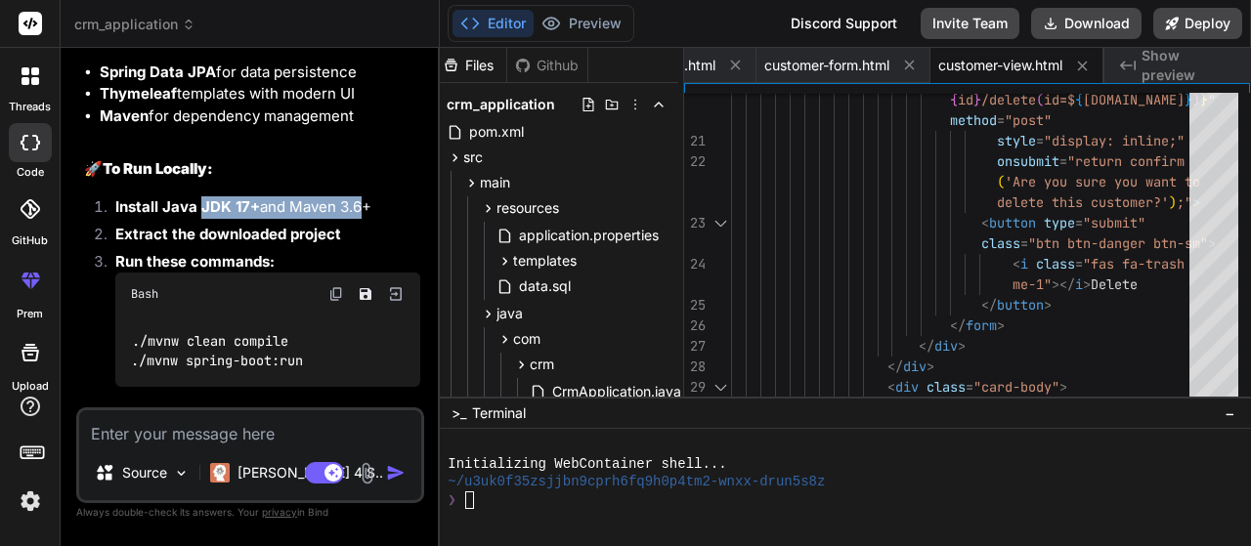
drag, startPoint x: 201, startPoint y: 183, endPoint x: 370, endPoint y: 181, distance: 168.2
click at [370, 196] on li "Install Java JDK 17+ and Maven 3.6+" at bounding box center [260, 209] width 321 height 27
click at [259, 225] on strong "Extract the downloaded project" at bounding box center [228, 234] width 226 height 19
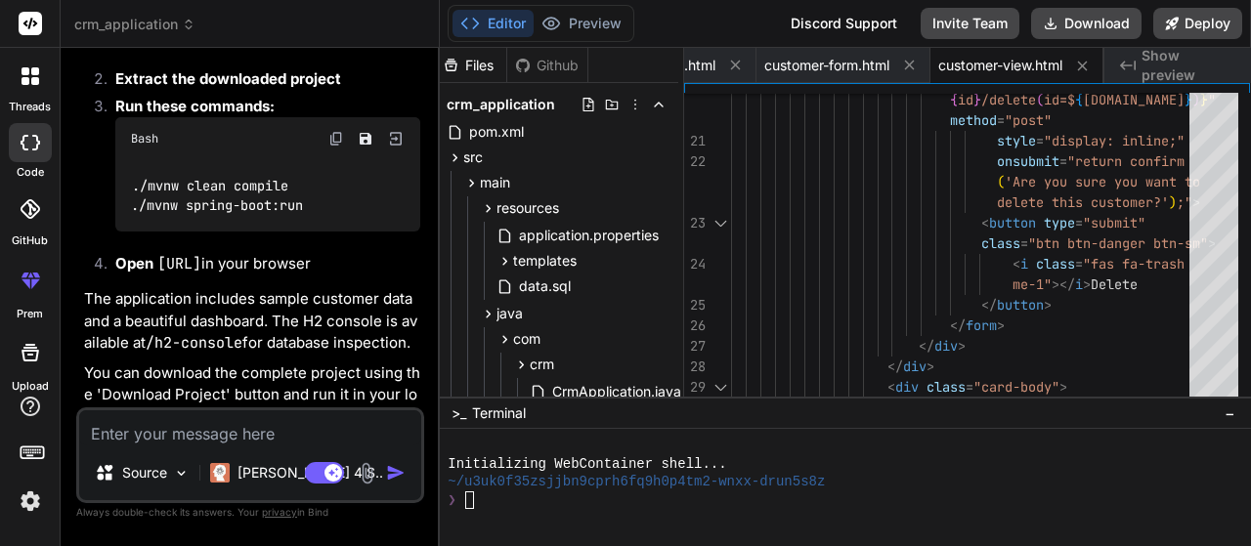
scroll to position [2507, 0]
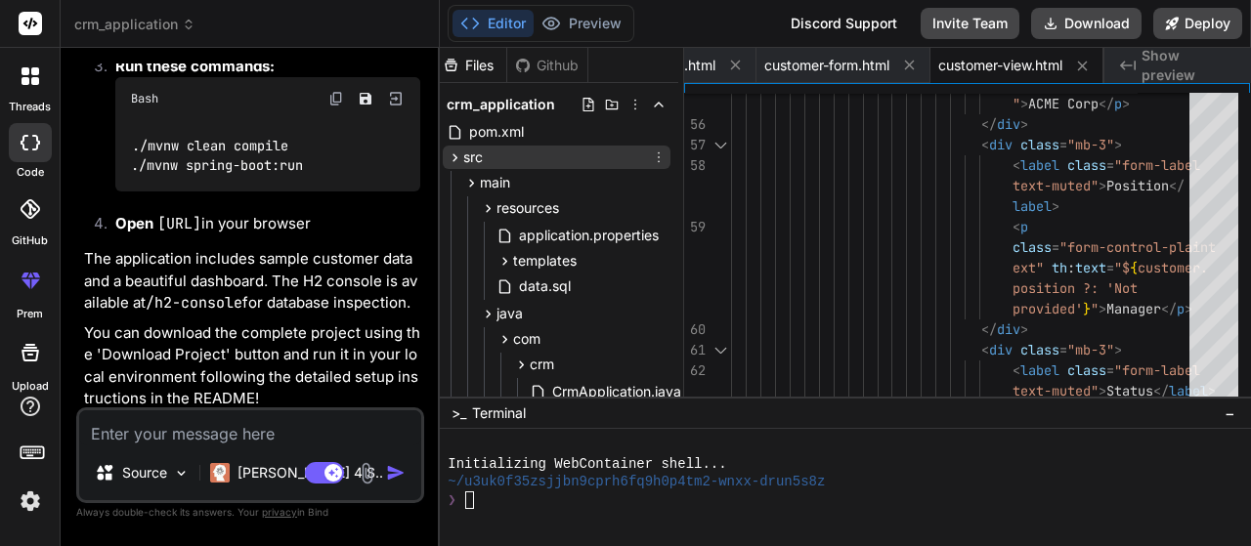
click at [456, 153] on icon at bounding box center [455, 158] width 17 height 17
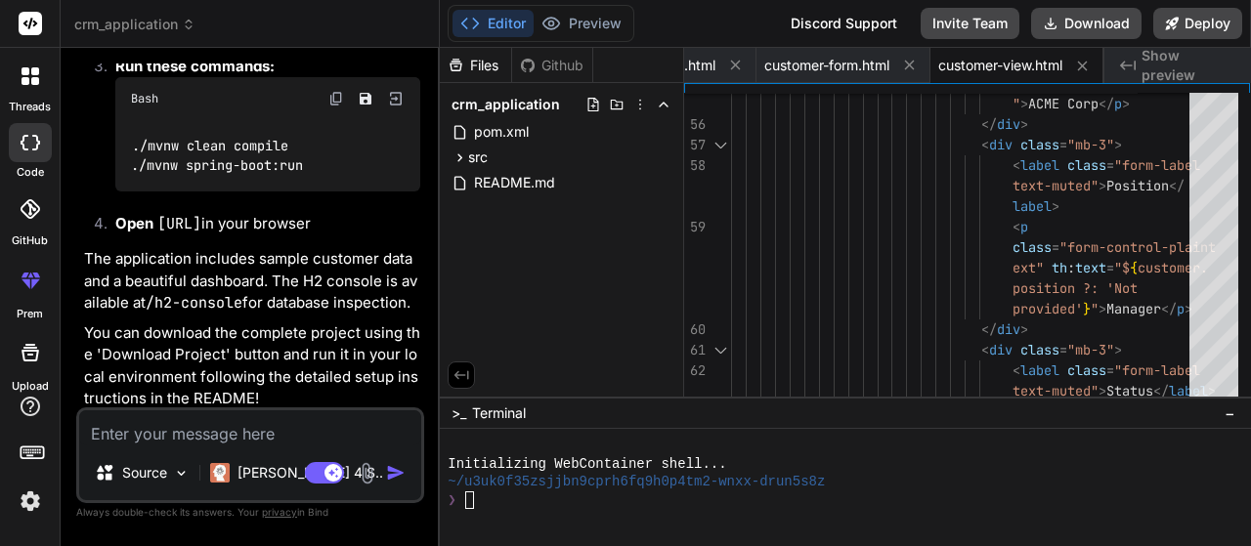
scroll to position [2410, 0]
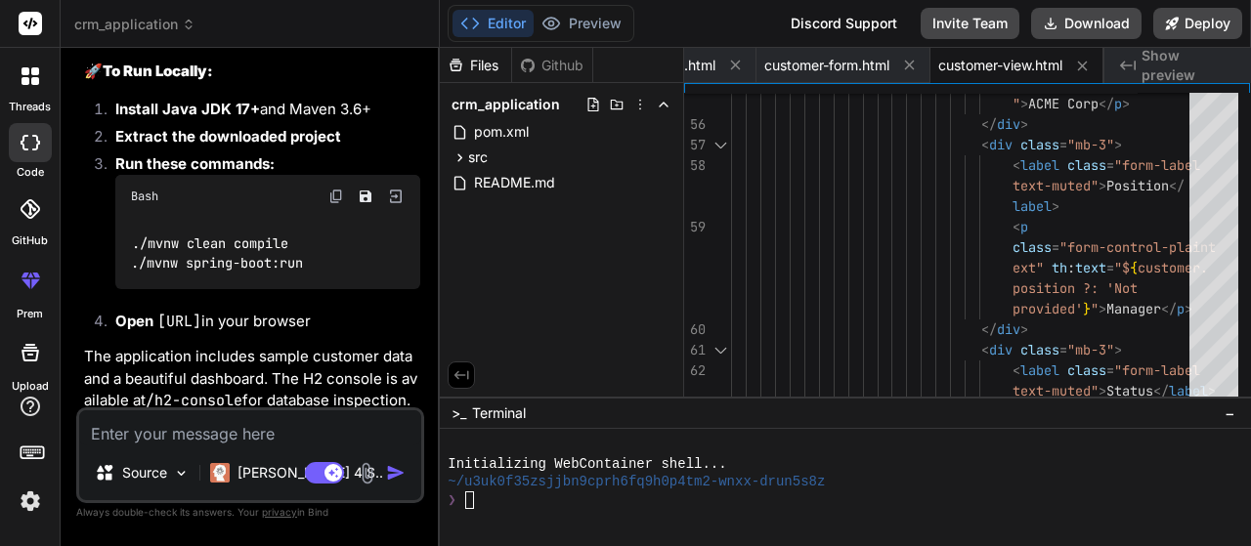
click at [338, 189] on img at bounding box center [336, 197] width 16 height 16
click at [508, 501] on div "❯" at bounding box center [829, 501] width 763 height 19
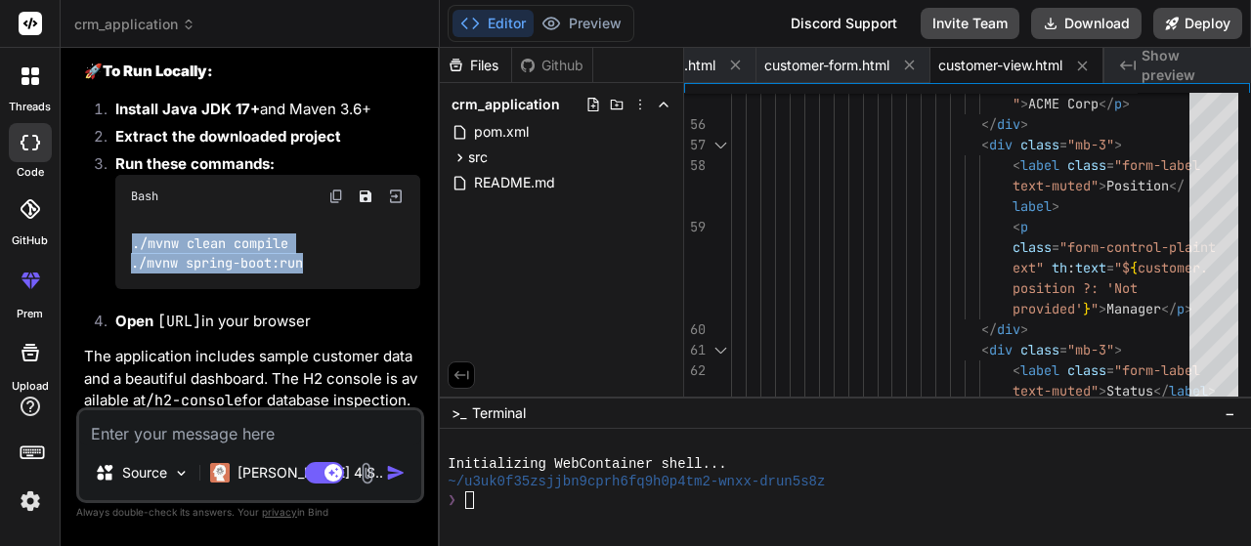
drag, startPoint x: 148, startPoint y: 224, endPoint x: 315, endPoint y: 243, distance: 168.3
click at [315, 243] on div "./mvnw clean compile ./mvnw spring-boot:run" at bounding box center [267, 253] width 305 height 71
copy code "./mvnw clean compile ./mvnw spring-boot:run"
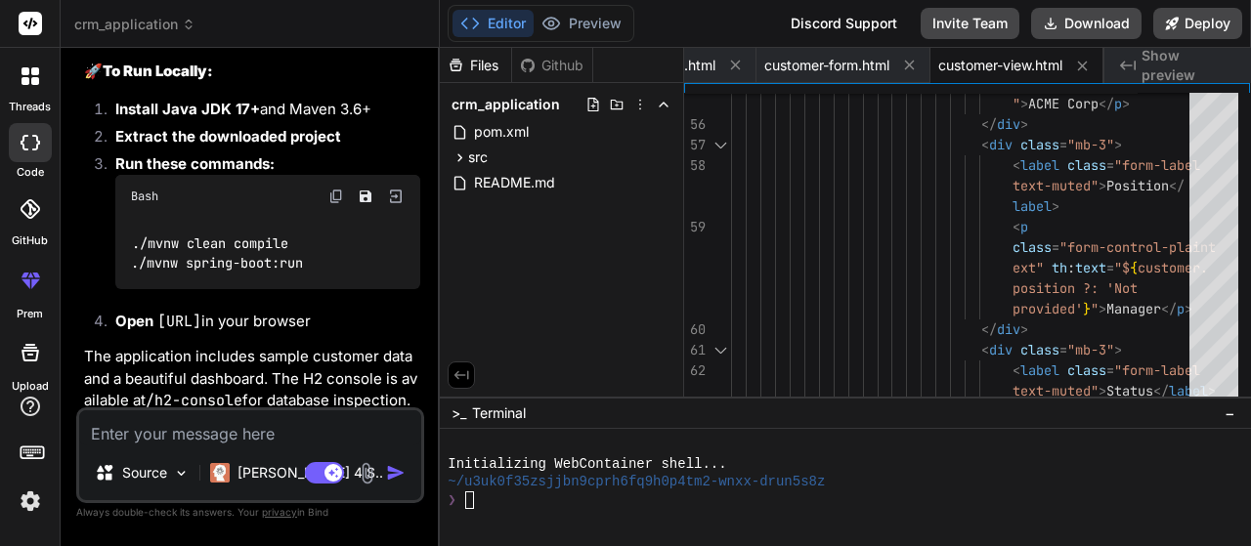
click at [528, 503] on div "❯" at bounding box center [829, 501] width 763 height 19
type textarea "./mvnw clean compile ./mvnw spring-boot:run"
click at [494, 12] on button "Editor" at bounding box center [493, 23] width 81 height 27
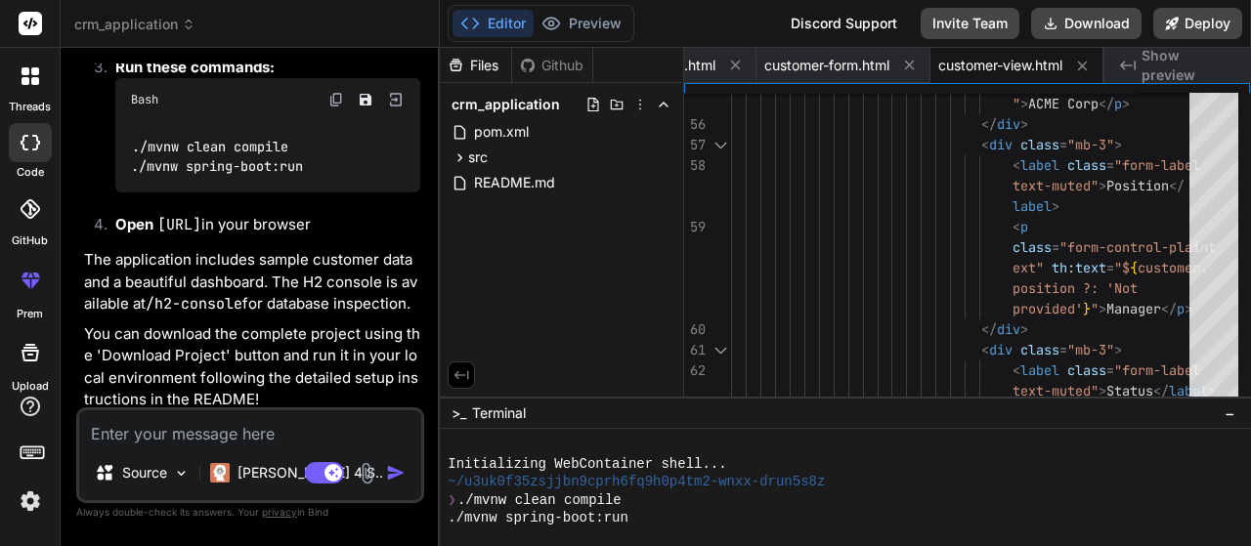
scroll to position [2507, 0]
click at [469, 160] on span "src" at bounding box center [478, 158] width 20 height 20
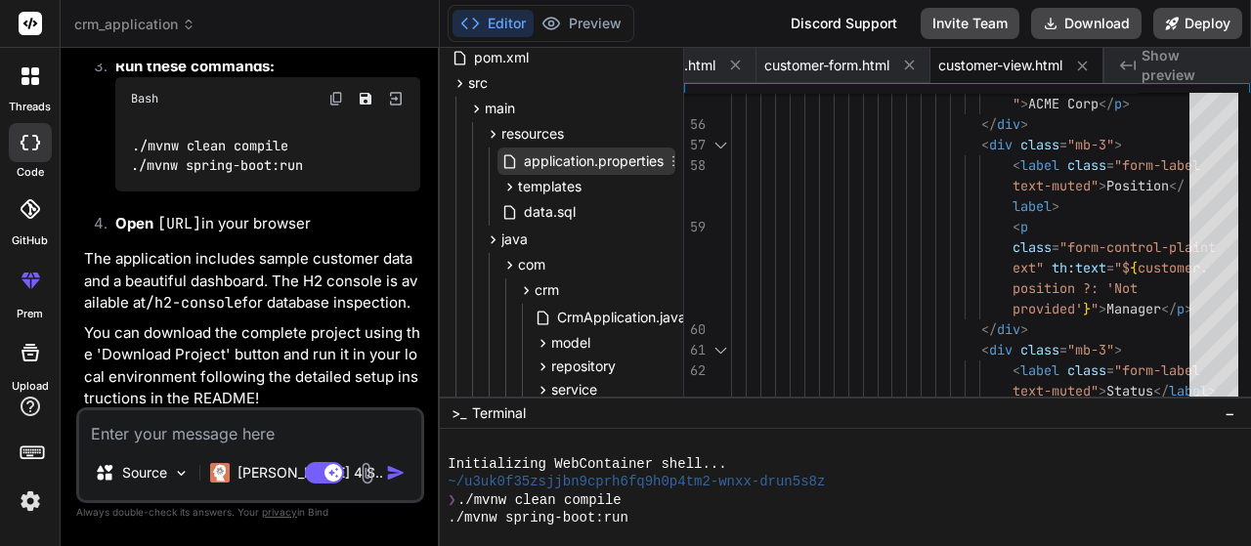
scroll to position [186, 0]
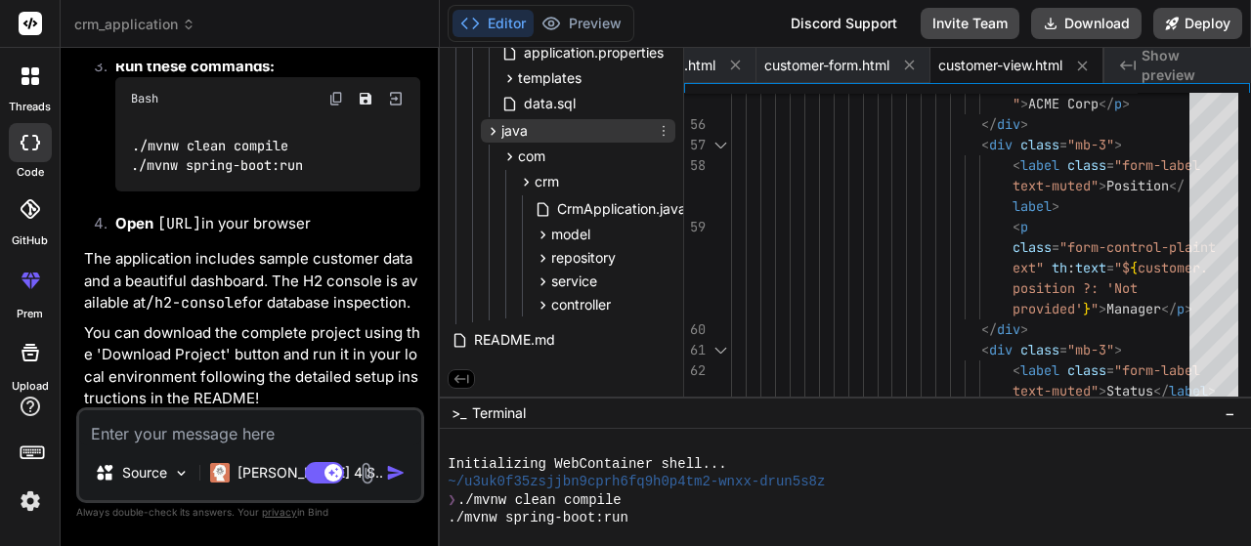
click at [493, 125] on icon at bounding box center [493, 131] width 17 height 17
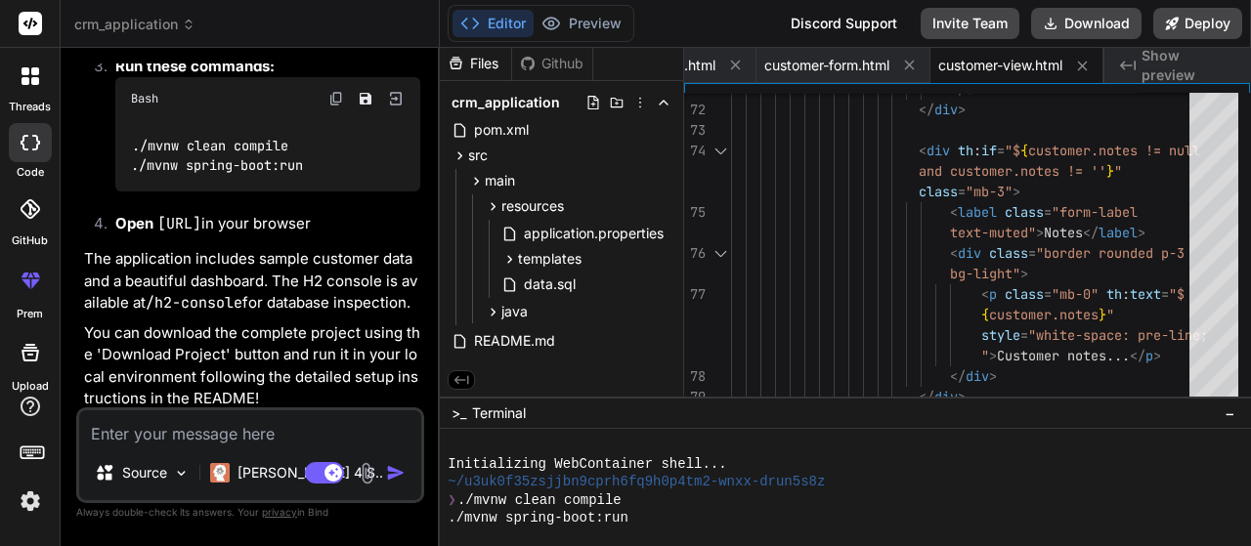
click at [1164, 65] on span "Show preview" at bounding box center [1189, 65] width 94 height 39
click at [902, 59] on icon at bounding box center [909, 65] width 17 height 17
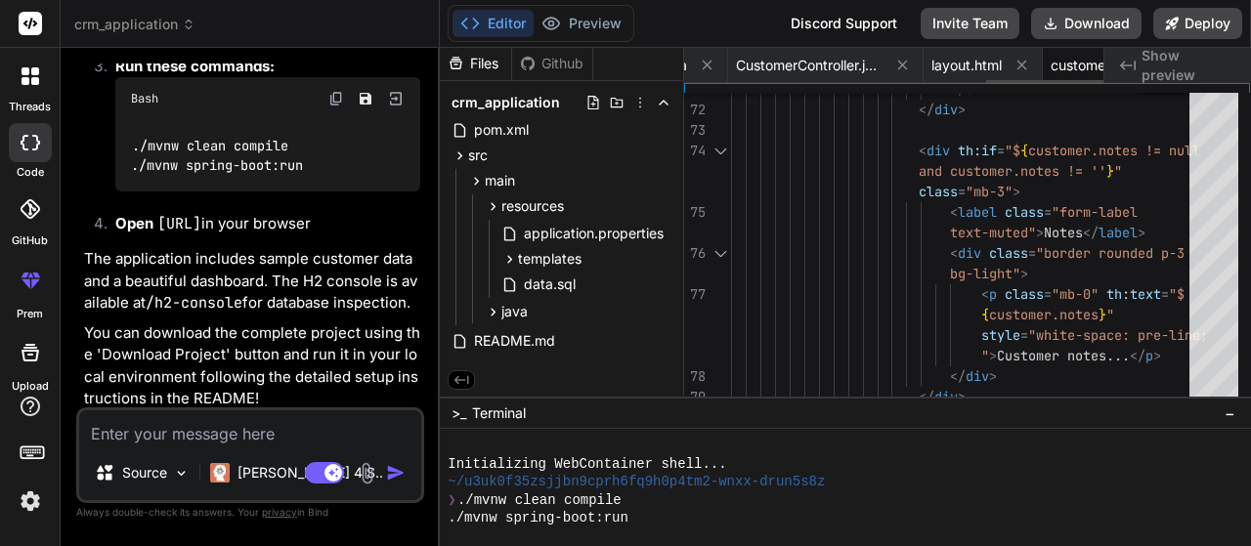
click at [902, 59] on icon at bounding box center [902, 65] width 17 height 17
click at [902, 59] on icon at bounding box center [909, 65] width 17 height 17
click at [902, 59] on icon at bounding box center [905, 65] width 17 height 17
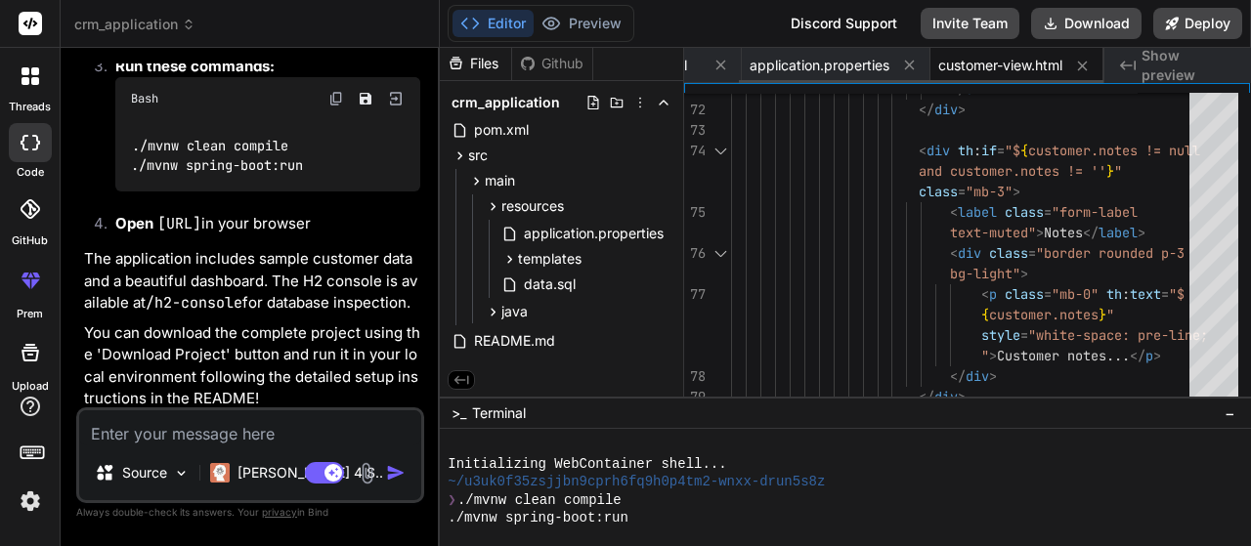
scroll to position [0, 63]
click at [902, 59] on icon at bounding box center [909, 65] width 17 height 17
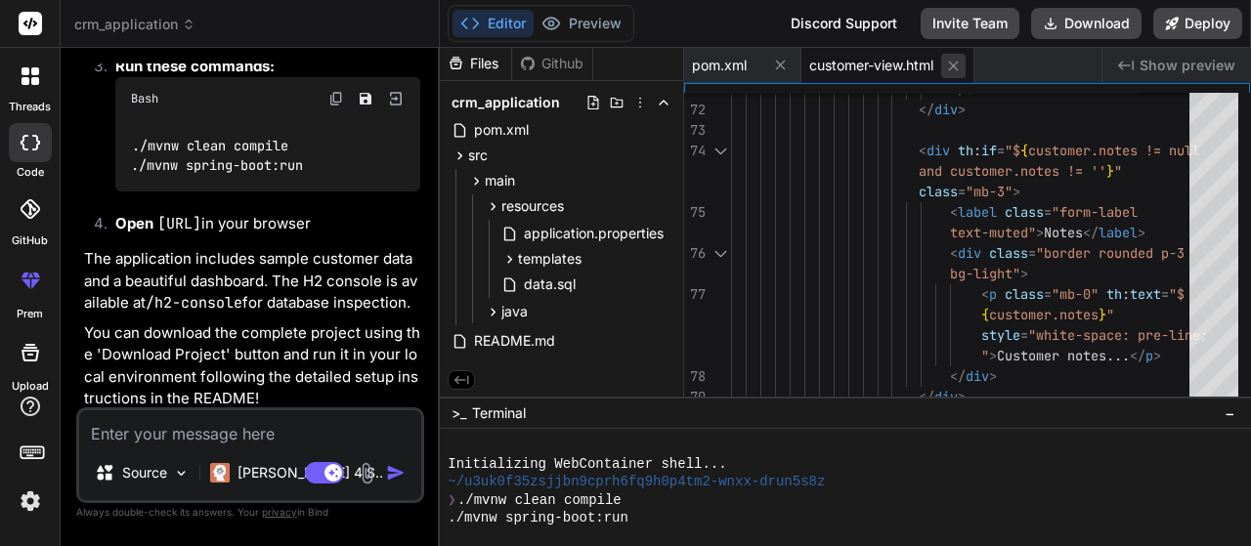
click at [962, 71] on icon at bounding box center [953, 66] width 17 height 17
type textarea "<artifactId>spring-boot-maven-plugin</artifactId> </plugin> </plugins> </build>…"
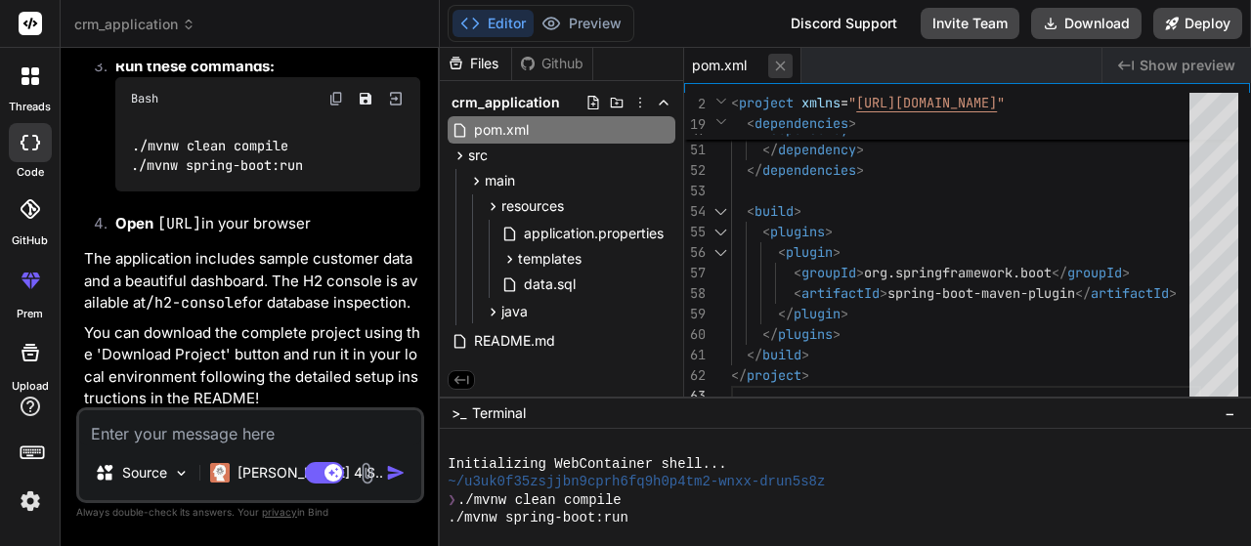
click at [784, 70] on icon at bounding box center [780, 66] width 17 height 17
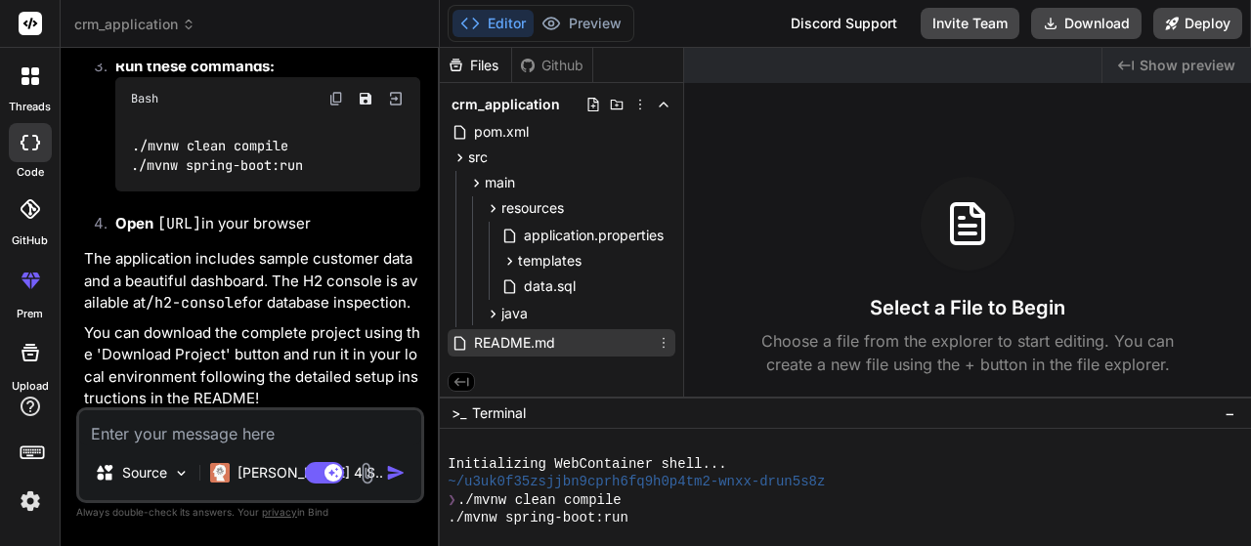
click at [512, 340] on span "README.md" at bounding box center [514, 342] width 85 height 23
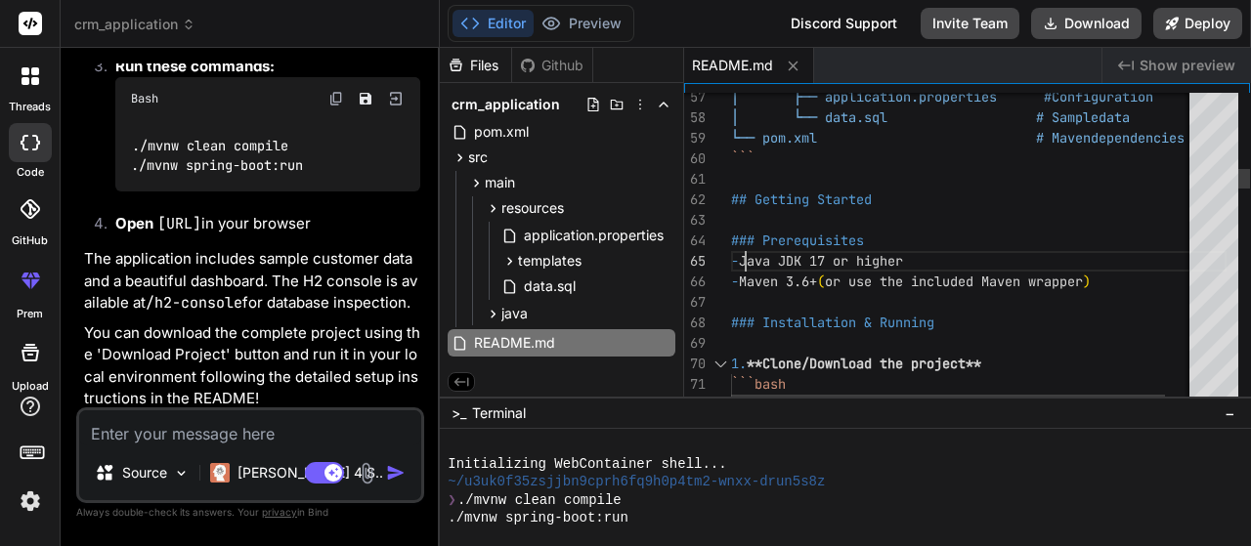
type textarea "### Prerequisites - Java JDK 17 or higher - Maven 3.6+ (or use the included Mav…"
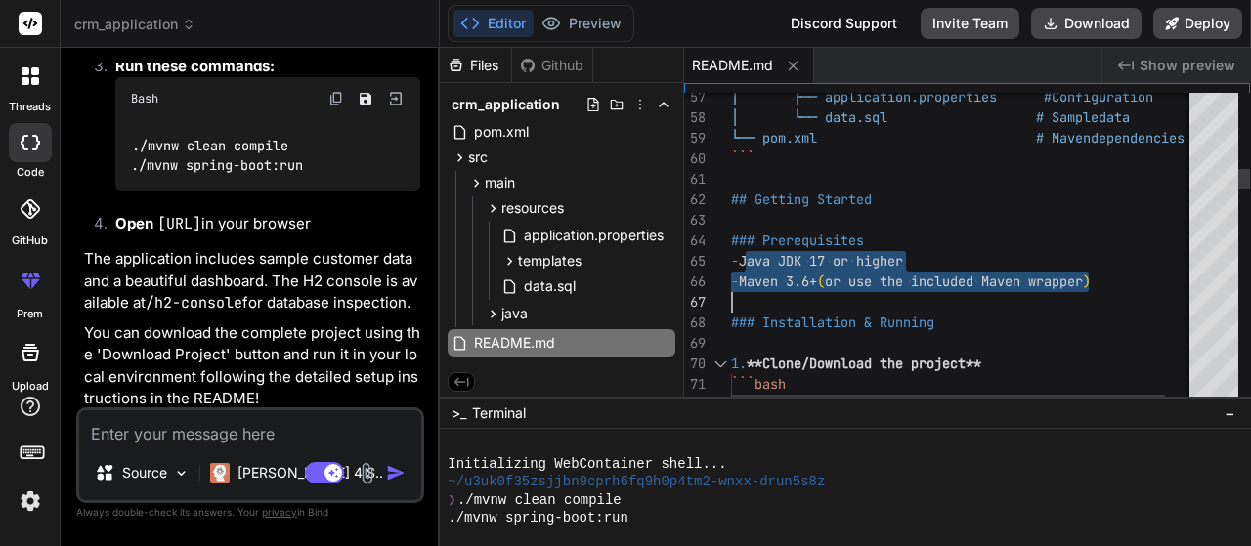
drag, startPoint x: 745, startPoint y: 259, endPoint x: 1142, endPoint y: 292, distance: 398.3
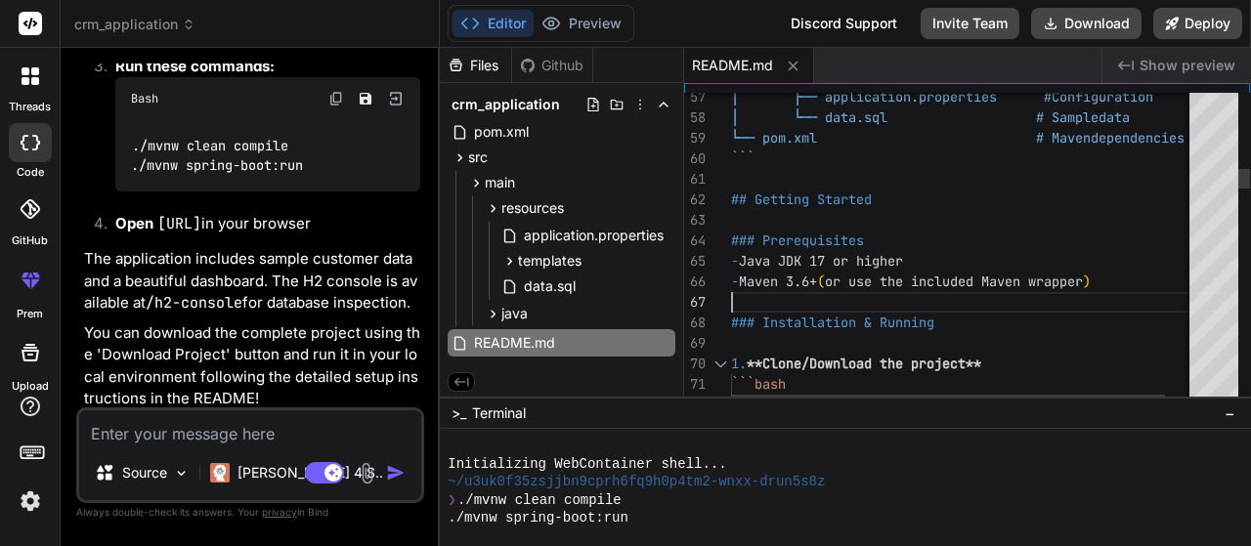
click at [145, 469] on p "Source" at bounding box center [144, 473] width 45 height 20
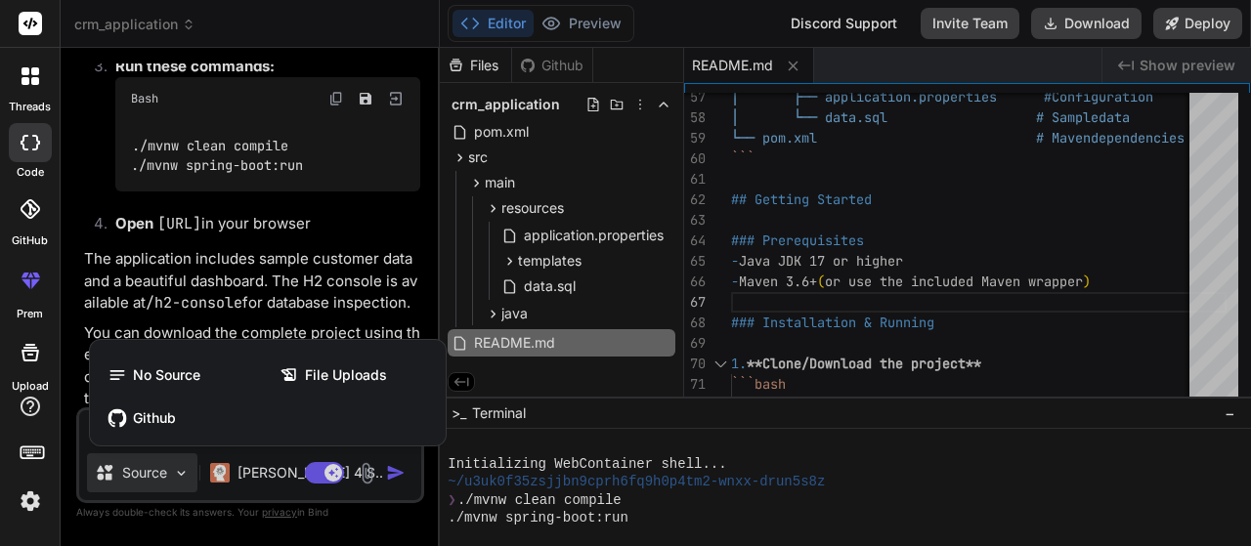
click at [145, 469] on div at bounding box center [625, 273] width 1251 height 546
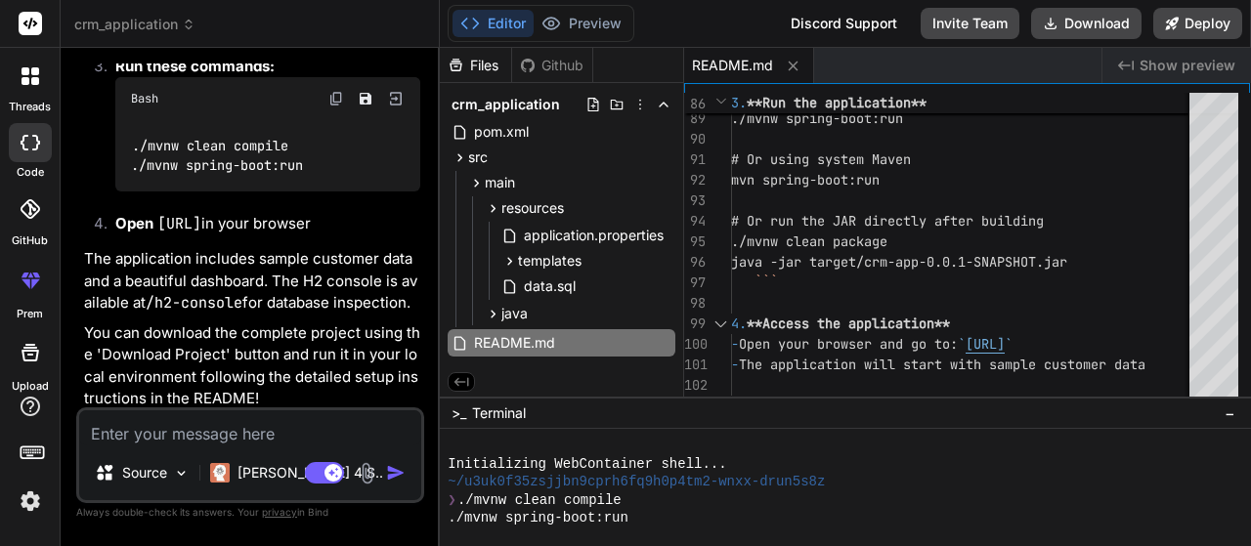
click at [29, 506] on img at bounding box center [30, 501] width 33 height 33
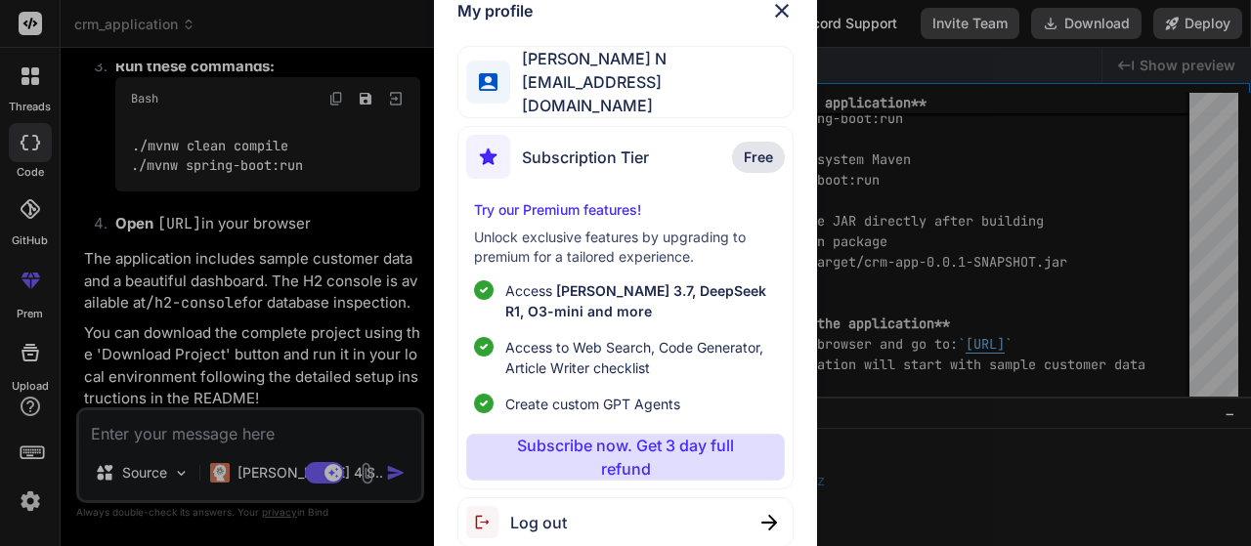
click at [785, 18] on img at bounding box center [781, 10] width 23 height 23
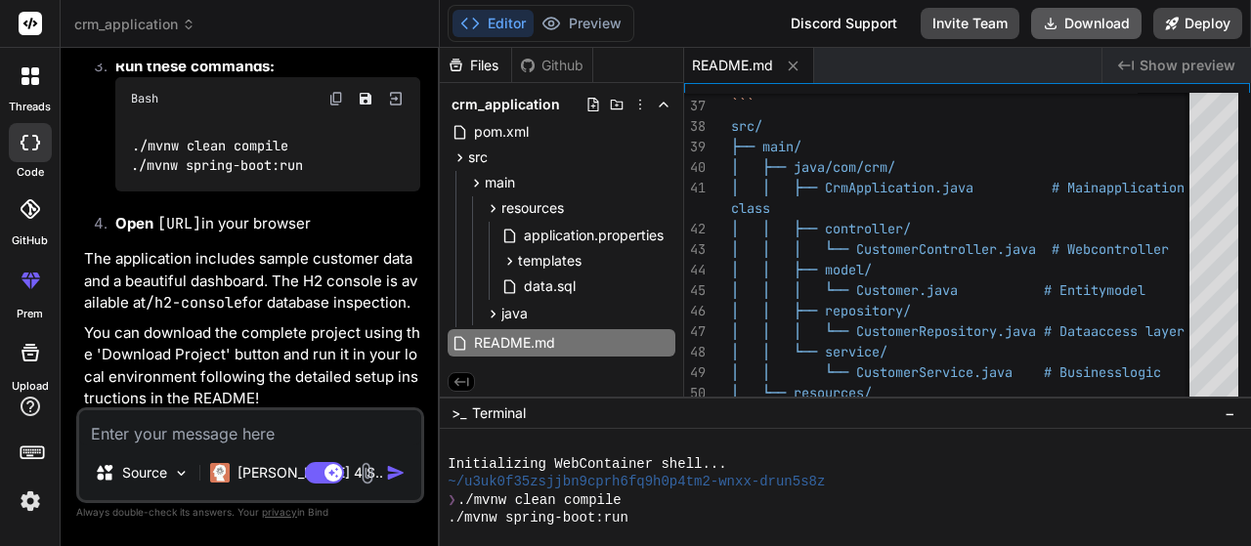
click at [1078, 15] on button "Download" at bounding box center [1086, 23] width 110 height 31
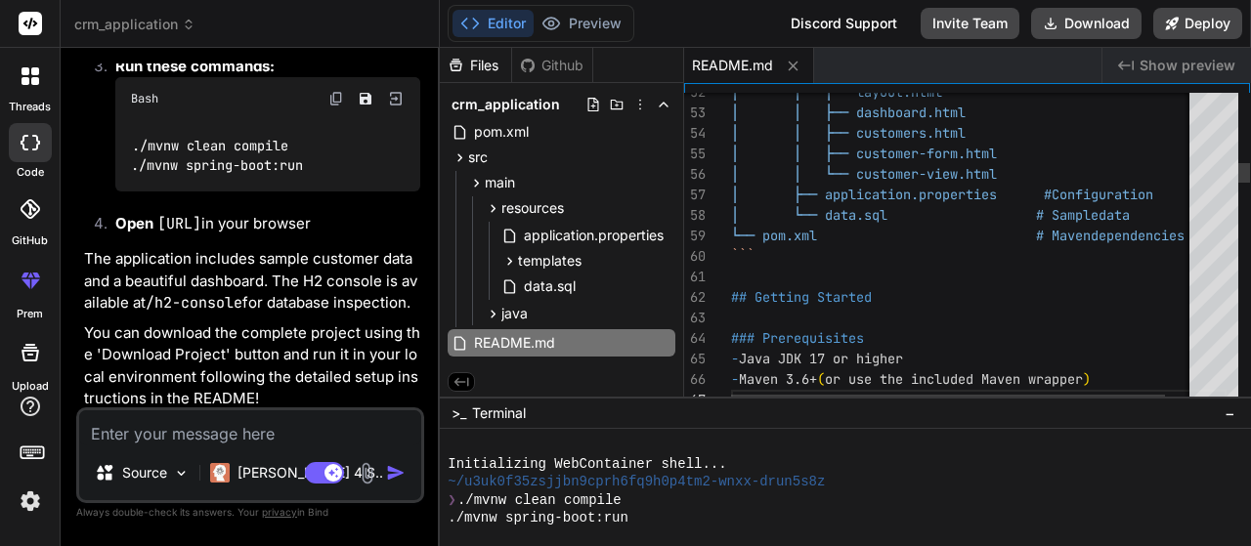
type textarea "x"
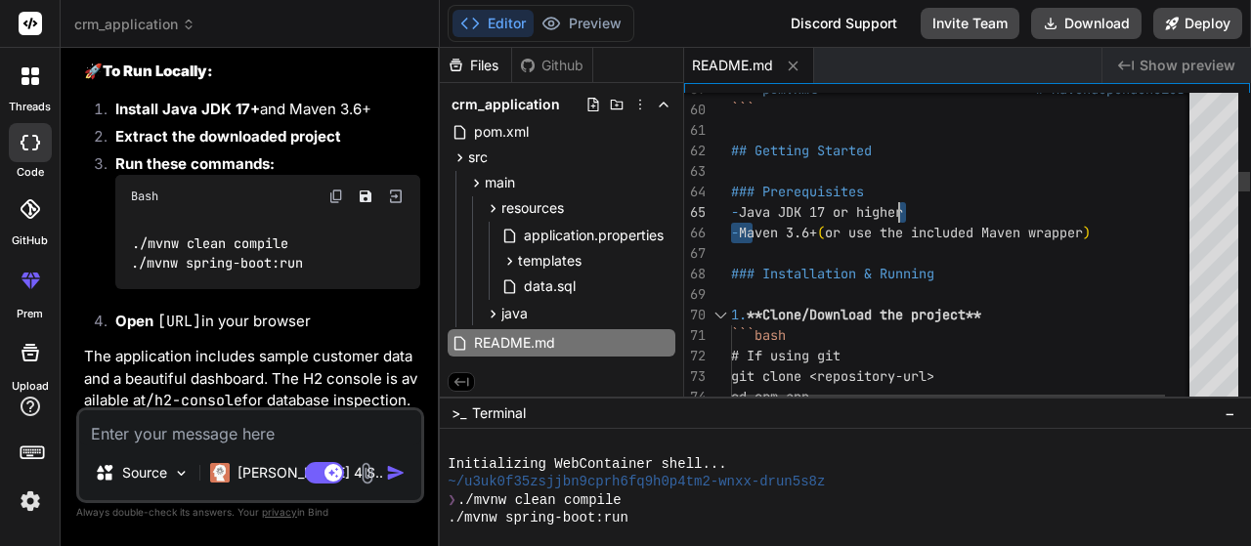
drag, startPoint x: 750, startPoint y: 216, endPoint x: 942, endPoint y: 206, distance: 192.8
drag, startPoint x: 745, startPoint y: 227, endPoint x: 840, endPoint y: 233, distance: 95.0
type textarea "### Prerequisites - Java JDK 17 or higher - Maven 3.6+ (or use the included Mav…"
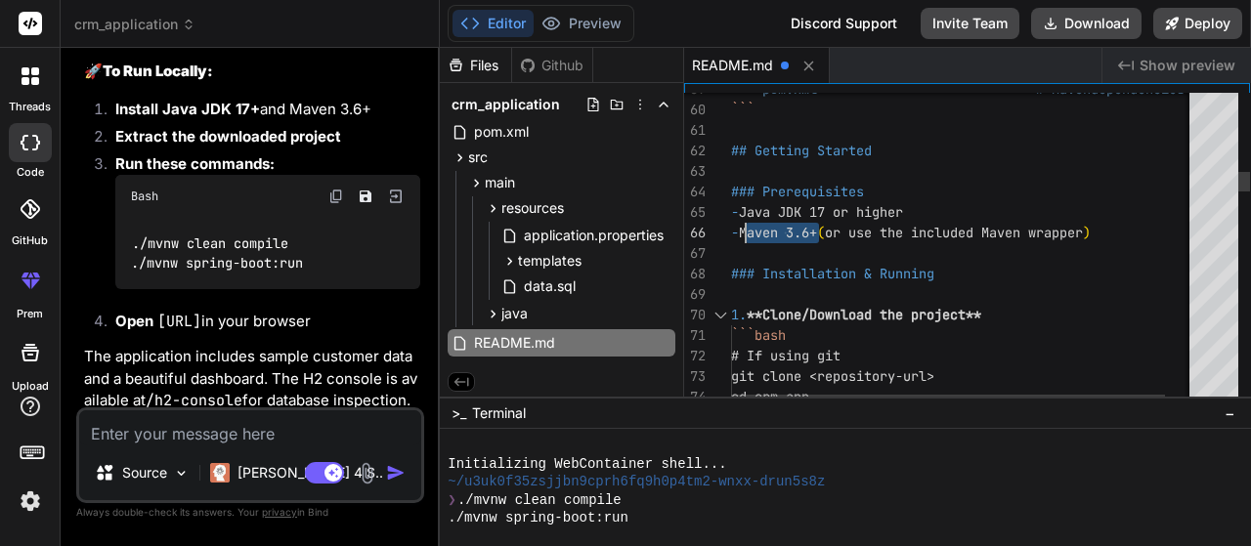
drag, startPoint x: 827, startPoint y: 232, endPoint x: 743, endPoint y: 227, distance: 84.2
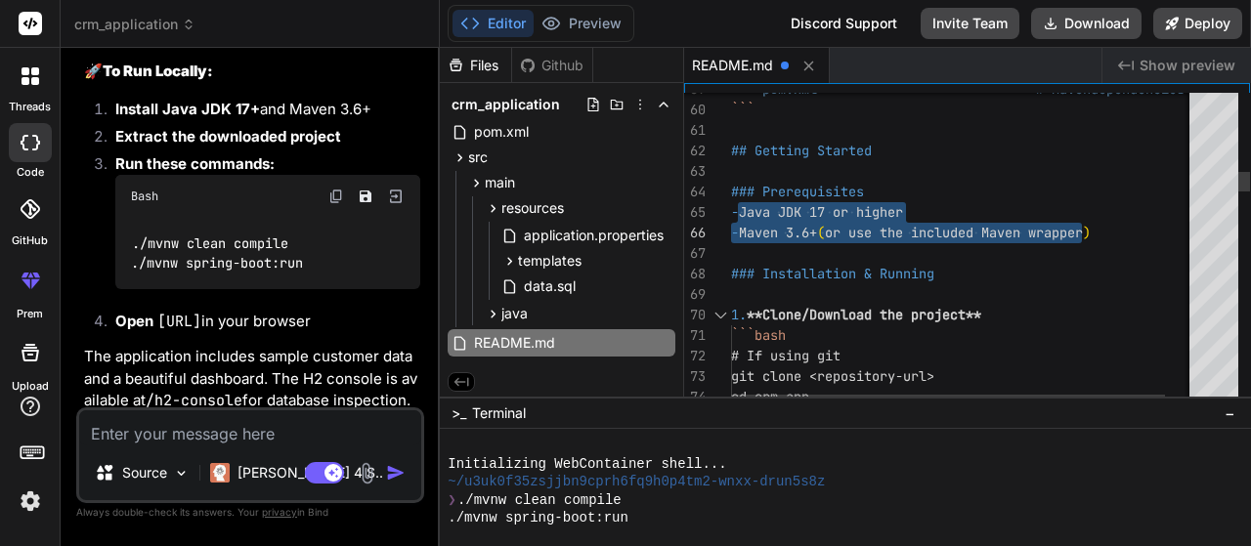
drag, startPoint x: 755, startPoint y: 216, endPoint x: 1121, endPoint y: 230, distance: 366.8
